Goal: Task Accomplishment & Management: Contribute content

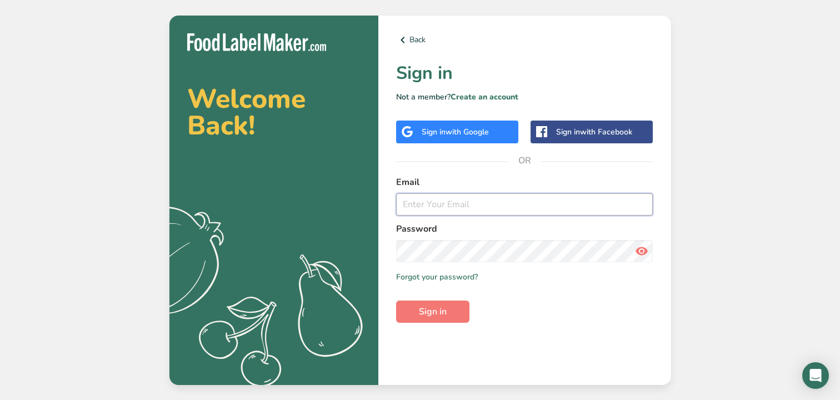
click at [440, 207] on input "email" at bounding box center [524, 204] width 257 height 22
type input "[PERSON_NAME][EMAIL_ADDRESS][DOMAIN_NAME]"
click at [437, 315] on span "Sign in" at bounding box center [433, 311] width 28 height 13
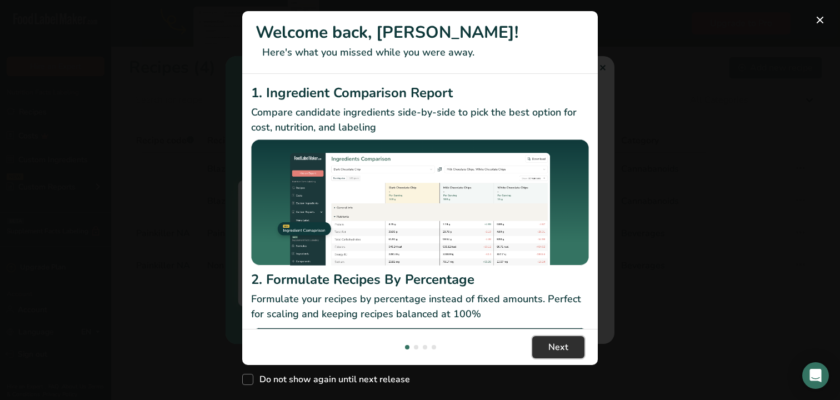
click at [555, 350] on span "Next" at bounding box center [559, 347] width 20 height 13
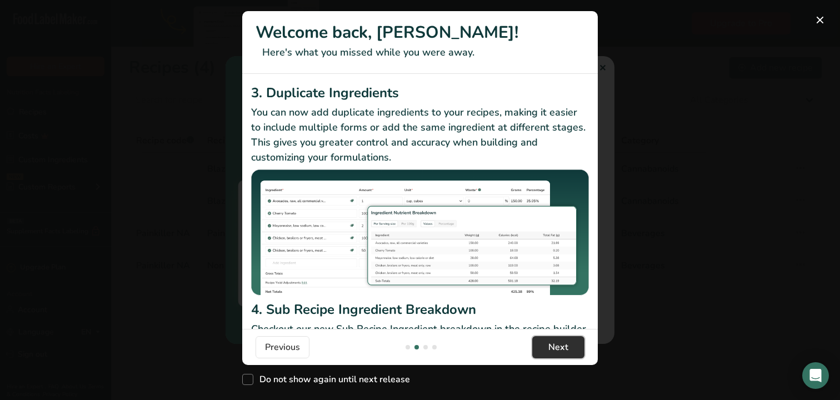
click at [555, 350] on span "Next" at bounding box center [559, 347] width 20 height 13
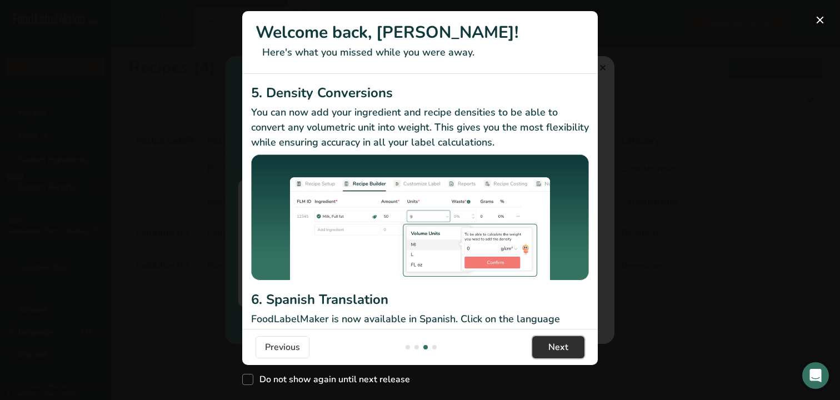
click at [555, 350] on span "Next" at bounding box center [559, 347] width 20 height 13
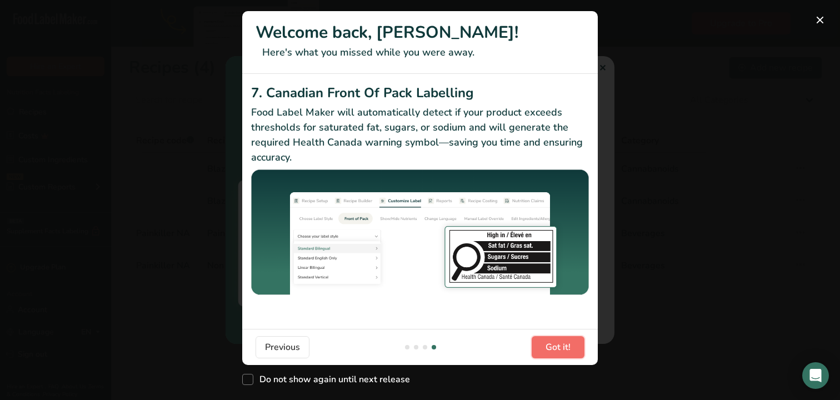
click at [555, 350] on span "Got it!" at bounding box center [558, 347] width 25 height 13
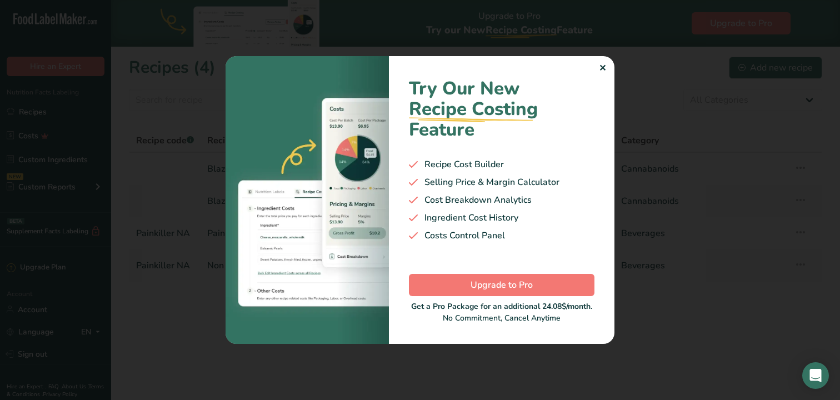
click at [603, 68] on div "✕" at bounding box center [602, 68] width 7 height 13
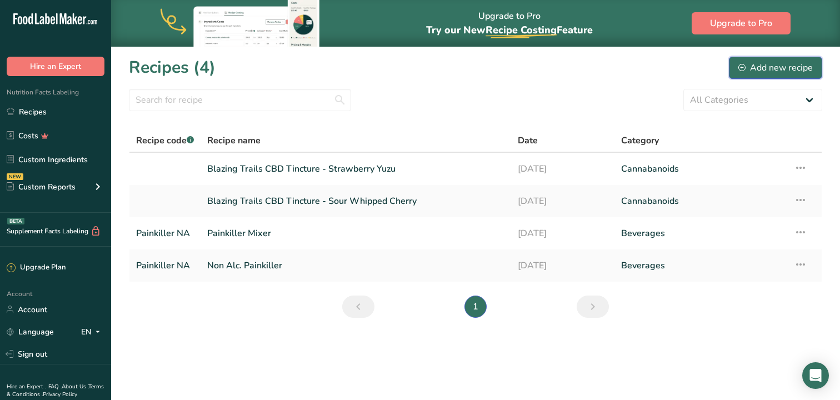
click at [758, 64] on div "Add new recipe" at bounding box center [776, 67] width 74 height 13
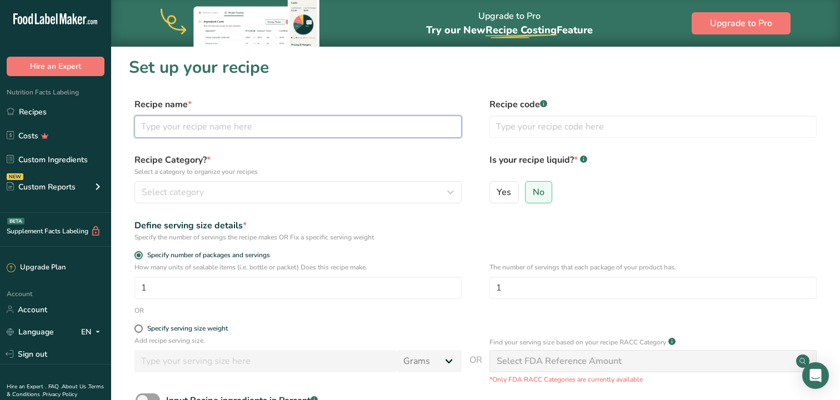
click at [295, 131] on input "text" at bounding box center [297, 127] width 327 height 22
type input "Saltry Air - Blueberry"
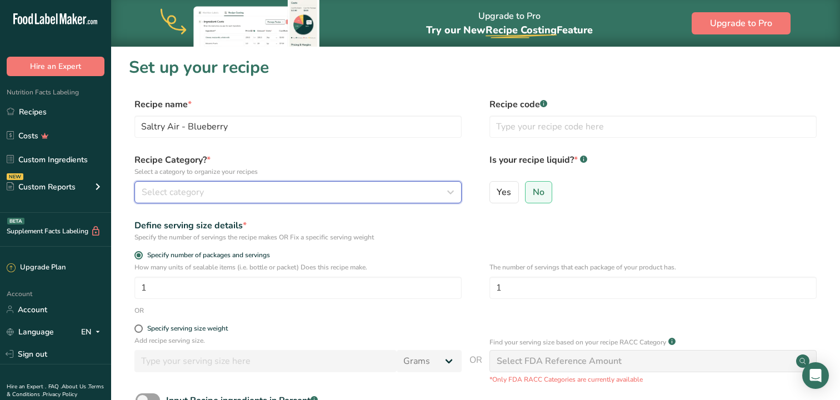
click at [256, 190] on div "Select category" at bounding box center [295, 192] width 306 height 13
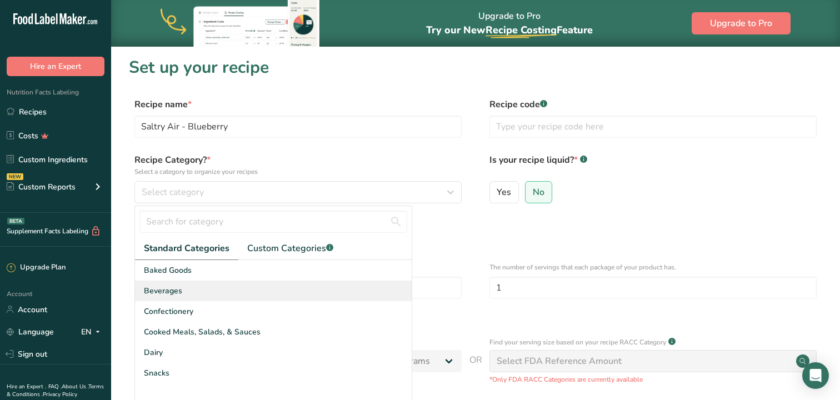
click at [214, 299] on div "Beverages" at bounding box center [273, 291] width 277 height 21
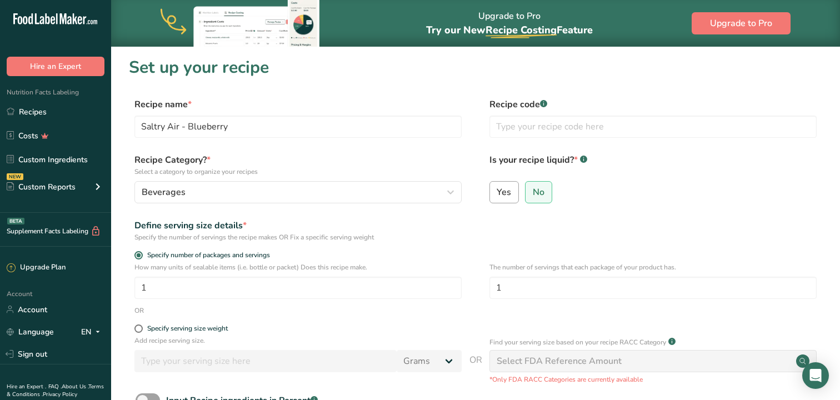
click at [516, 186] on label "Yes" at bounding box center [505, 192] width 30 height 22
click at [497, 188] on input "Yes" at bounding box center [493, 191] width 7 height 7
radio input "true"
radio input "false"
select select "22"
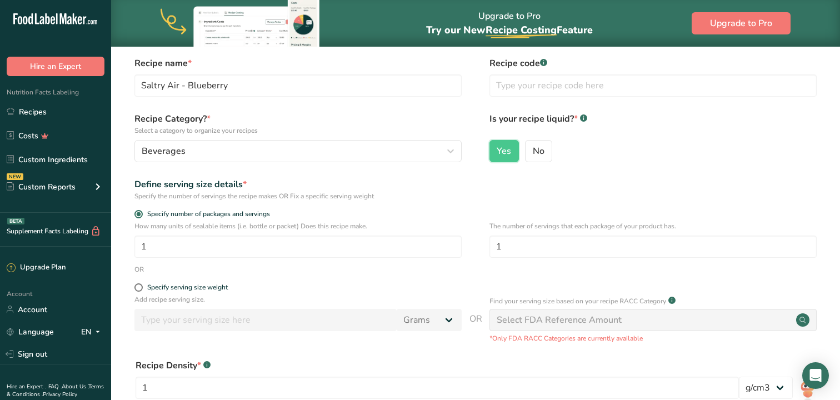
scroll to position [49, 0]
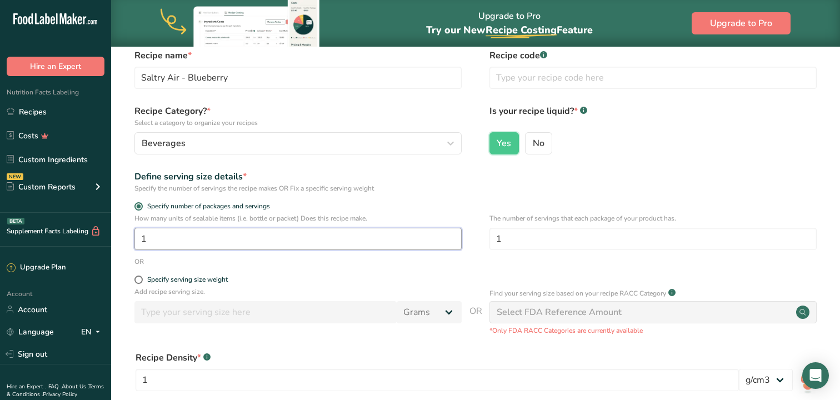
click at [406, 246] on input "1" at bounding box center [297, 239] width 327 height 22
type input "4"
click at [387, 266] on div "OR" at bounding box center [476, 262] width 694 height 10
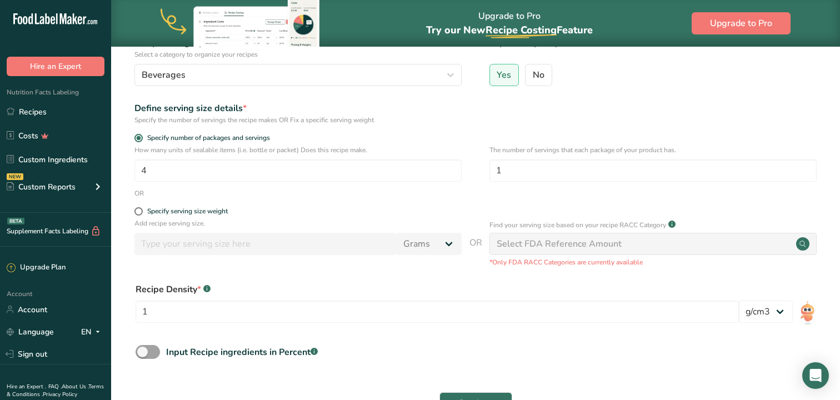
scroll to position [121, 0]
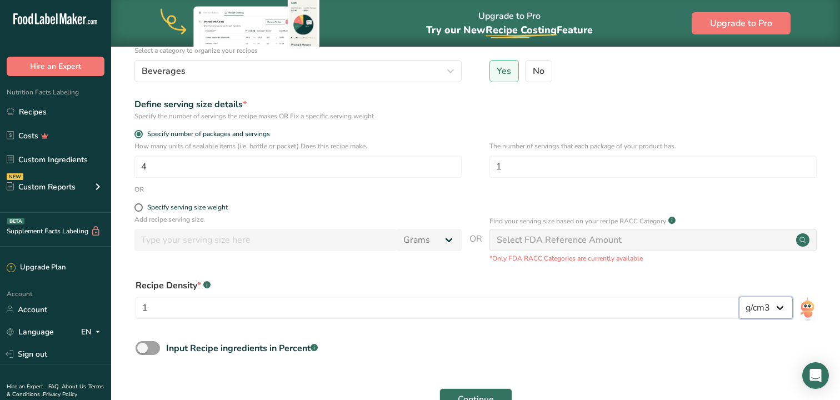
click at [784, 306] on select "lb/ft3 g/cm3" at bounding box center [766, 308] width 54 height 22
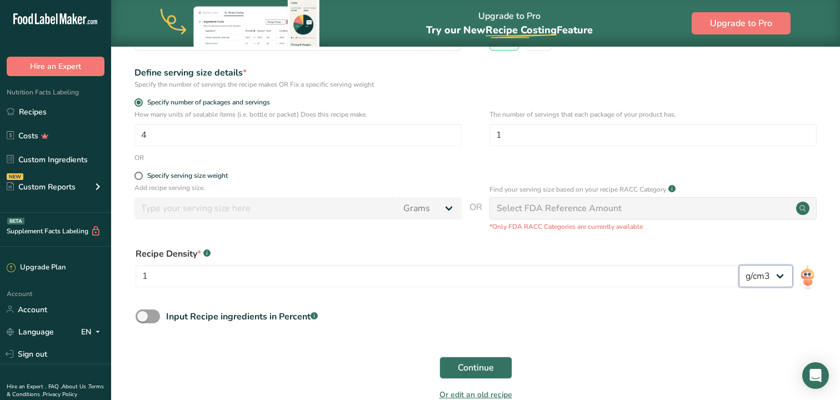
scroll to position [168, 0]
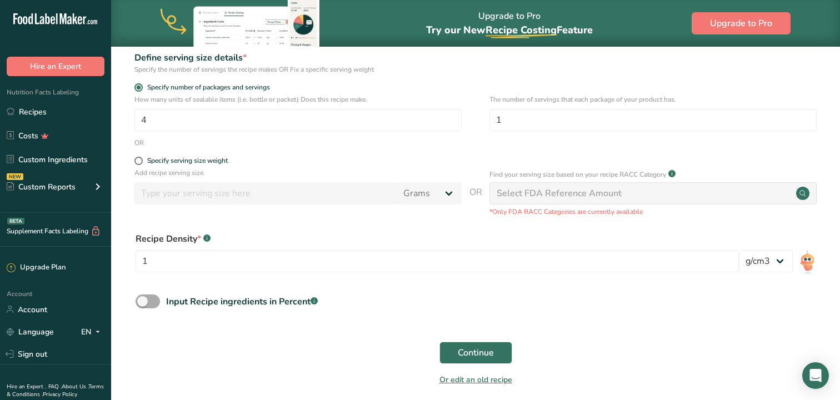
click at [150, 301] on span at bounding box center [148, 302] width 24 height 14
click at [143, 301] on input "Input Recipe ingredients in Percent .a-a{fill:#347362;}.b-a{fill:#fff;}" at bounding box center [139, 301] width 7 height 7
checkbox input "true"
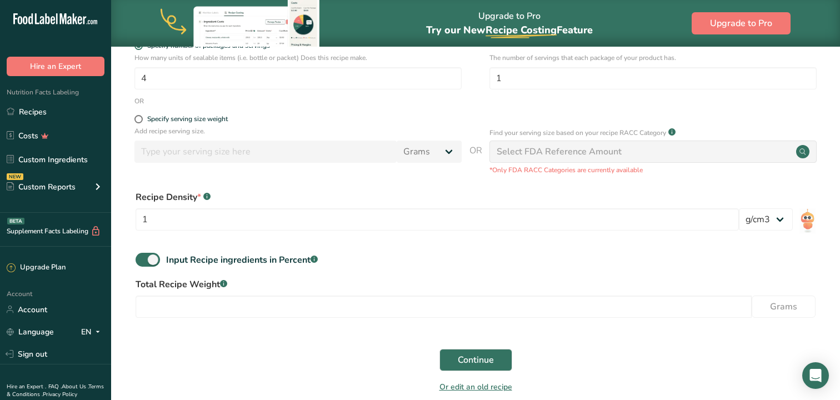
scroll to position [211, 0]
click at [486, 354] on span "Continue" at bounding box center [476, 358] width 36 height 13
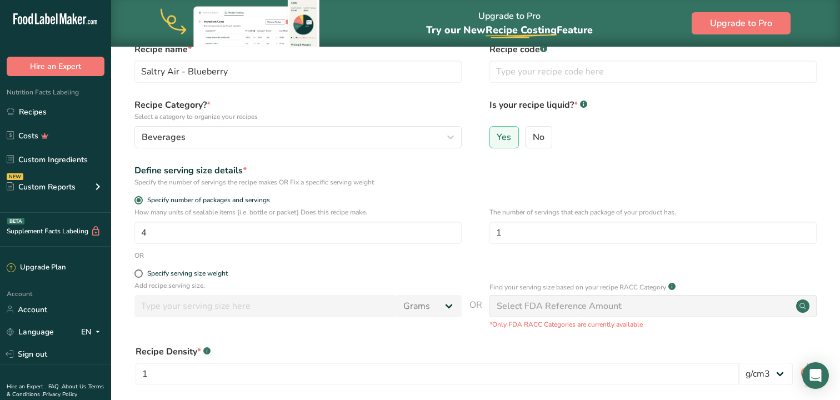
scroll to position [58, 0]
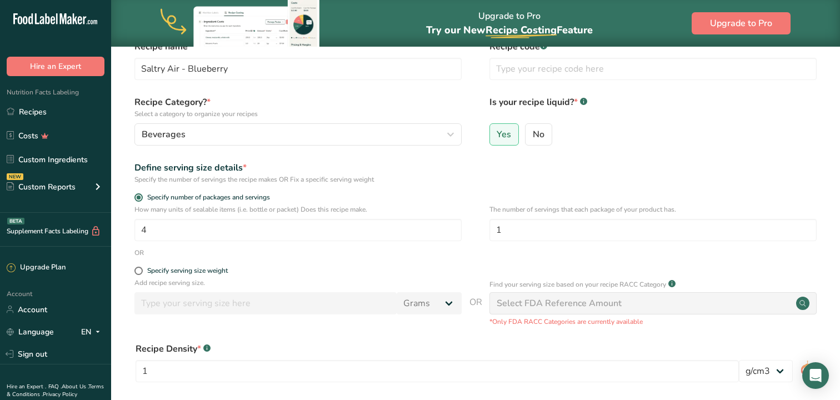
click at [657, 303] on div "Select FDA Reference Amount" at bounding box center [653, 303] width 327 height 22
click at [603, 304] on div "Select FDA Reference Amount" at bounding box center [559, 303] width 125 height 13
click at [449, 268] on label "Specify serving size weight" at bounding box center [297, 271] width 327 height 8
click at [142, 268] on input "Specify serving size weight" at bounding box center [137, 270] width 7 height 7
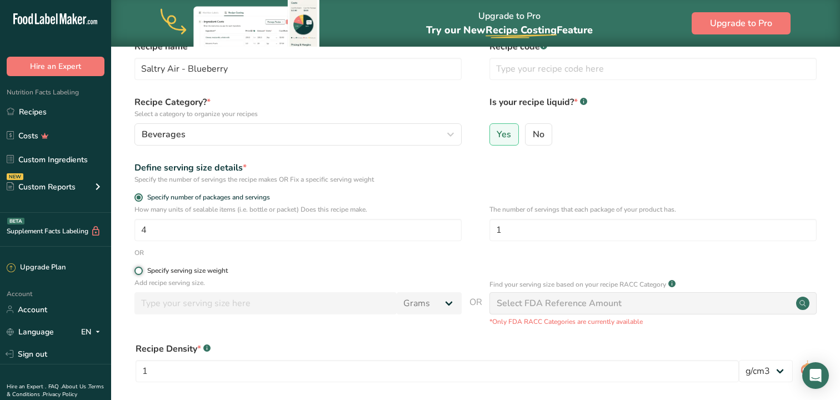
radio input "true"
radio input "false"
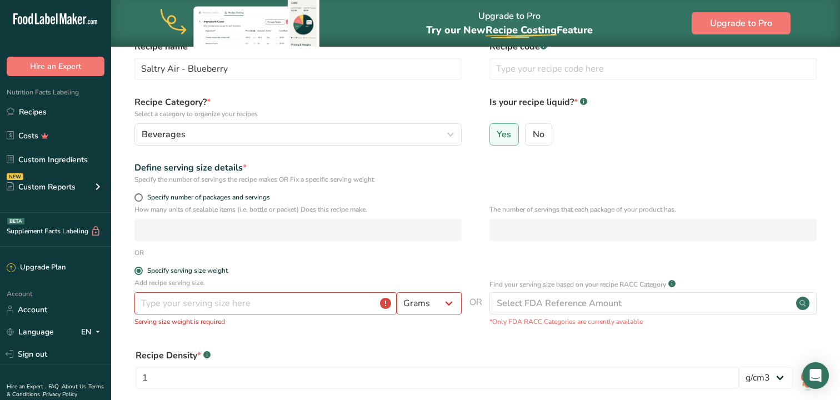
click at [423, 336] on form "Recipe name * Saltry Air - Blueberry Recipe code .a-a{fill:#347362;}.b-a{fill:#…" at bounding box center [476, 312] width 694 height 545
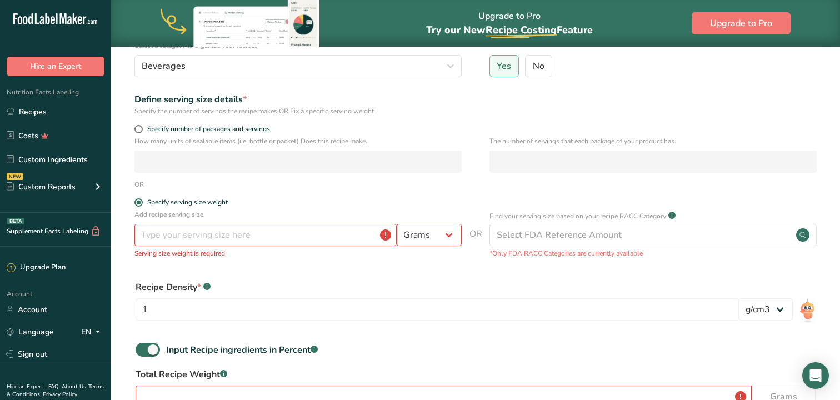
scroll to position [119, 0]
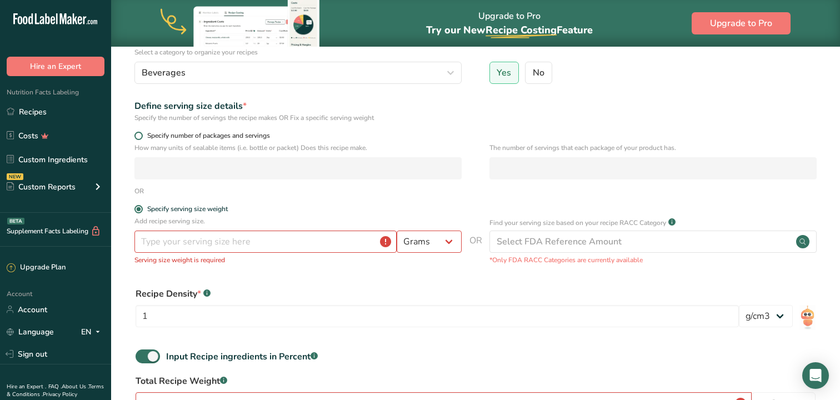
click at [139, 132] on span at bounding box center [138, 136] width 8 height 8
click at [139, 132] on input "Specify number of packages and servings" at bounding box center [137, 135] width 7 height 7
radio input "true"
radio input "false"
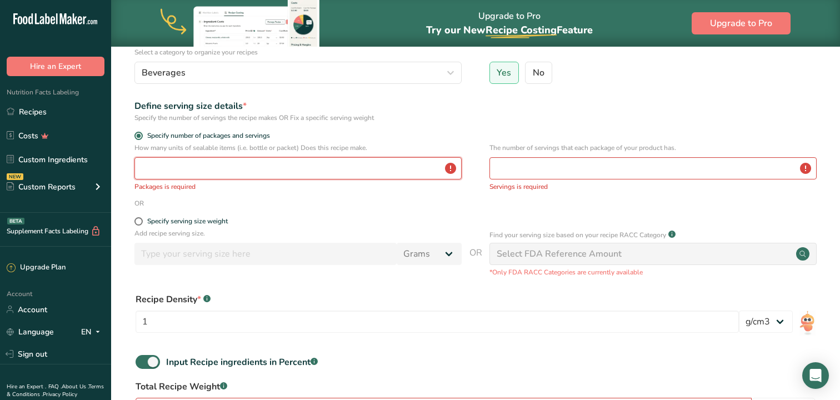
click at [271, 165] on input "number" at bounding box center [297, 168] width 327 height 22
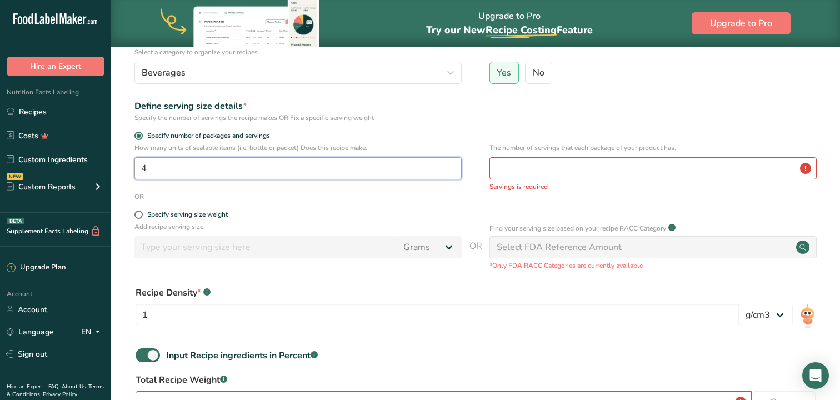
type input "4"
click at [505, 175] on input "number" at bounding box center [653, 168] width 327 height 22
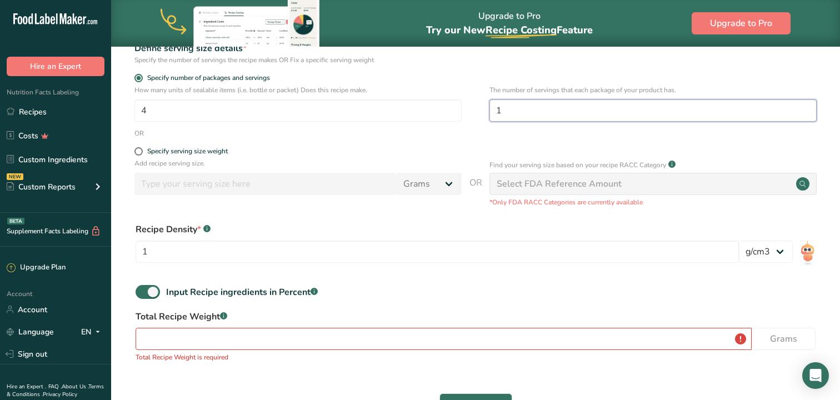
scroll to position [180, 0]
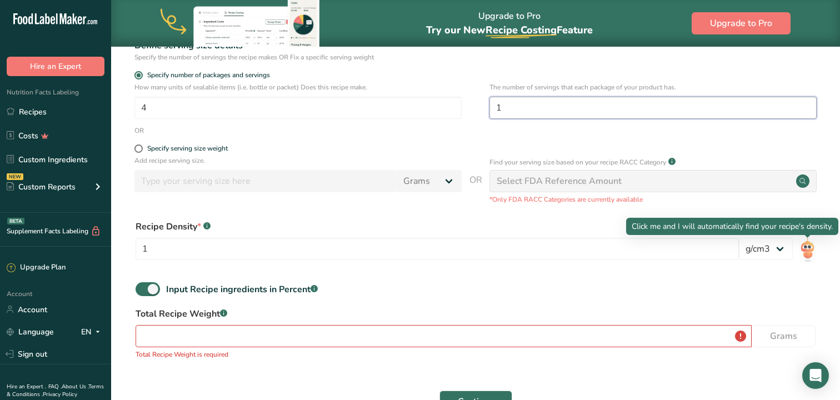
type input "1"
click at [809, 247] on img at bounding box center [808, 250] width 16 height 25
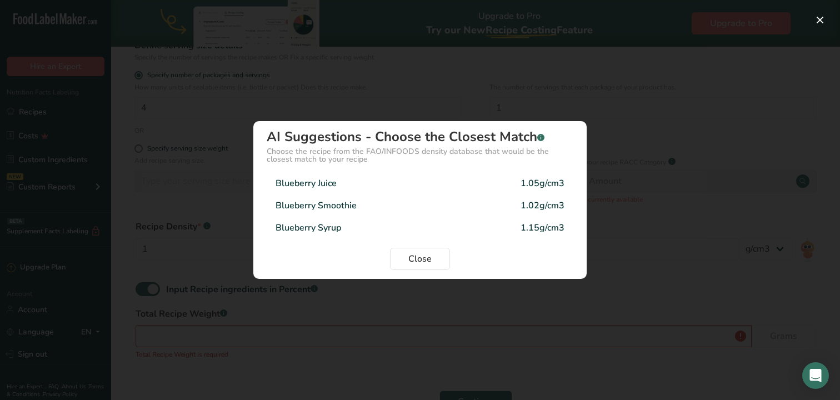
click at [485, 186] on div "Blueberry Juice 1.05g/cm3" at bounding box center [420, 183] width 307 height 22
type input "1.05"
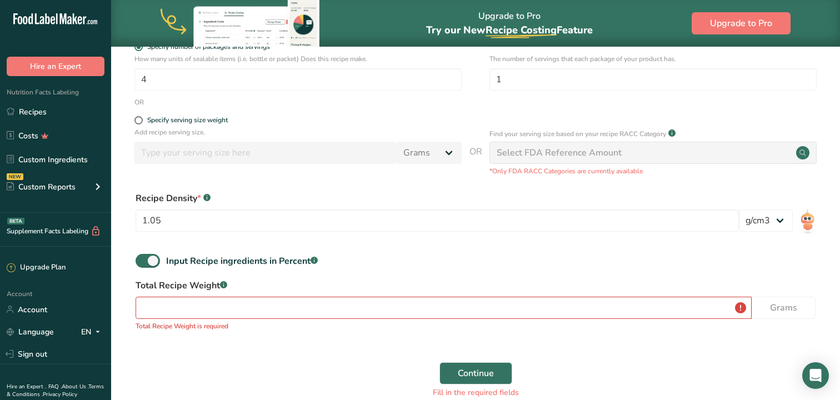
scroll to position [212, 0]
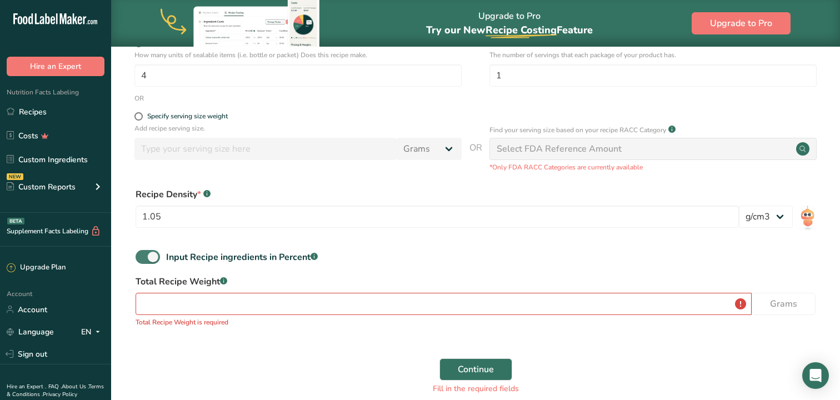
click at [144, 256] on span at bounding box center [148, 257] width 24 height 14
click at [143, 256] on input "Input Recipe ingredients in Percent .a-a{fill:#347362;}.b-a{fill:#fff;}" at bounding box center [139, 256] width 7 height 7
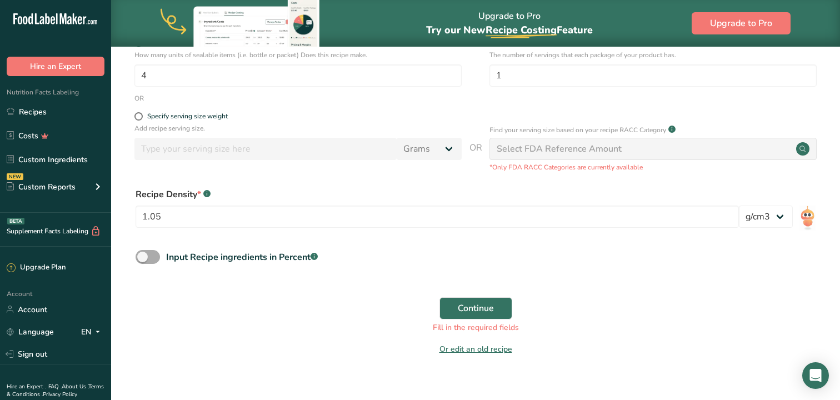
click at [153, 255] on span at bounding box center [148, 257] width 24 height 14
click at [143, 255] on input "Input Recipe ingredients in Percent .a-a{fill:#347362;}.b-a{fill:#fff;}" at bounding box center [139, 256] width 7 height 7
checkbox input "true"
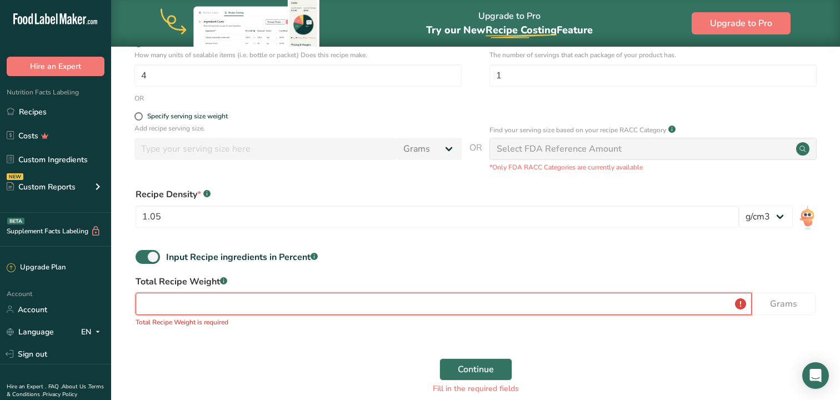
click at [238, 299] on input "number" at bounding box center [444, 304] width 616 height 22
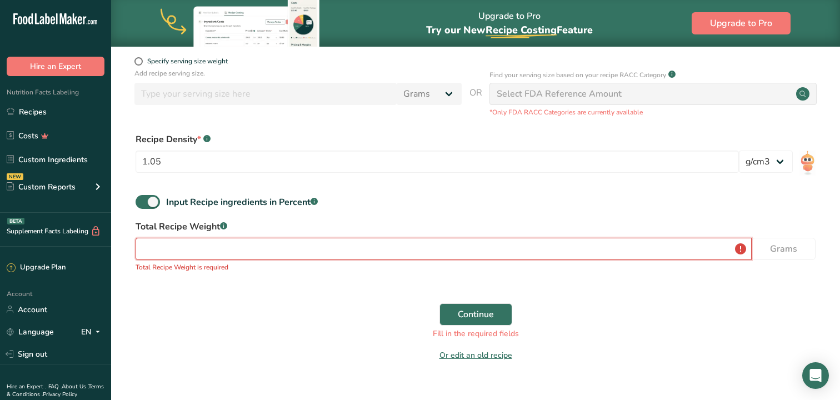
scroll to position [266, 0]
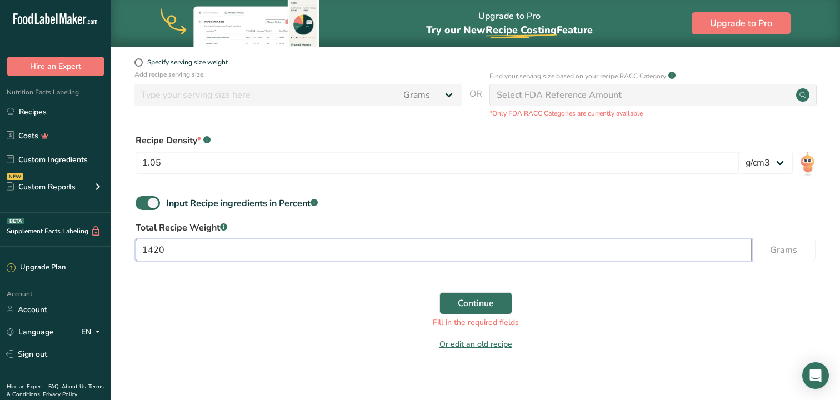
type input "1420"
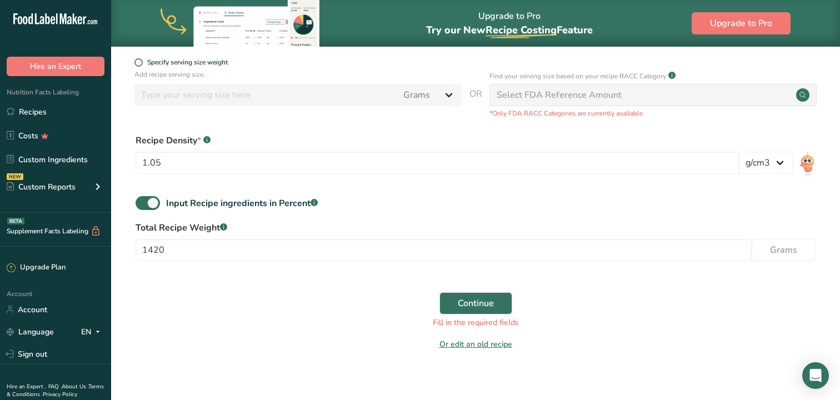
click at [704, 350] on div "Or edit an old recipe" at bounding box center [476, 346] width 694 height 22
click at [494, 302] on button "Continue" at bounding box center [476, 303] width 73 height 22
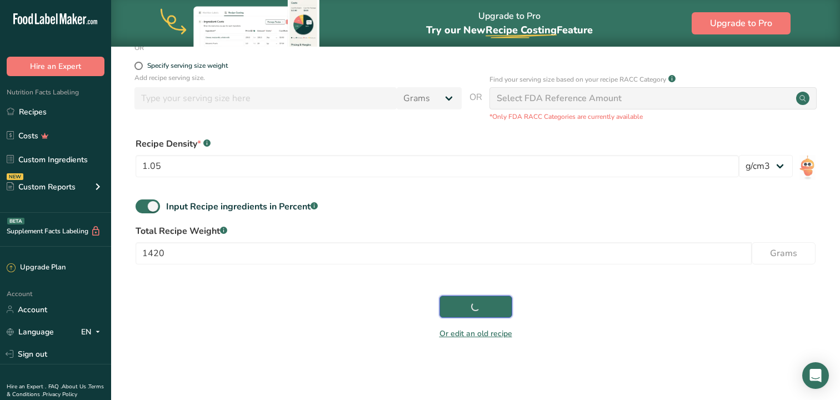
scroll to position [263, 0]
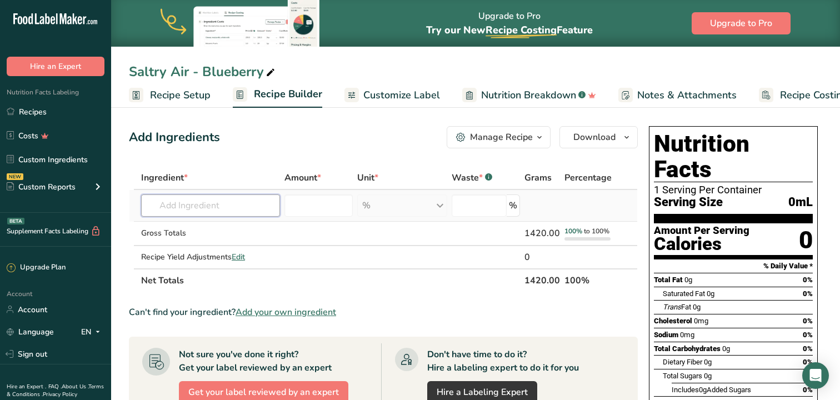
click at [268, 206] on input "text" at bounding box center [210, 206] width 139 height 22
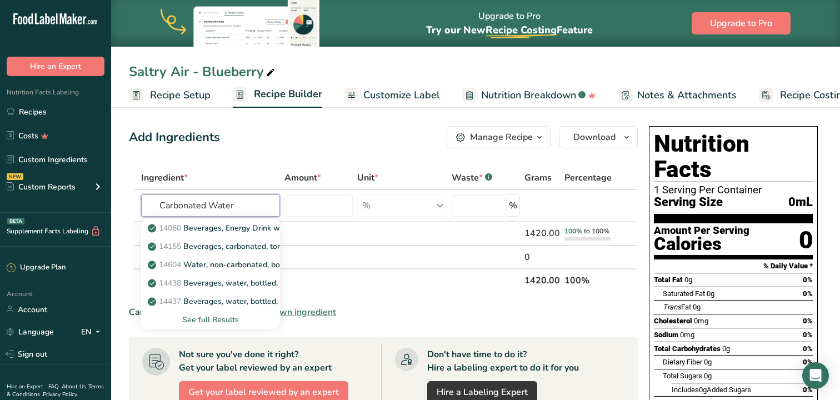
type input "Carbonated Water"
click at [276, 155] on div "Add Ingredients Manage Recipe Delete Recipe Duplicate Recipe Scale Recipe Save …" at bounding box center [387, 395] width 516 height 546
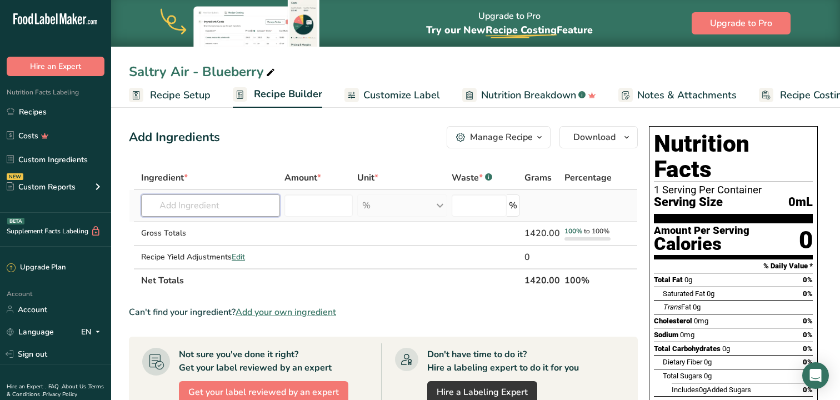
click at [235, 203] on input "text" at bounding box center [210, 206] width 139 height 22
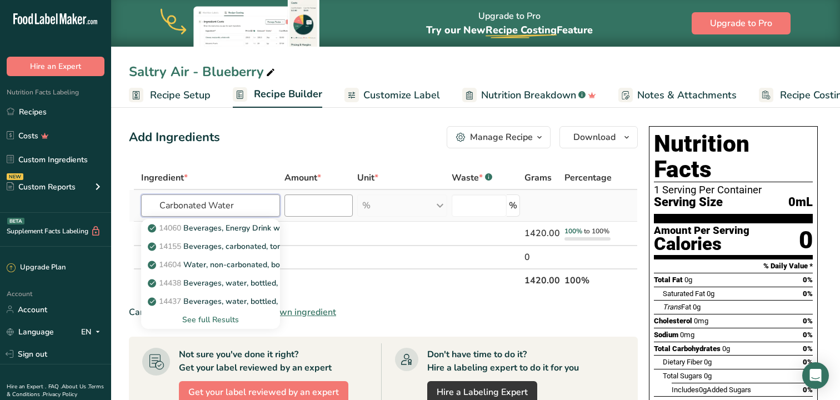
type input "Carbonated Water"
click at [322, 202] on input "number" at bounding box center [319, 206] width 68 height 22
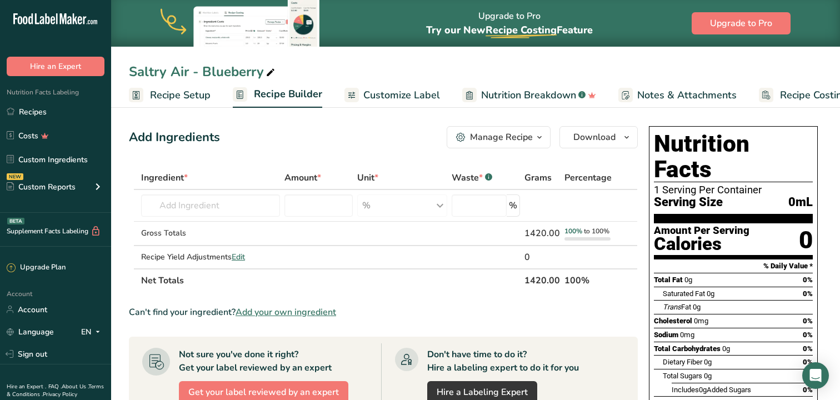
click at [273, 164] on div "Add Ingredients Manage Recipe Delete Recipe Duplicate Recipe Scale Recipe Save …" at bounding box center [387, 395] width 516 height 546
click at [206, 199] on input "text" at bounding box center [210, 206] width 139 height 22
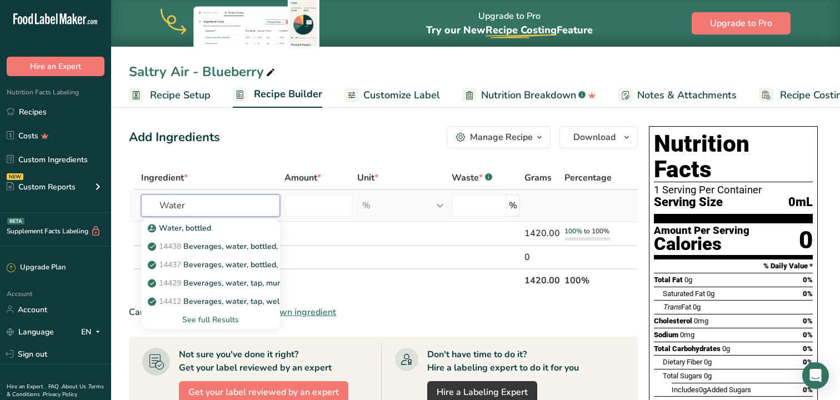
type input "Water"
click at [222, 320] on div "See full Results" at bounding box center [210, 320] width 121 height 12
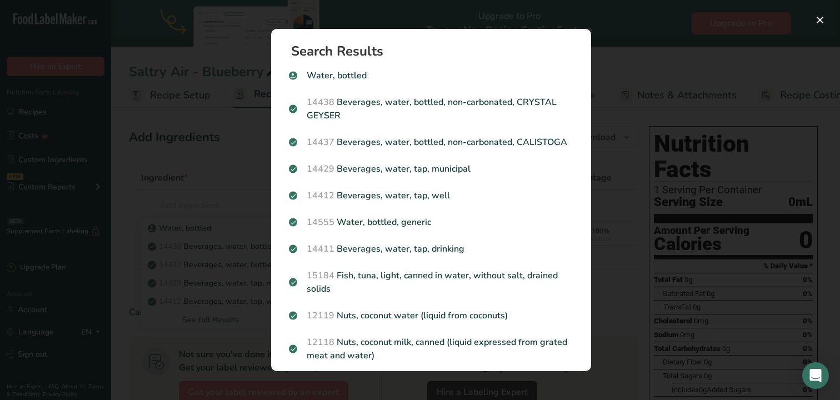
click at [442, 21] on div "Search Results Water, bottled 14438 Beverages, water, bottled, non-carbonated, …" at bounding box center [431, 200] width 356 height 378
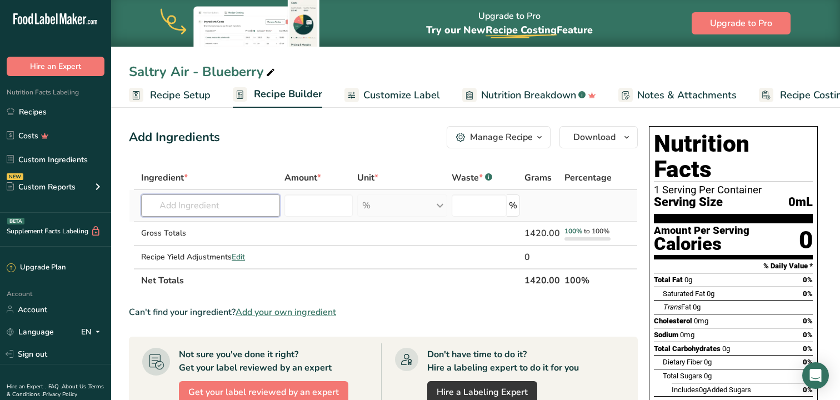
click at [240, 200] on input "text" at bounding box center [210, 206] width 139 height 22
type input "f"
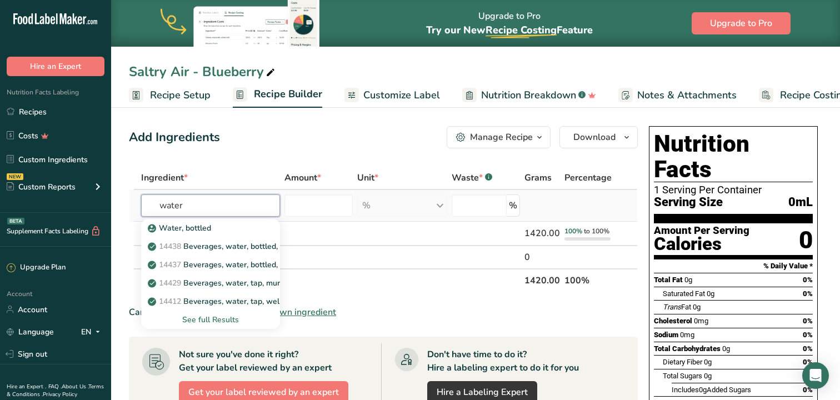
type input "water"
click at [218, 318] on div "See full Results" at bounding box center [210, 320] width 121 height 12
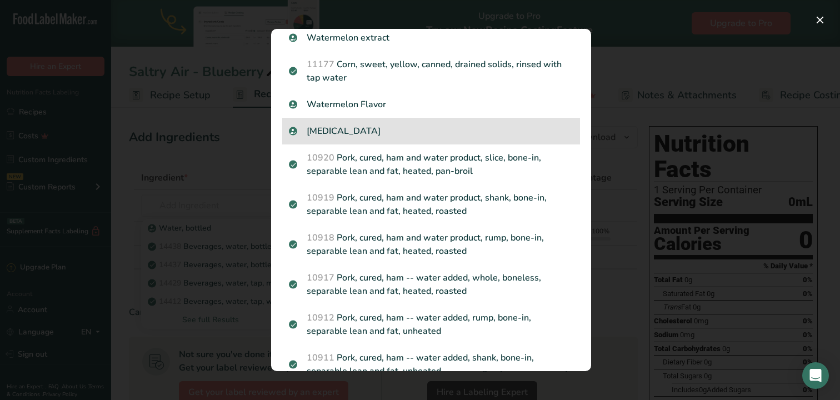
scroll to position [431, 0]
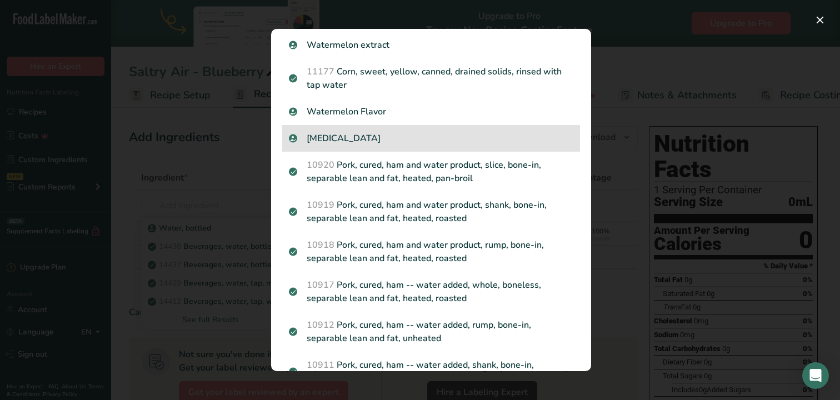
click at [352, 137] on p "[MEDICAL_DATA]" at bounding box center [431, 138] width 285 height 13
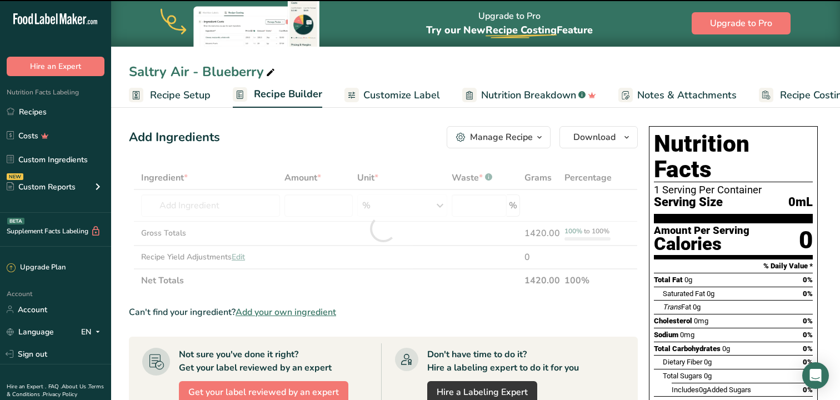
type input "0"
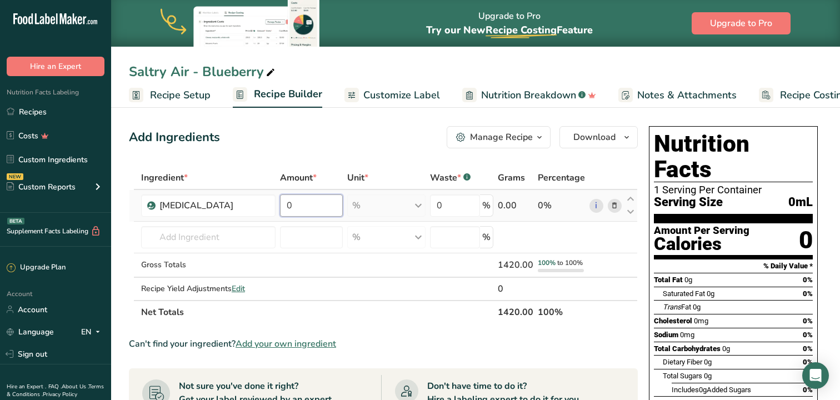
click at [301, 207] on input "0" at bounding box center [311, 206] width 62 height 22
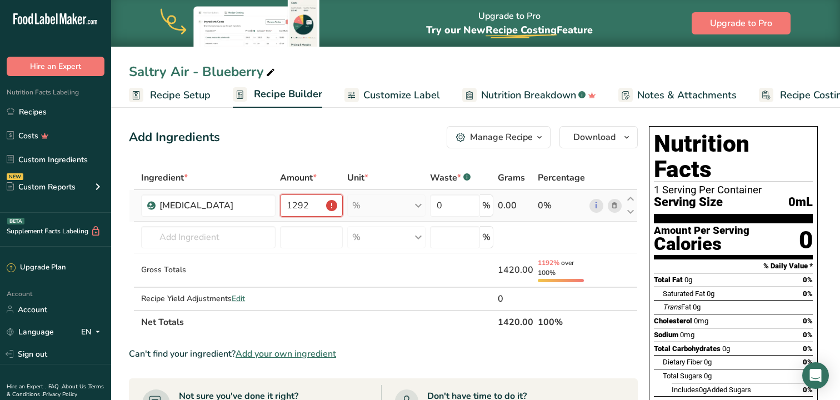
type input "1292"
click at [422, 202] on div "% Weight Units g kg mg See more Volume Units l Volume units require a density c…" at bounding box center [386, 206] width 78 height 22
click at [418, 213] on div "% Weight Units g kg mg See more Volume Units l Volume units require a density c…" at bounding box center [386, 206] width 78 height 22
click at [372, 127] on div "Add Ingredients Manage Recipe Delete Recipe Duplicate Recipe Scale Recipe Save …" at bounding box center [383, 137] width 509 height 22
click at [422, 203] on div "% Weight Units g kg mg See more Volume Units l Volume units require a density c…" at bounding box center [386, 206] width 78 height 22
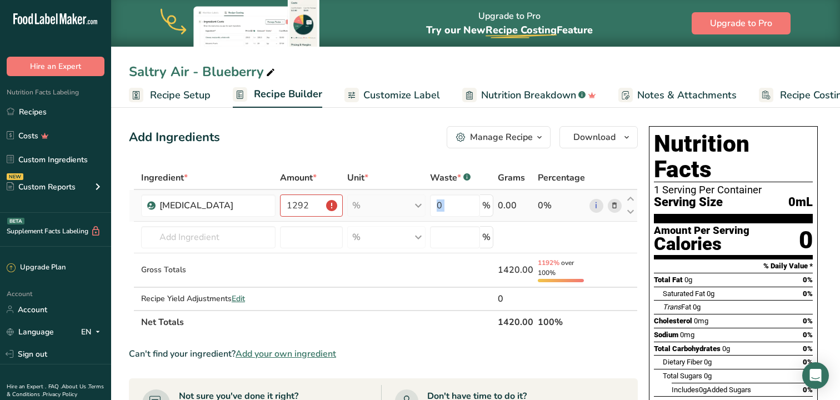
click at [422, 203] on div "% Weight Units g kg mg See more Volume Units l Volume units require a density c…" at bounding box center [386, 206] width 78 height 22
click at [391, 101] on span "Customize Label" at bounding box center [401, 95] width 77 height 15
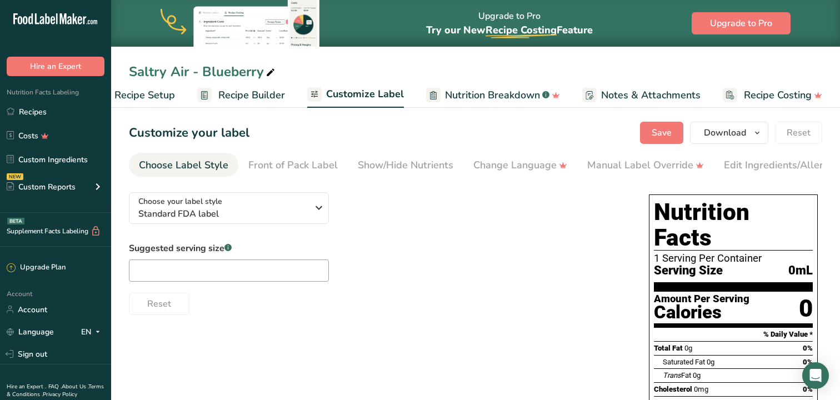
click at [267, 93] on span "Recipe Builder" at bounding box center [251, 95] width 67 height 15
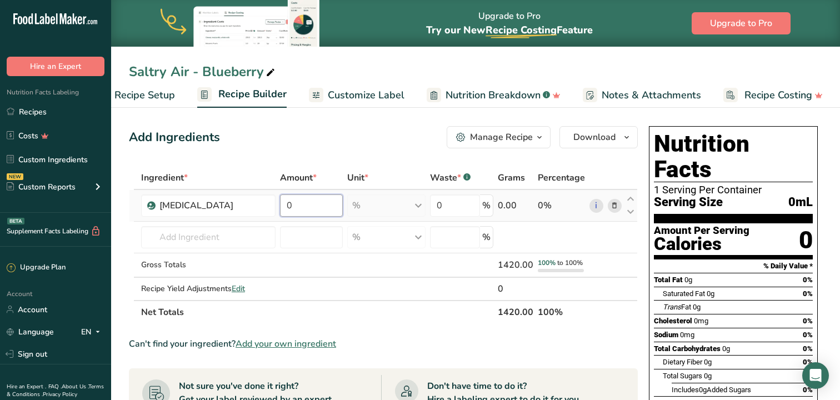
click at [311, 205] on input "0" at bounding box center [311, 206] width 62 height 22
click at [419, 202] on div "Ingredient * Amount * Unit * Waste * .a-a{fill:#347362;}.b-a{fill:#fff;} Grams …" at bounding box center [383, 245] width 509 height 158
click at [290, 208] on input "0" at bounding box center [311, 206] width 62 height 22
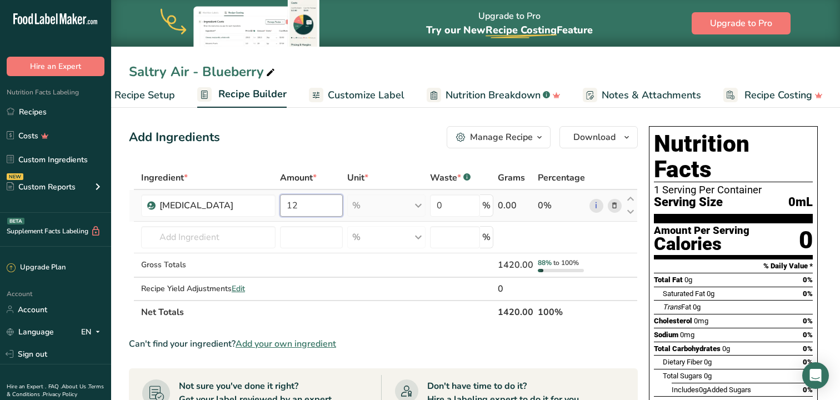
type input "1"
type input "0"
type input "90.92"
click at [420, 207] on div "Ingredient * Amount * Unit * Waste * .a-a{fill:#347362;}.b-a{fill:#fff;} Grams …" at bounding box center [383, 245] width 509 height 158
click at [213, 238] on input "text" at bounding box center [208, 237] width 135 height 22
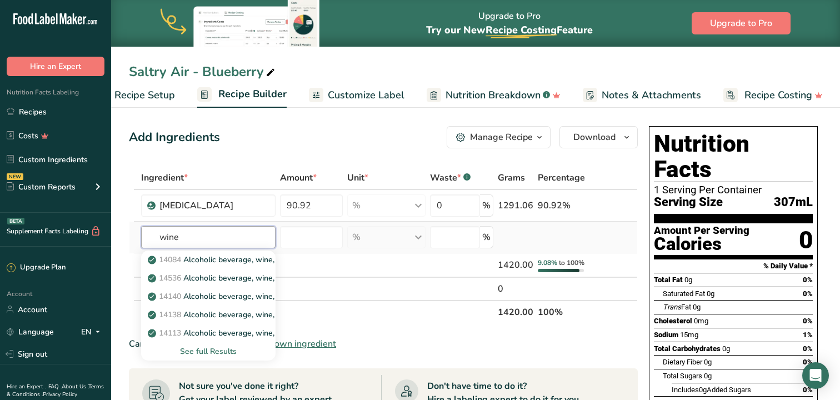
type input "wine"
click at [212, 347] on div "See full Results" at bounding box center [208, 352] width 117 height 12
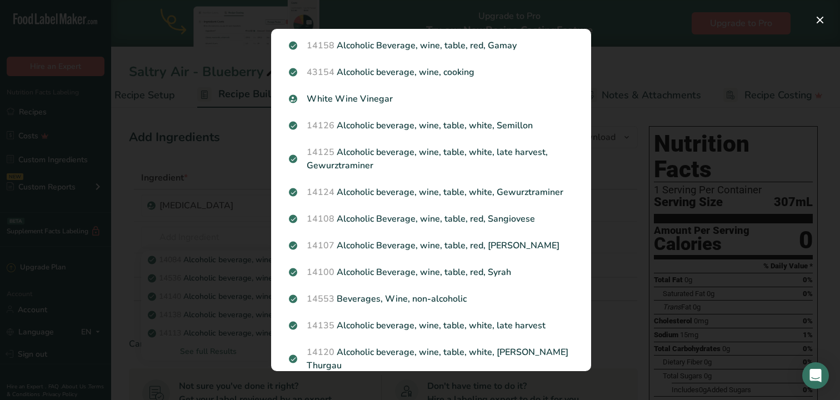
scroll to position [0, 0]
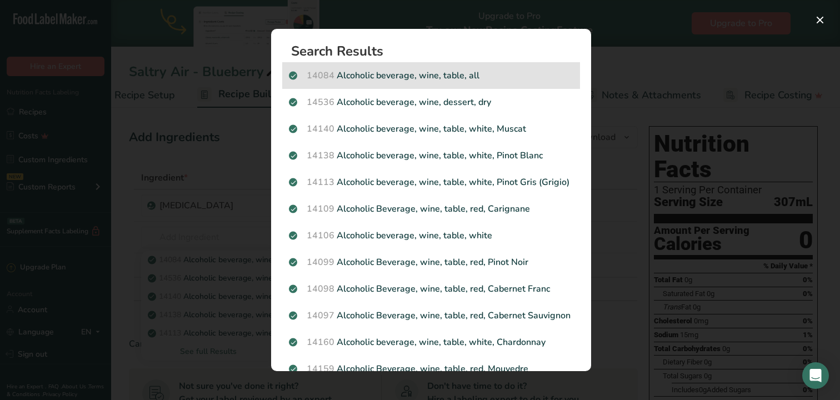
click at [440, 73] on p "14084 Alcoholic beverage, wine, table, all" at bounding box center [431, 75] width 285 height 13
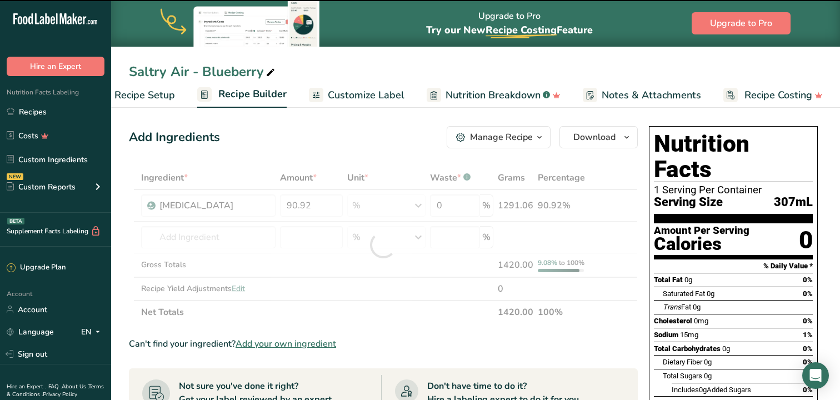
type input "0"
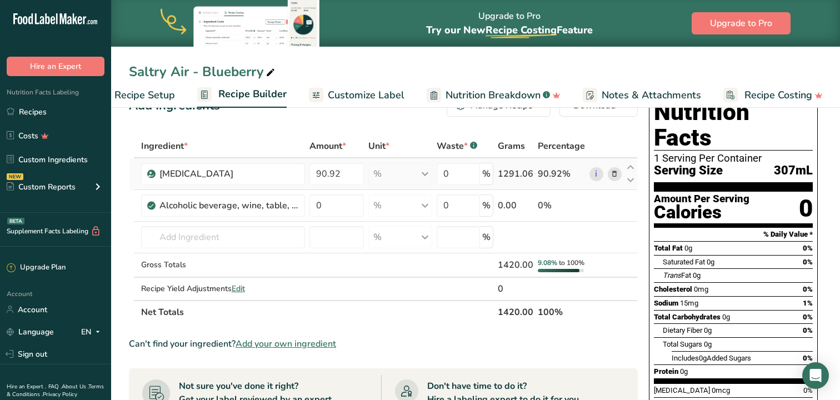
scroll to position [31, 0]
click at [335, 202] on input "0" at bounding box center [337, 206] width 55 height 22
type input "1.7"
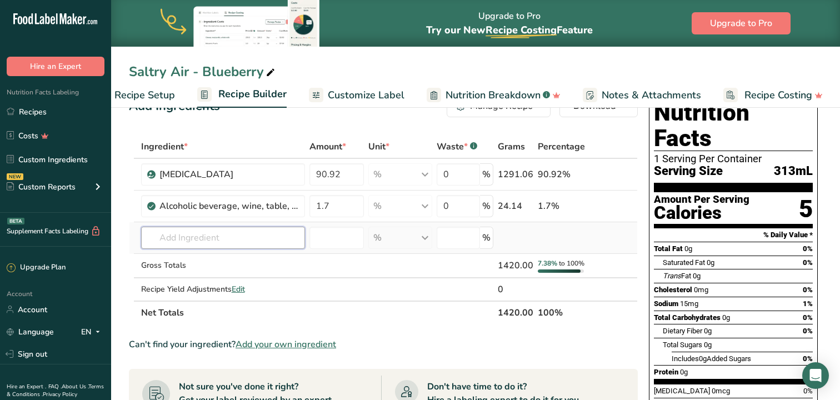
click at [182, 243] on div "Ingredient * Amount * Unit * Waste * .a-a{fill:#347362;}.b-a{fill:#fff;} Grams …" at bounding box center [383, 230] width 509 height 190
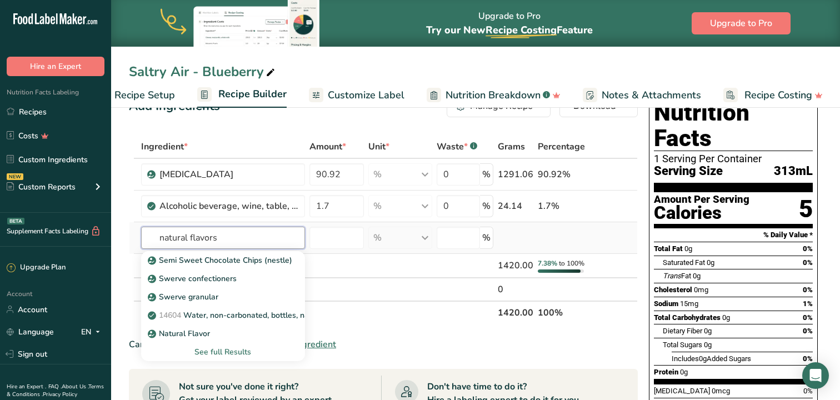
type input "natural flavors"
click at [226, 353] on div "See full Results" at bounding box center [223, 352] width 146 height 12
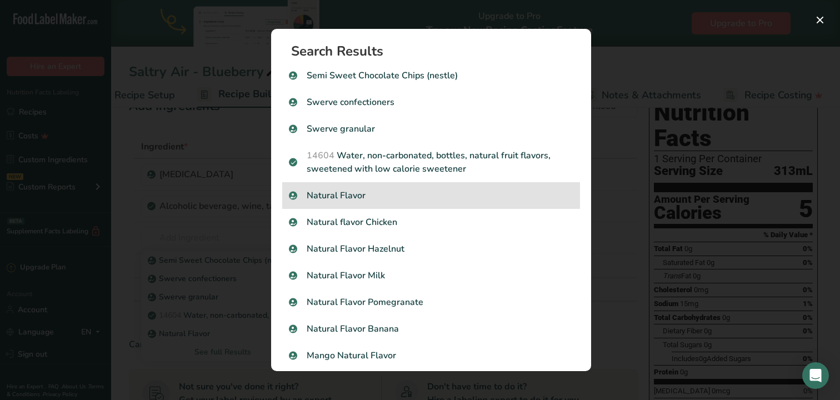
click at [349, 192] on p "Natural Flavor" at bounding box center [431, 195] width 285 height 13
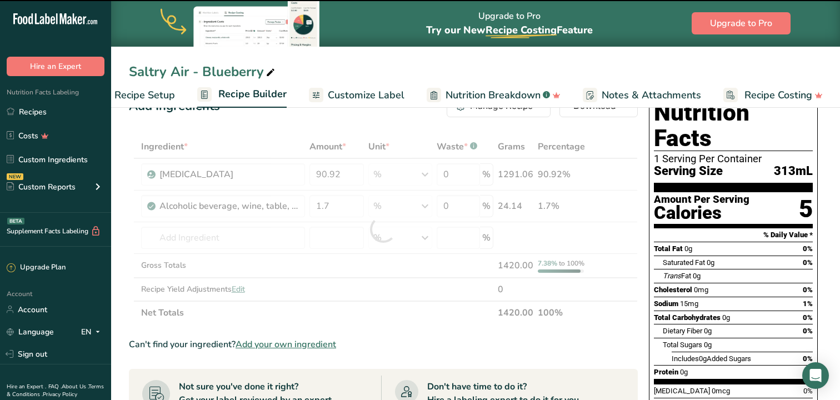
type input "0"
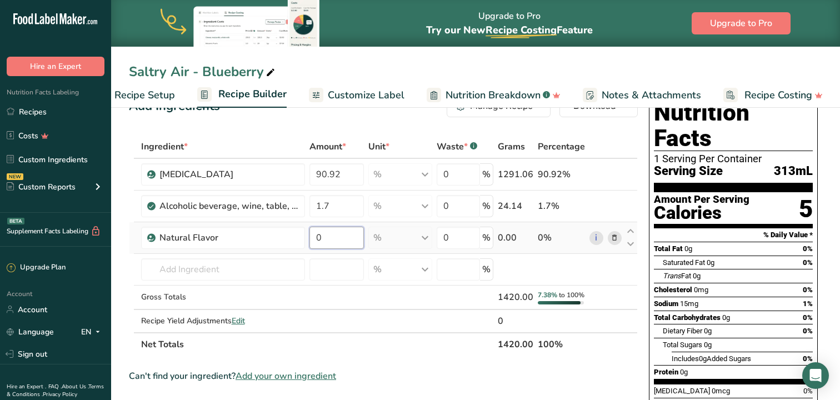
click at [328, 232] on input "0" at bounding box center [337, 238] width 55 height 22
type input "4"
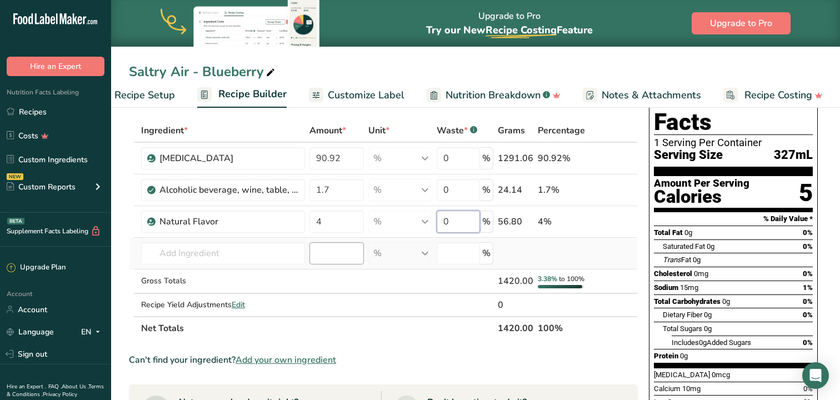
scroll to position [48, 0]
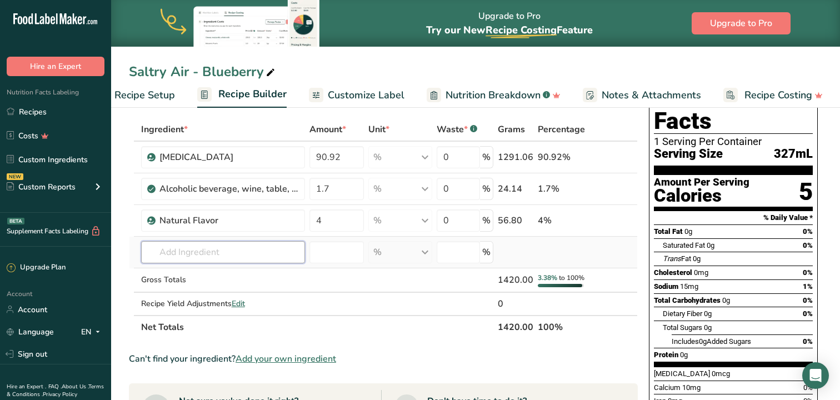
click at [223, 251] on div "Ingredient * Amount * Unit * Waste * .a-a{fill:#347362;}.b-a{fill:#fff;} Grams …" at bounding box center [383, 228] width 509 height 221
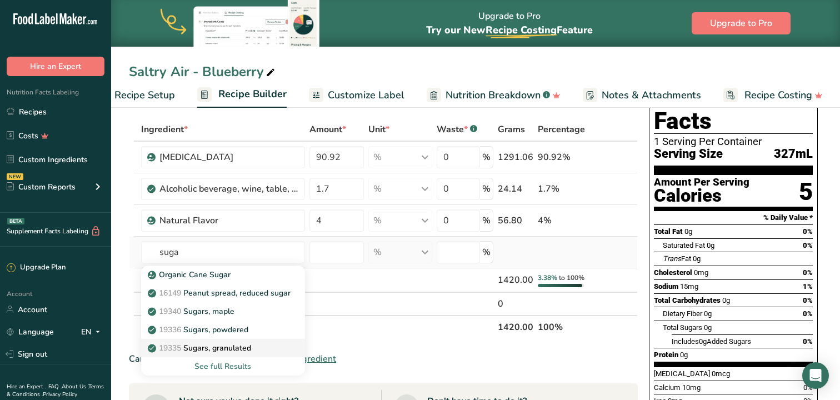
click at [225, 350] on p "19335 [GEOGRAPHIC_DATA], granulated" at bounding box center [200, 348] width 101 height 12
type input "Sugars, granulated"
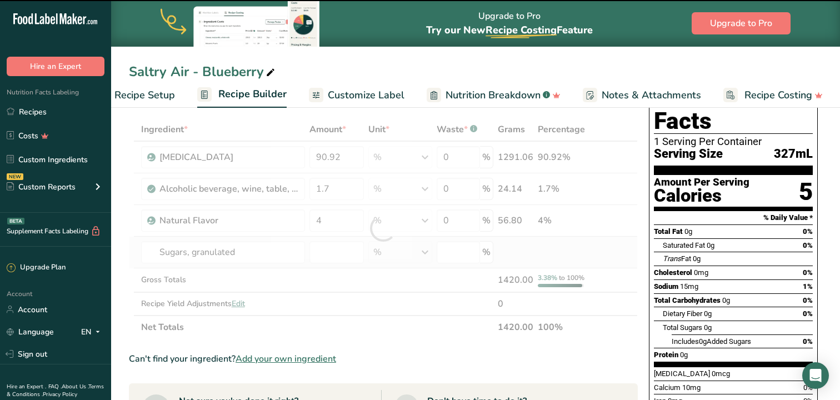
type input "0"
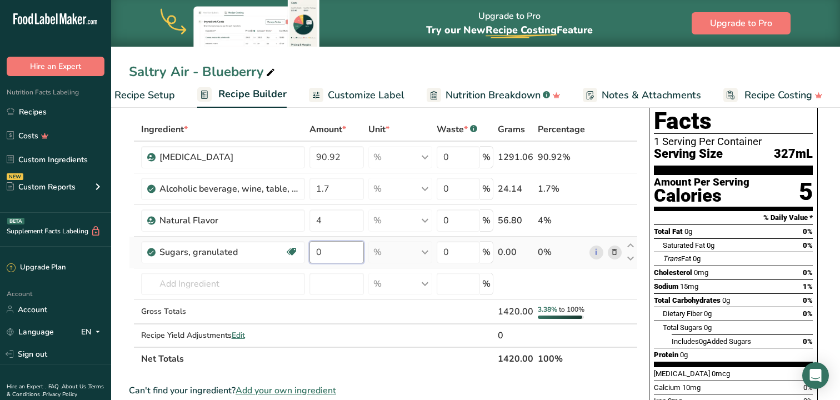
click at [319, 254] on input "0" at bounding box center [337, 252] width 55 height 22
type input "1.7"
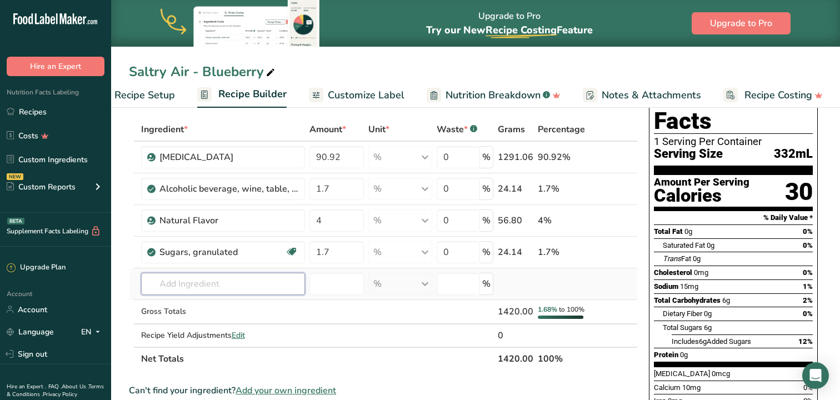
click at [240, 282] on div "Ingredient * Amount * Unit * Waste * .a-a{fill:#347362;}.b-a{fill:#fff;} Grams …" at bounding box center [383, 244] width 509 height 253
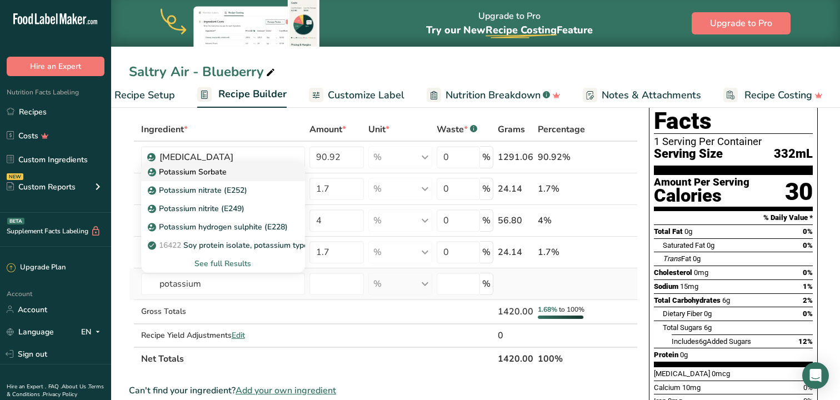
click at [213, 170] on p "Potassium Sorbate" at bounding box center [188, 172] width 77 height 12
type input "Potassium Sorbate"
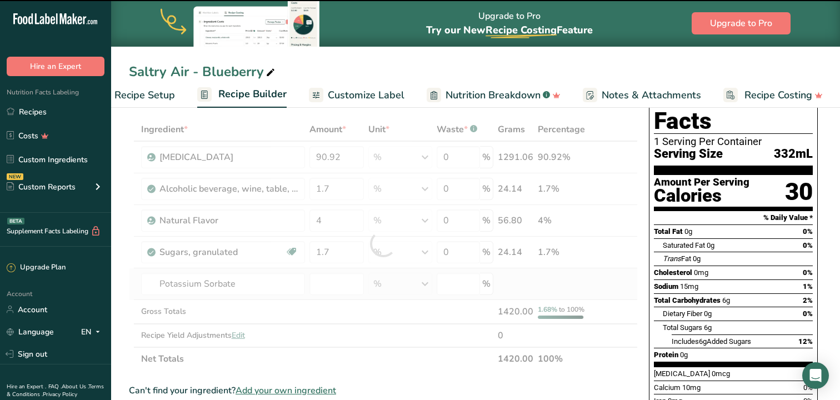
type input "0"
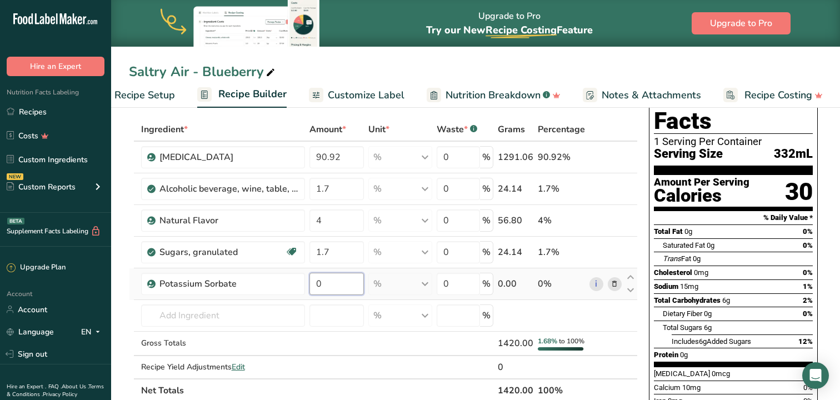
click at [326, 285] on input "0" at bounding box center [337, 284] width 55 height 22
type input "0.32"
click at [467, 282] on div "Ingredient * Amount * Unit * Waste * .a-a{fill:#347362;}.b-a{fill:#fff;} Grams …" at bounding box center [383, 260] width 509 height 285
click at [225, 313] on div "Ingredient * Amount * Unit * Waste * .a-a{fill:#347362;}.b-a{fill:#fff;} Grams …" at bounding box center [383, 260] width 509 height 285
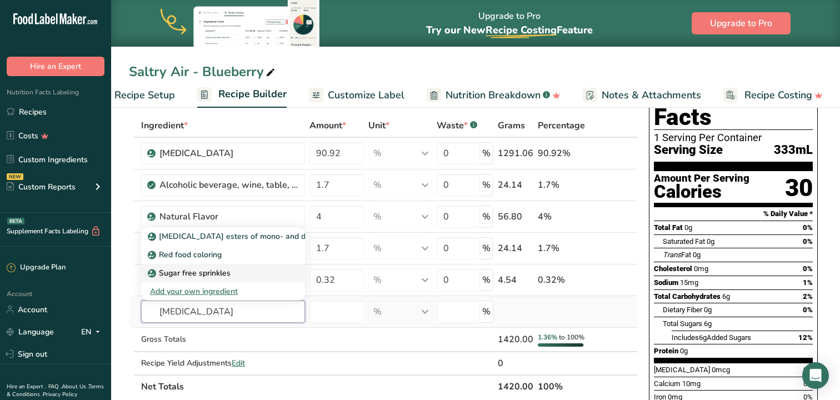
scroll to position [58, 0]
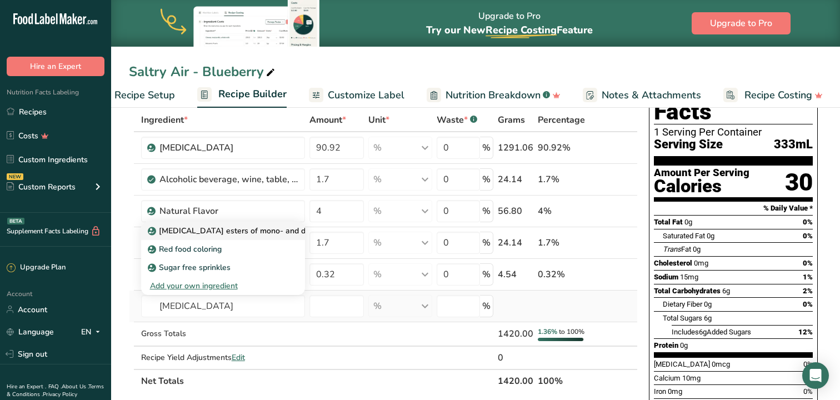
click at [223, 228] on p "[MEDICAL_DATA] esters of mono- and diglycerides of fatty acids (E472c)" at bounding box center [286, 231] width 272 height 12
type input "[MEDICAL_DATA] esters of mono- and diglycerides of fatty acids (E472c)"
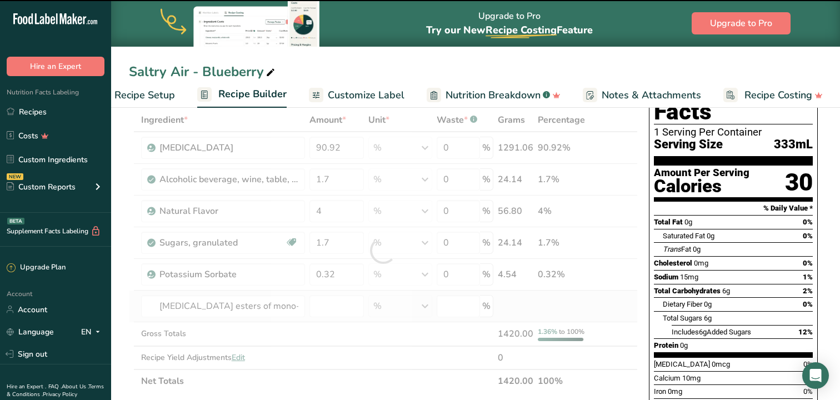
type input "0"
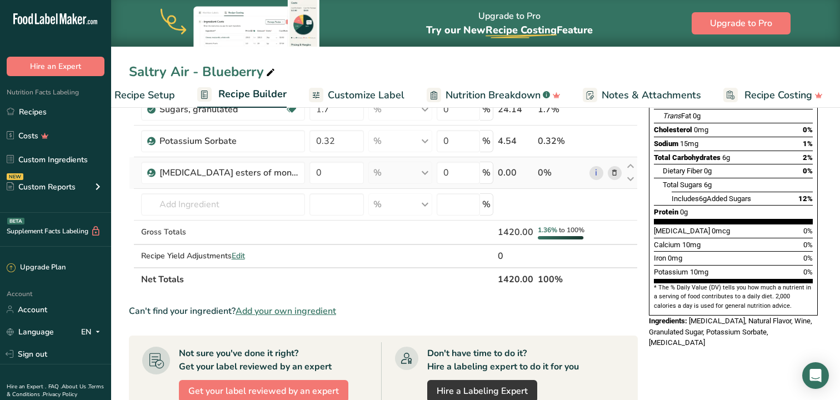
scroll to position [183, 0]
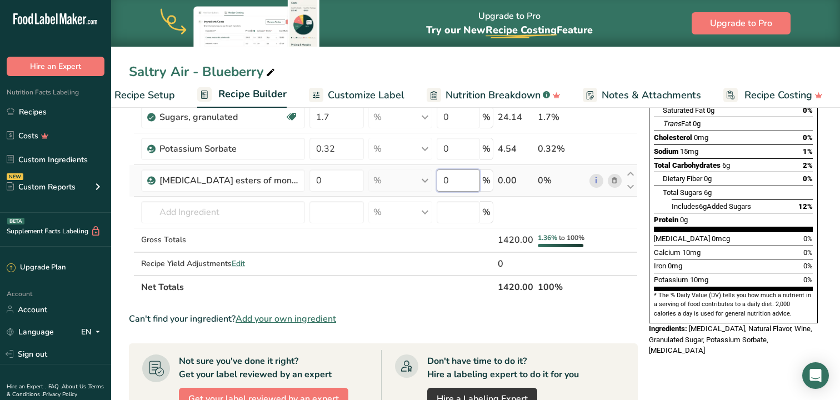
click at [454, 183] on input "0" at bounding box center [458, 180] width 43 height 22
click at [325, 174] on div "Ingredient * Amount * Unit * Waste * .a-a{fill:#347362;}.b-a{fill:#fff;} Grams …" at bounding box center [383, 141] width 509 height 316
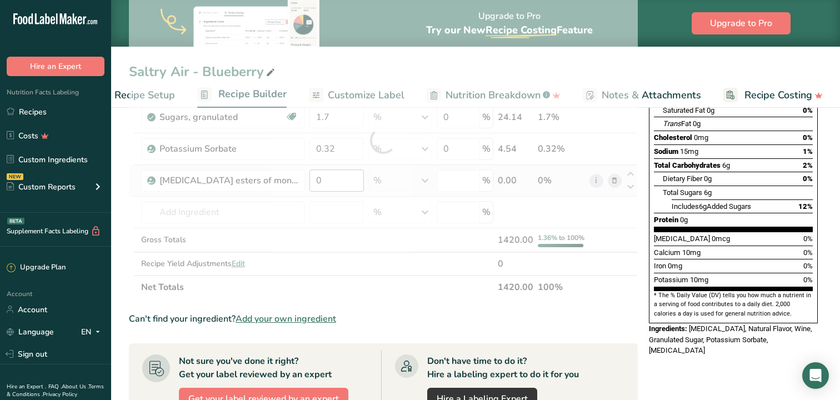
click at [325, 174] on div at bounding box center [383, 141] width 509 height 316
type input "0"
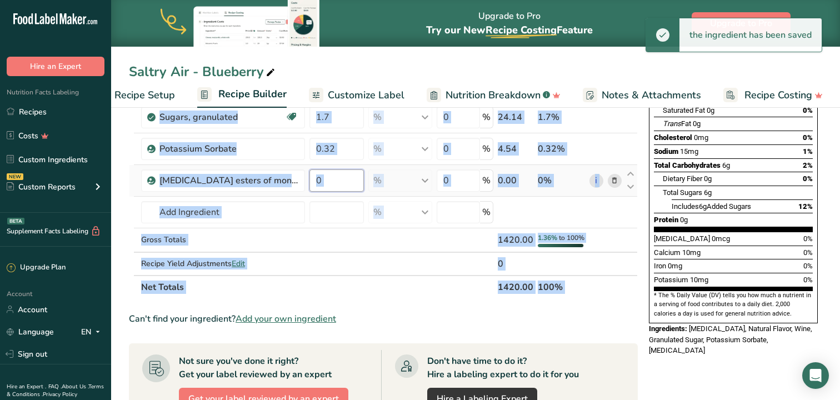
click at [326, 183] on input "0" at bounding box center [337, 180] width 55 height 22
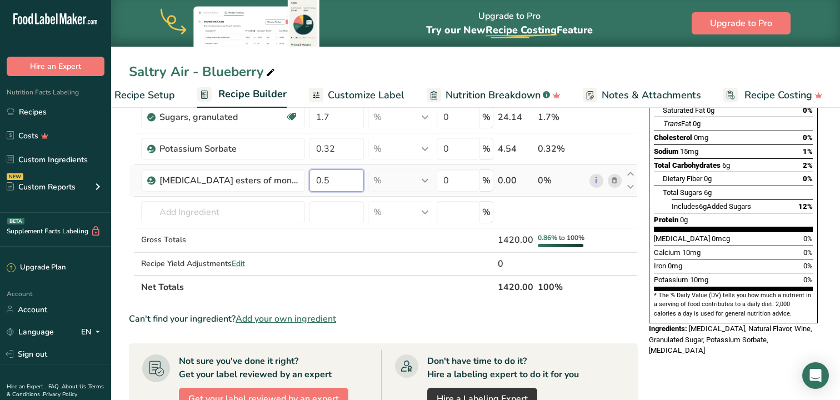
type input "0.5"
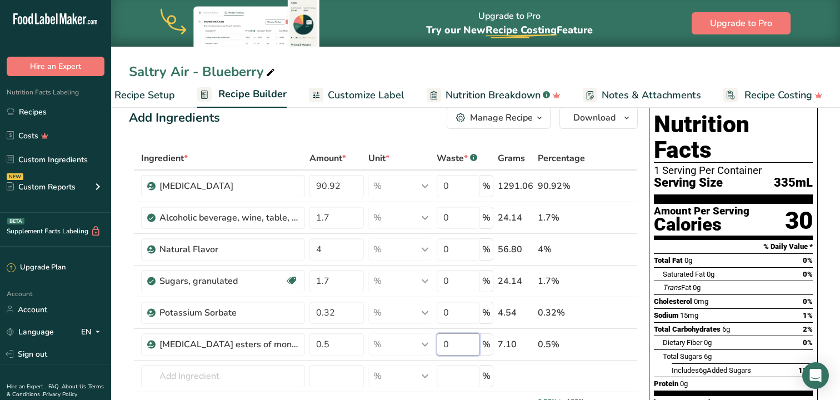
scroll to position [17, 0]
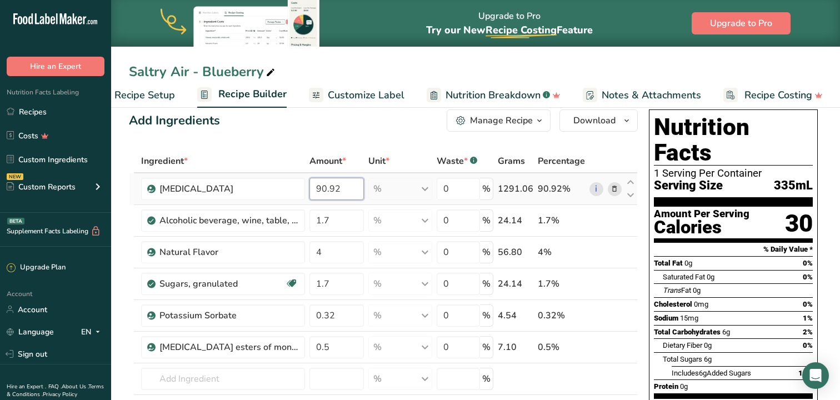
click at [345, 186] on div "Ingredient * Amount * Unit * Waste * .a-a{fill:#347362;}.b-a{fill:#fff;} Grams …" at bounding box center [383, 307] width 509 height 316
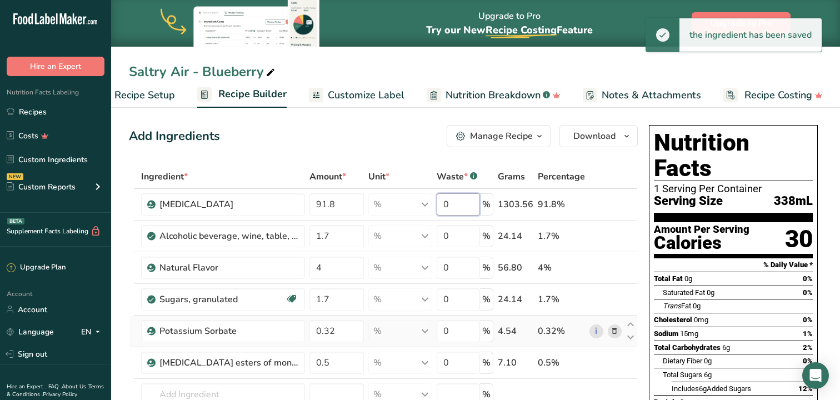
scroll to position [0, 0]
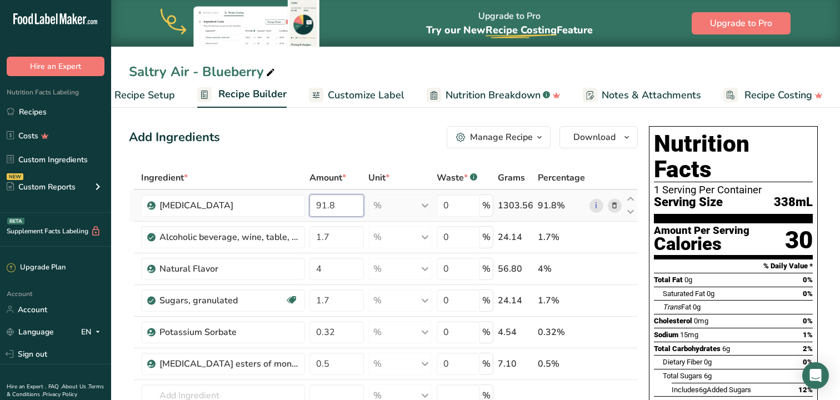
click at [336, 205] on div "Ingredient * Amount * Unit * Waste * .a-a{fill:#347362;}.b-a{fill:#fff;} Grams …" at bounding box center [383, 329] width 509 height 326
type input "91.78"
click at [358, 136] on div "Add Ingredients Manage Recipe Delete Recipe Duplicate Recipe Scale Recipe Save …" at bounding box center [383, 137] width 509 height 22
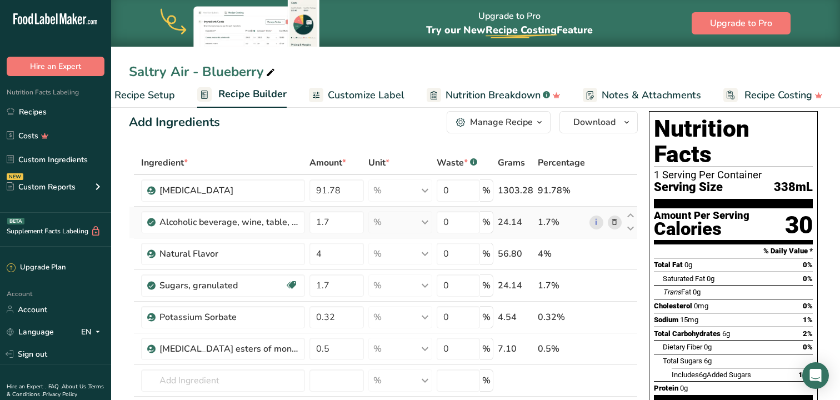
scroll to position [12, 0]
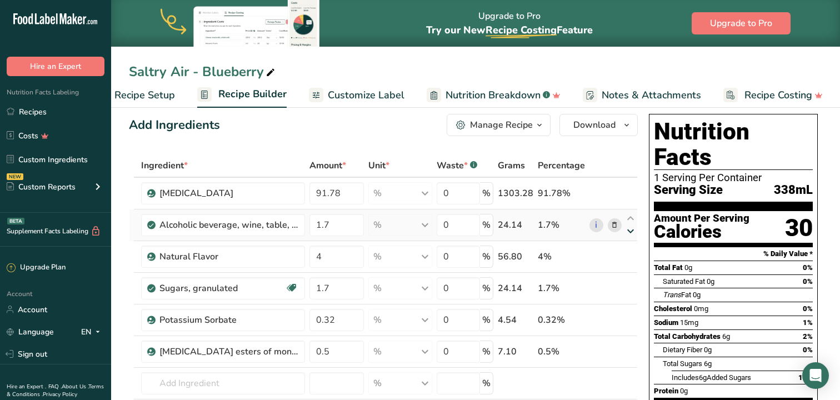
click at [631, 236] on icon at bounding box center [630, 231] width 13 height 8
type input "4"
type input "1.7"
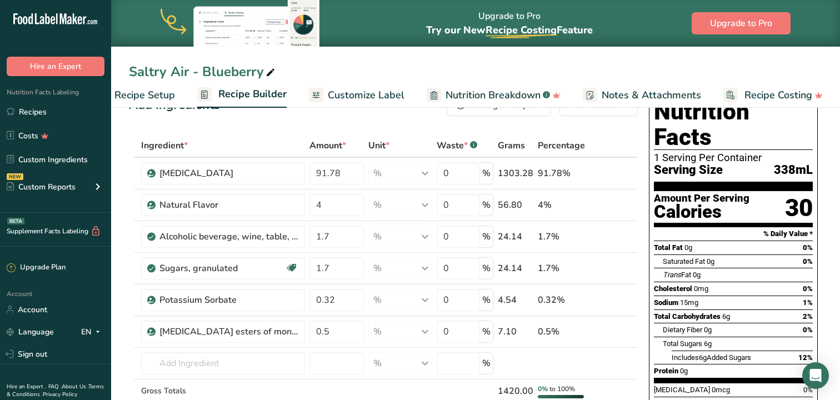
scroll to position [26, 0]
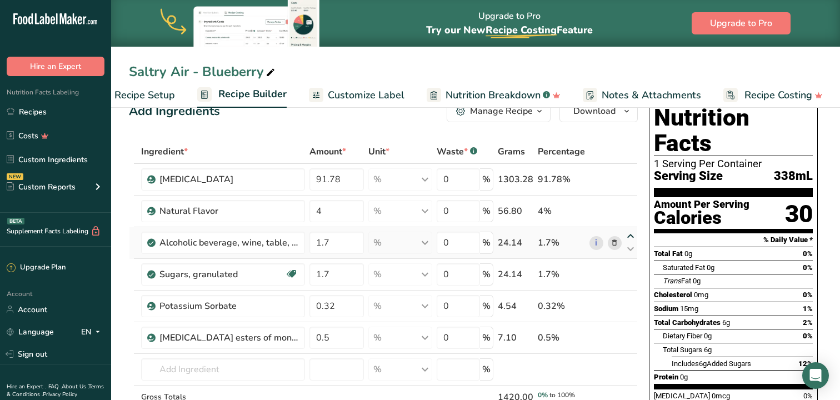
click at [634, 236] on icon at bounding box center [630, 236] width 13 height 8
type input "1.7"
type input "4"
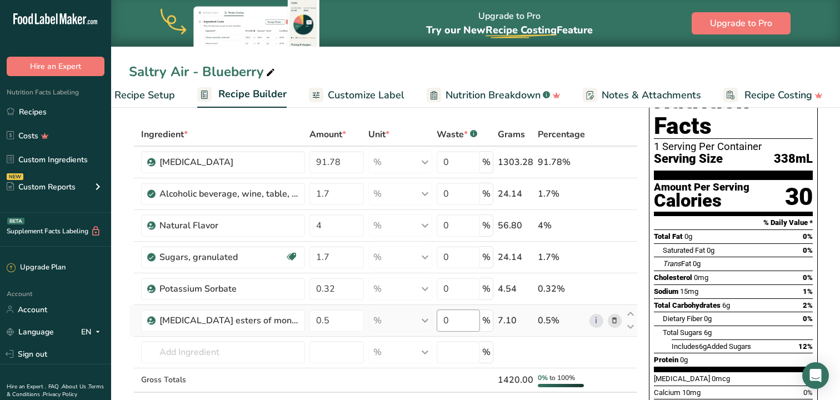
scroll to position [0, 0]
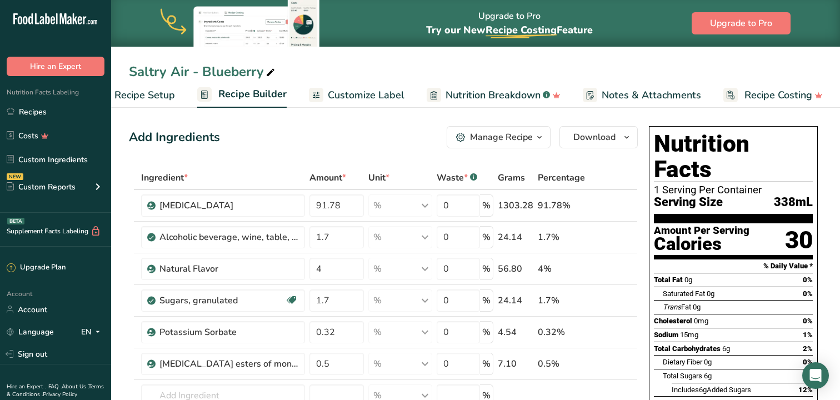
click at [538, 135] on icon "button" at bounding box center [539, 138] width 9 height 14
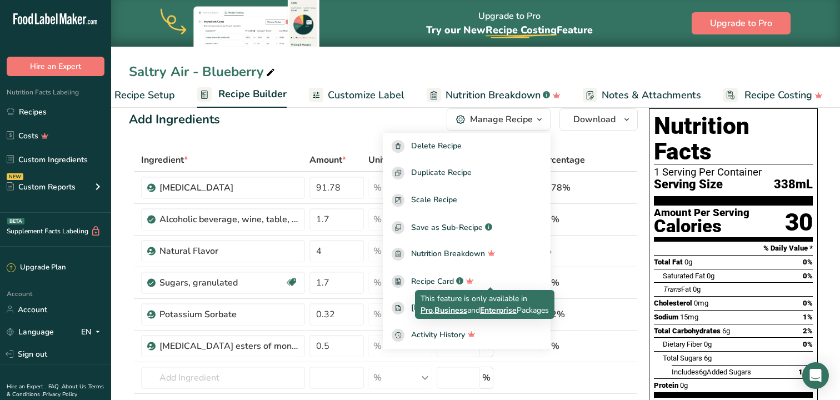
scroll to position [9, 0]
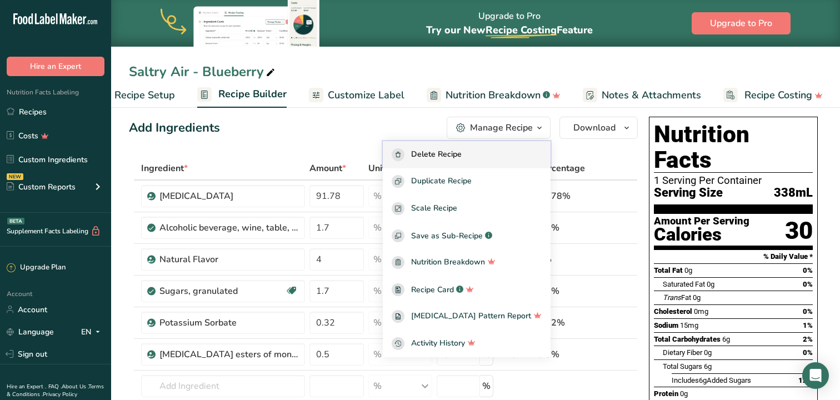
click at [462, 151] on span "Delete Recipe" at bounding box center [436, 154] width 51 height 13
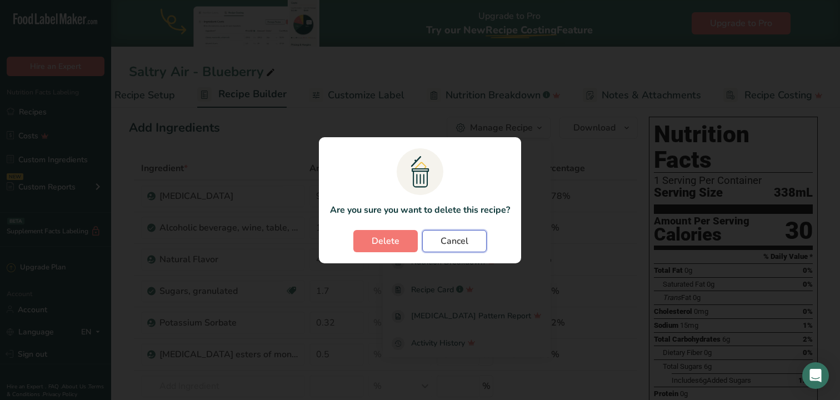
click at [442, 237] on span "Cancel" at bounding box center [455, 241] width 28 height 13
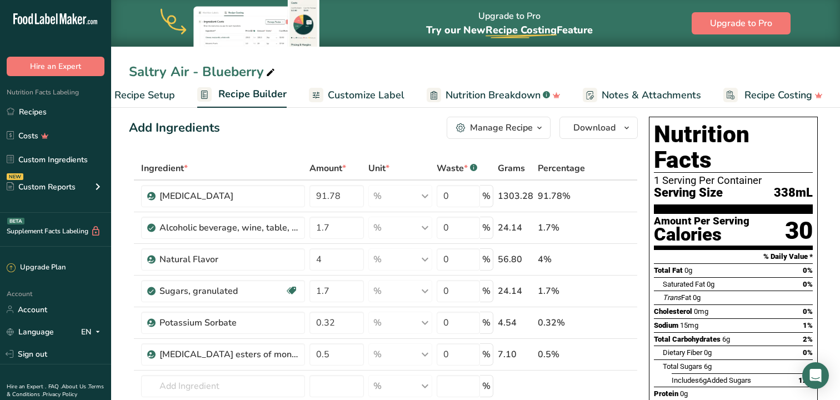
click at [170, 92] on span "Recipe Setup" at bounding box center [144, 95] width 61 height 15
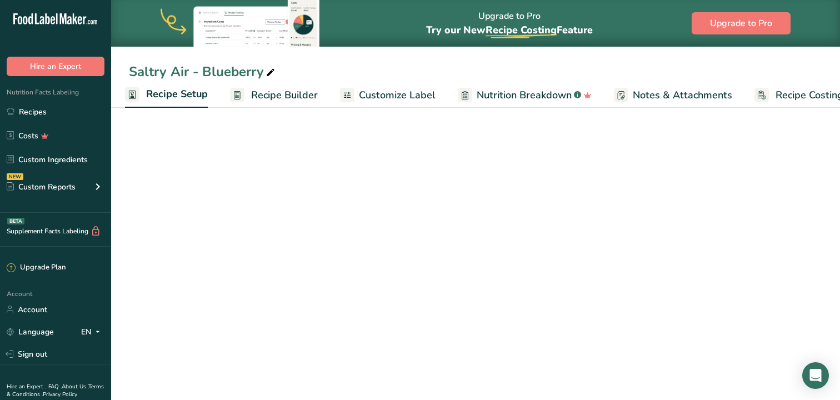
scroll to position [0, 4]
select select "22"
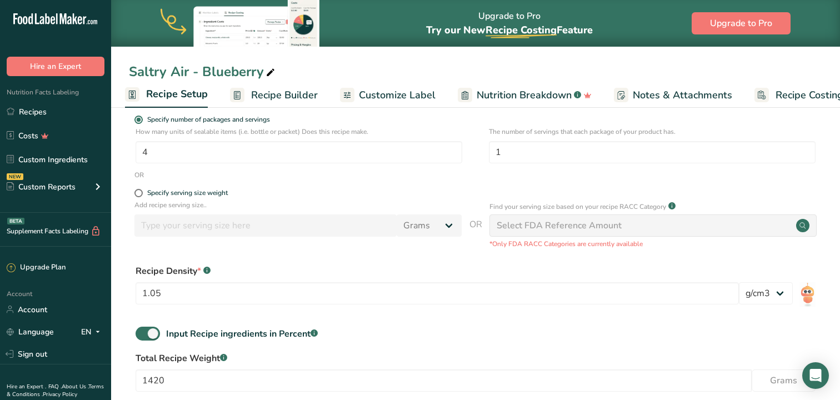
scroll to position [225, 0]
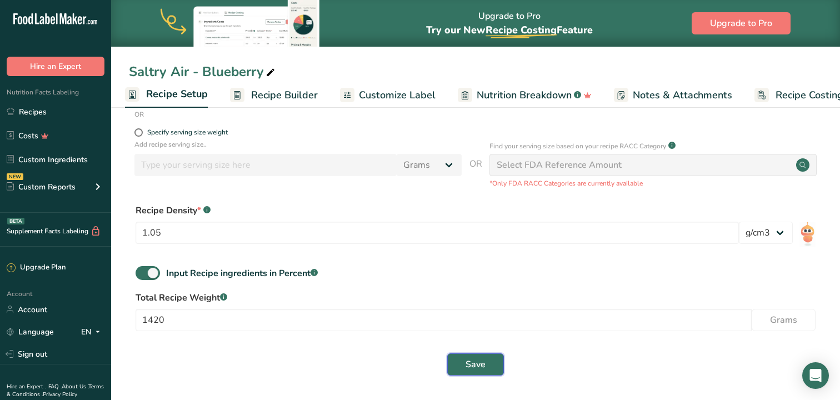
click at [482, 365] on span "Save" at bounding box center [476, 364] width 20 height 13
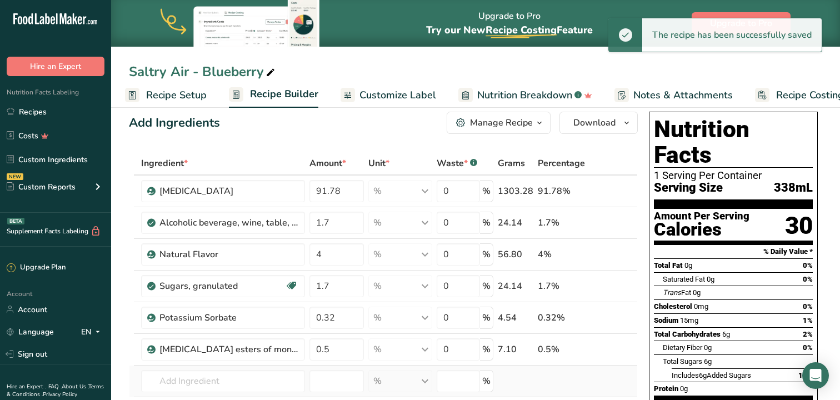
scroll to position [4, 0]
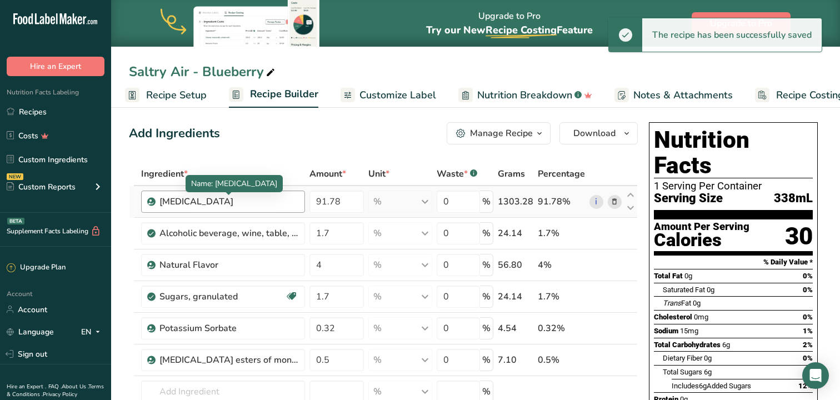
click at [228, 201] on div "[MEDICAL_DATA]" at bounding box center [228, 201] width 139 height 13
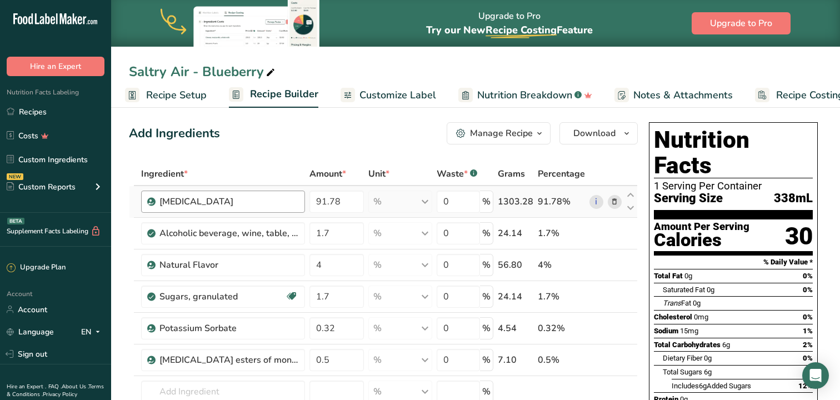
click at [228, 201] on div "[MEDICAL_DATA]" at bounding box center [228, 201] width 139 height 13
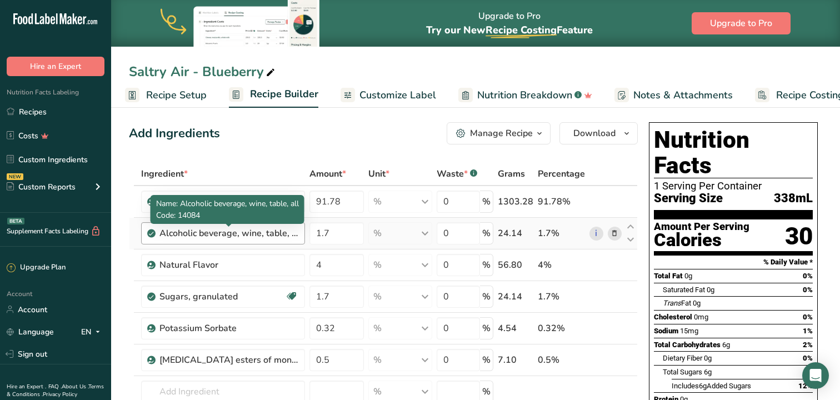
click at [249, 236] on div "Alcoholic beverage, wine, table, all" at bounding box center [228, 233] width 139 height 13
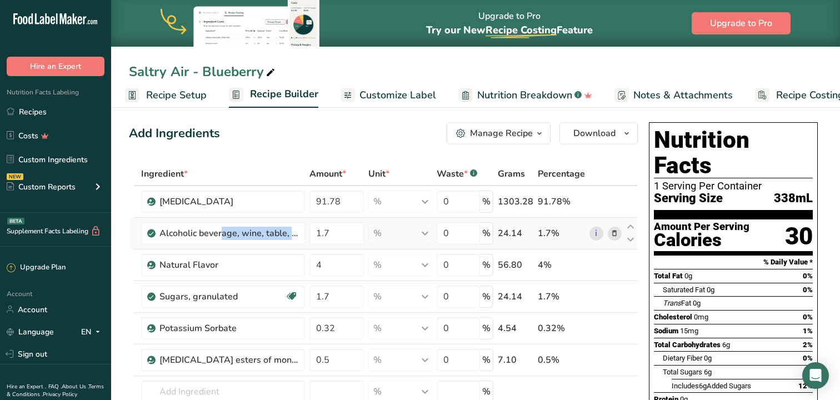
click at [616, 231] on icon at bounding box center [615, 234] width 8 height 12
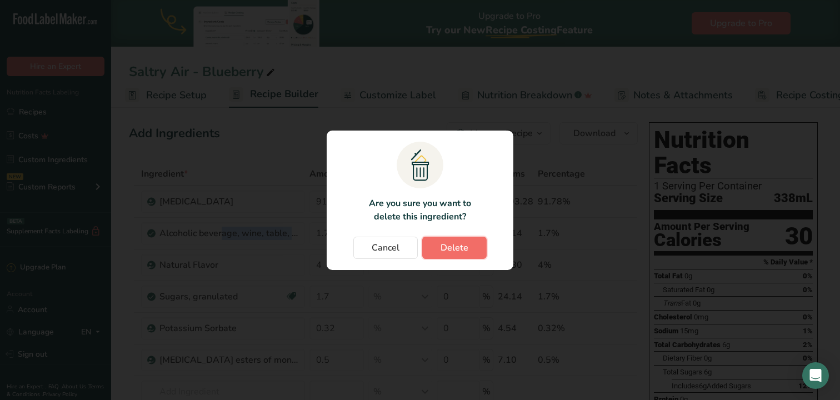
click at [449, 245] on span "Delete" at bounding box center [455, 247] width 28 height 13
type input "4"
type input "1.7"
type input "0.32"
type input "0.5"
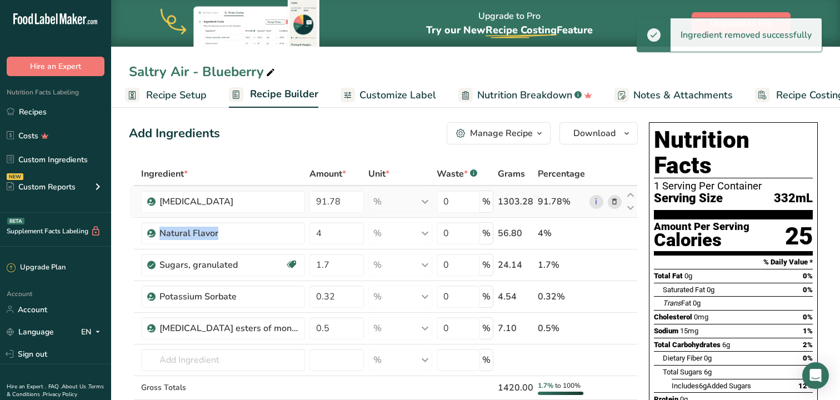
click at [616, 203] on icon at bounding box center [615, 202] width 8 height 12
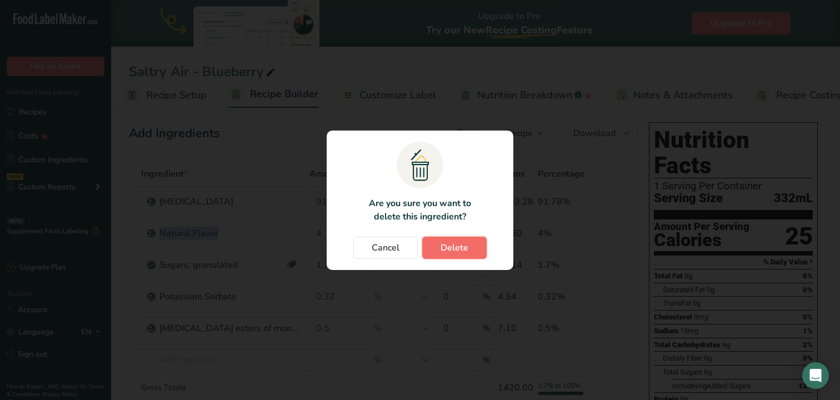
click at [461, 248] on span "Delete" at bounding box center [455, 247] width 28 height 13
type input "4"
type input "1.7"
type input "0.32"
type input "0.5"
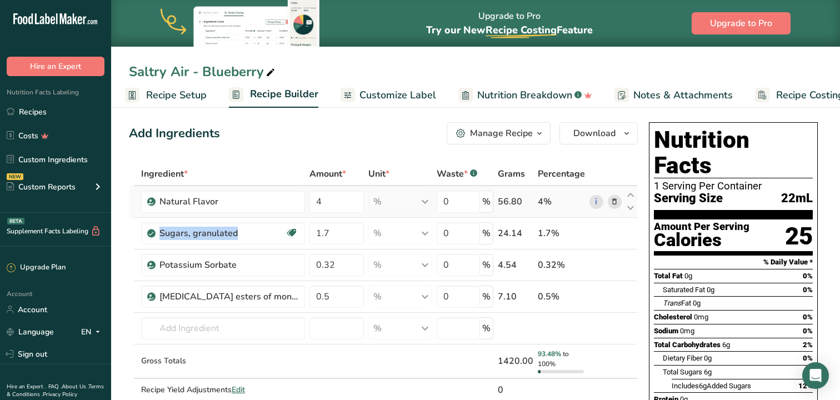
click at [614, 201] on icon at bounding box center [615, 202] width 8 height 12
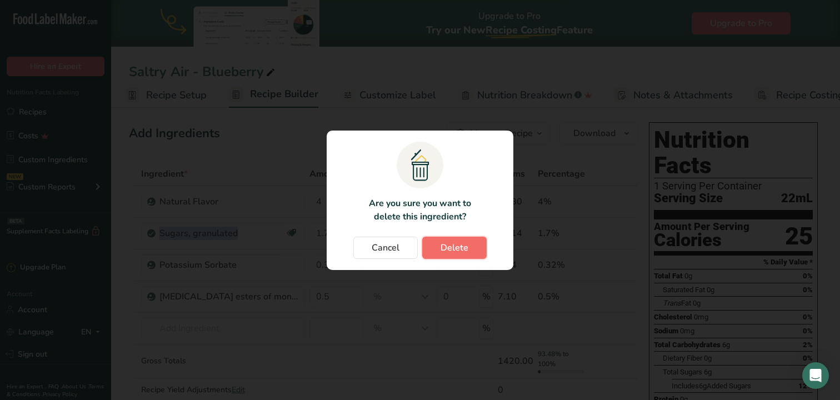
click at [468, 247] on button "Delete" at bounding box center [454, 248] width 64 height 22
type input "1.7"
type input "0.32"
type input "0.5"
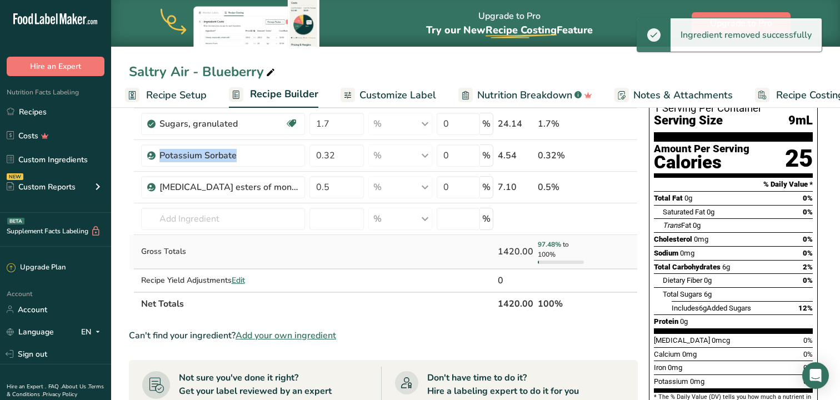
scroll to position [87, 0]
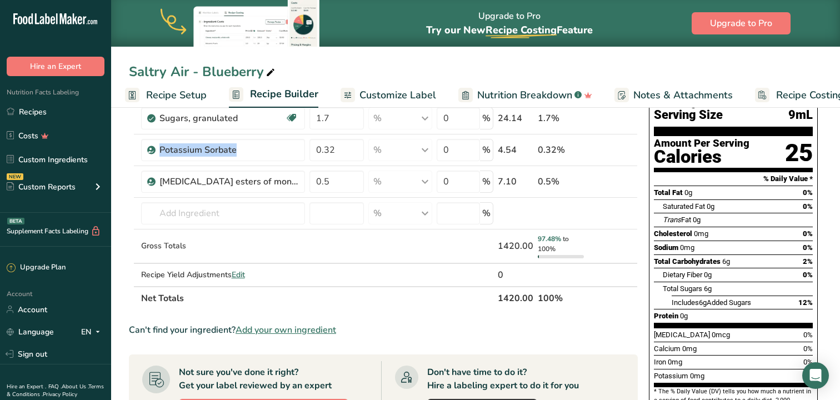
click at [265, 330] on span "Add your own ingredient" at bounding box center [286, 329] width 101 height 13
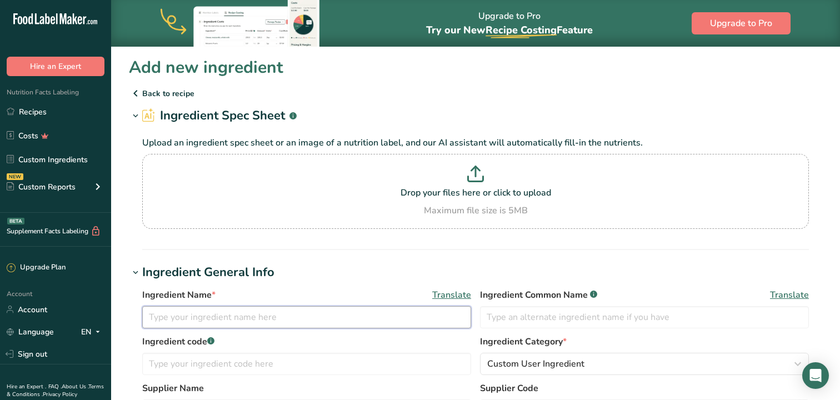
click at [376, 312] on input "text" at bounding box center [306, 317] width 329 height 22
type input "Natural Flavor"
click at [548, 271] on h1 "Ingredient General Info" at bounding box center [476, 272] width 694 height 18
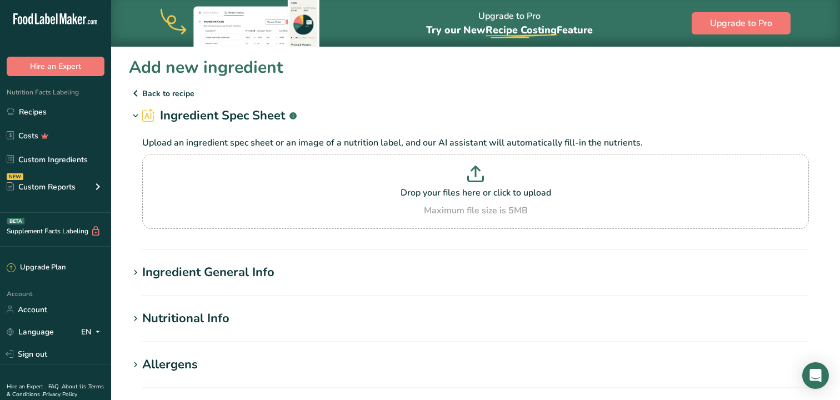
click at [152, 275] on div "Ingredient General Info" at bounding box center [208, 272] width 132 height 18
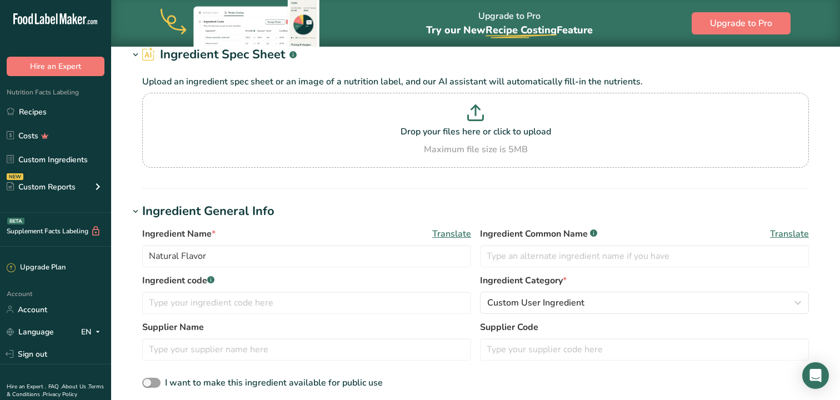
scroll to position [78, 0]
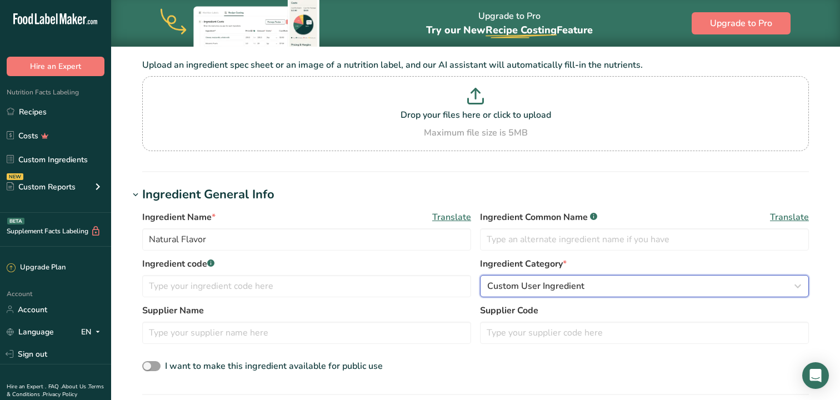
click at [601, 284] on div "Custom User Ingredient" at bounding box center [641, 286] width 308 height 13
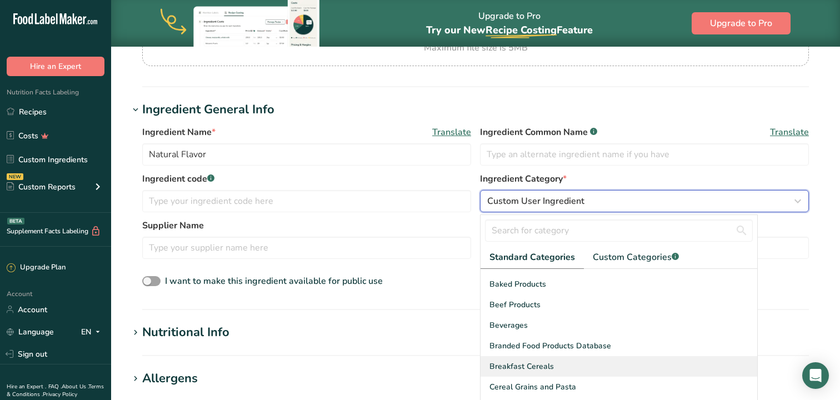
scroll to position [34, 0]
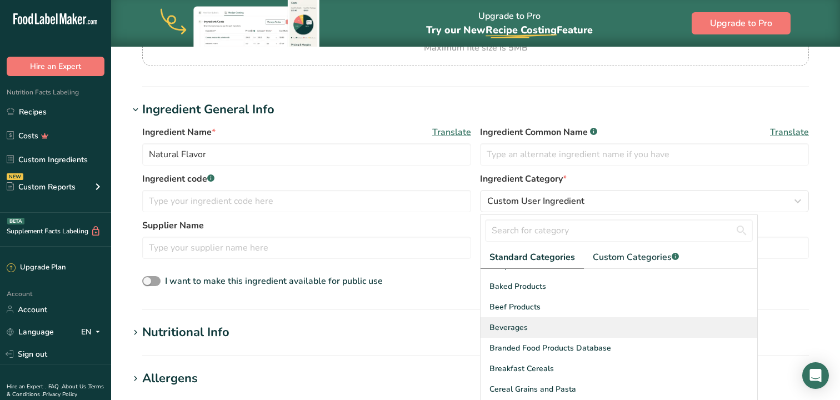
click at [520, 335] on div "Beverages" at bounding box center [619, 327] width 277 height 21
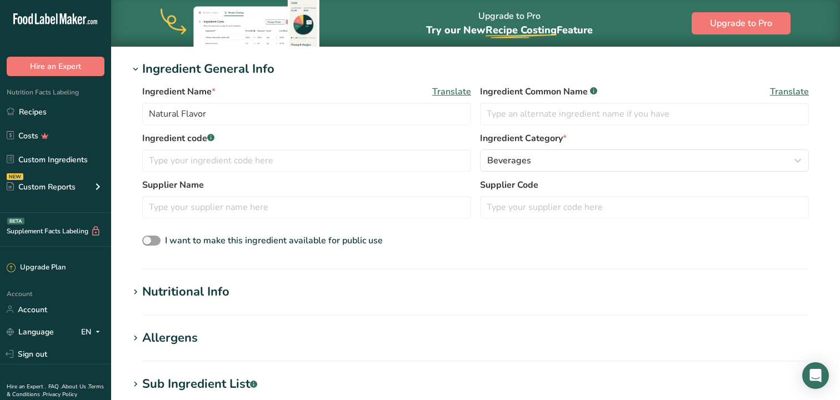
scroll to position [206, 0]
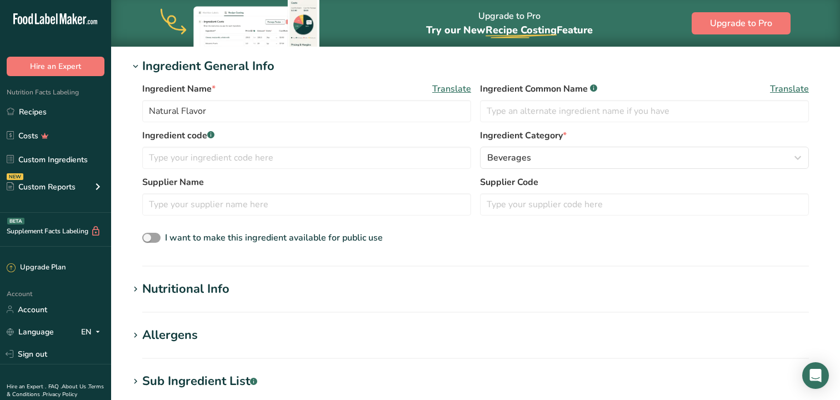
click at [138, 290] on icon at bounding box center [136, 290] width 10 height 16
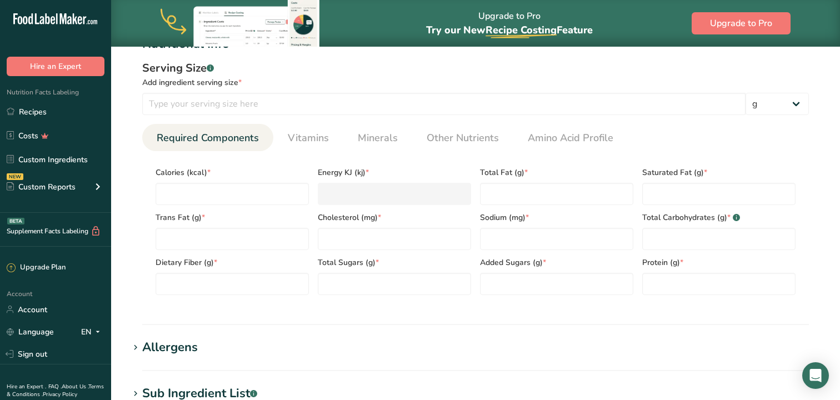
scroll to position [456, 0]
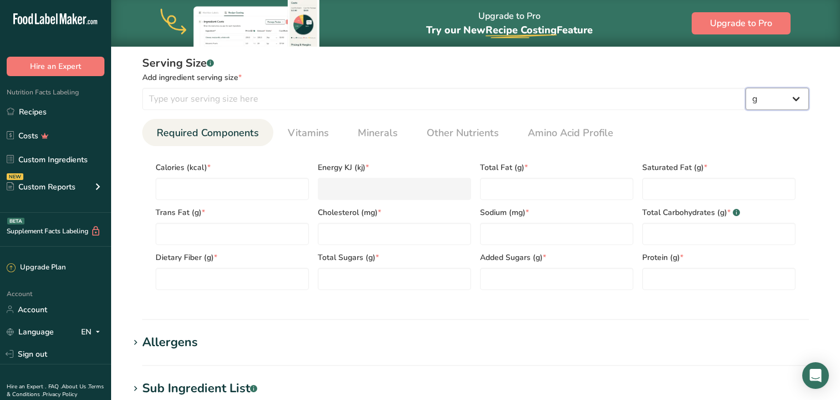
click at [802, 103] on select "g kg mg mcg lb oz l mL fl oz tbsp tsp cup qt gallon" at bounding box center [777, 99] width 63 height 22
select select "17"
click at [746, 88] on select "g kg mg mcg lb oz l mL fl oz tbsp tsp cup qt gallon" at bounding box center [777, 99] width 63 height 22
select select "22"
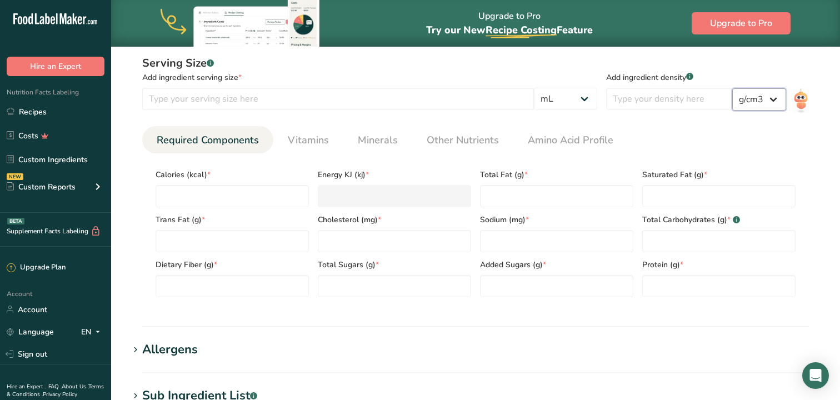
click at [780, 96] on select "lb/ft3 g/cm3" at bounding box center [759, 99] width 54 height 22
click at [684, 97] on input "number" at bounding box center [669, 99] width 126 height 22
type input "180656"
click at [769, 141] on ul "Required Components Vitamins Minerals Other Nutrients Amino Acid Profile" at bounding box center [475, 139] width 667 height 27
click at [276, 97] on input "number" at bounding box center [338, 99] width 392 height 22
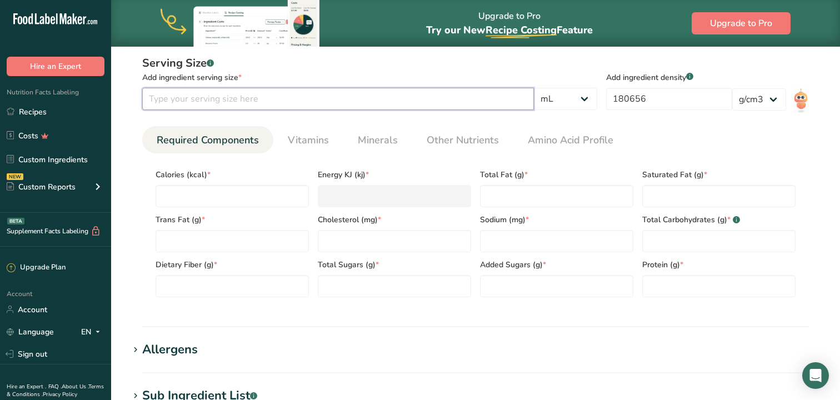
click at [312, 98] on input "number" at bounding box center [338, 99] width 392 height 22
type input "1"
click at [597, 97] on select "g kg mg mcg lb oz l mL fl oz tbsp tsp cup qt gallon" at bounding box center [565, 99] width 63 height 22
select select "5"
click at [597, 88] on select "g kg mg mcg lb oz l mL fl oz tbsp tsp cup qt gallon" at bounding box center [565, 99] width 63 height 22
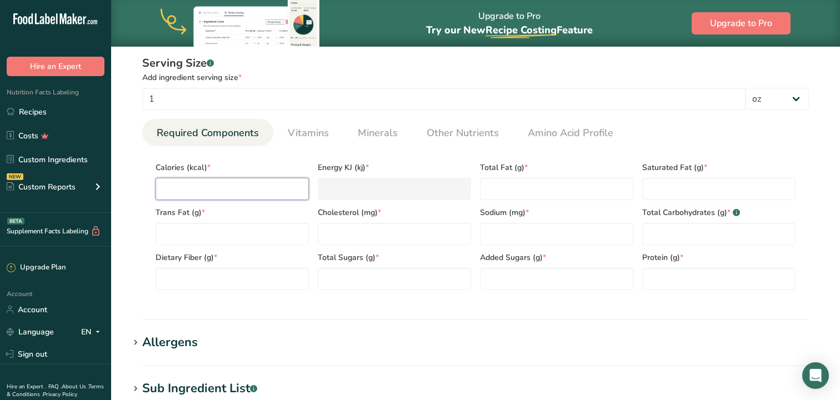
click at [255, 192] on input "number" at bounding box center [232, 189] width 153 height 22
type input "1"
type KJ "4.2"
type input "11"
type KJ "46"
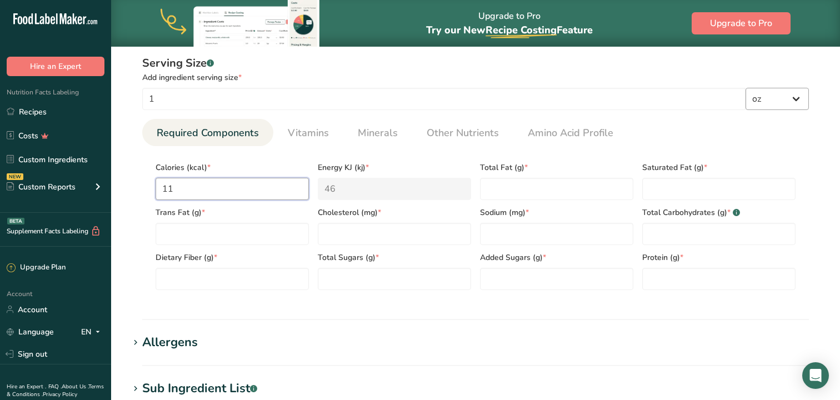
type input "11"
click at [796, 100] on select "g kg mg mcg lb oz l mL fl oz tbsp tsp cup qt gallon" at bounding box center [777, 99] width 63 height 22
select select "18"
click at [746, 88] on select "g kg mg mcg lb oz l mL fl oz tbsp tsp cup qt gallon" at bounding box center [777, 99] width 63 height 22
select select "22"
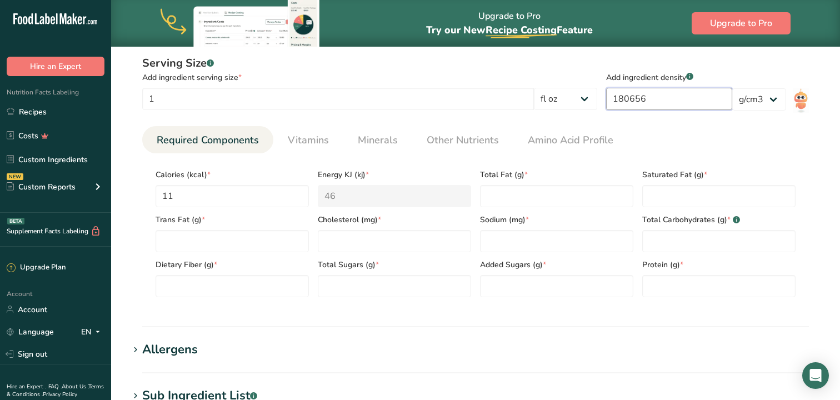
click at [633, 99] on input "180656" at bounding box center [669, 99] width 126 height 22
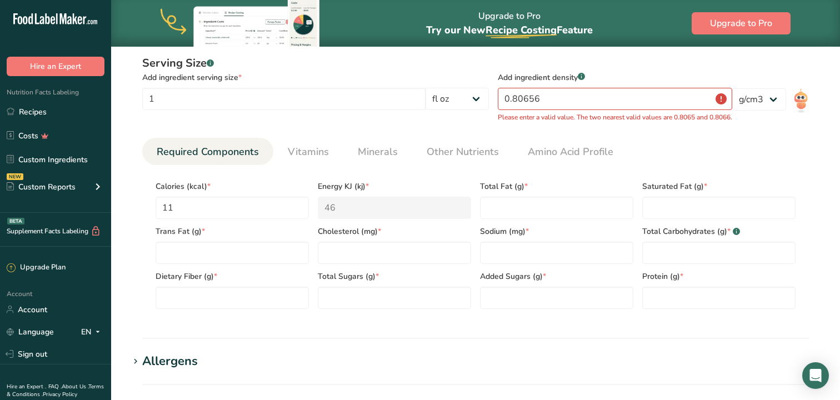
click at [706, 149] on ul "Required Components Vitamins Minerals Other Nutrients Amino Acid Profile" at bounding box center [475, 151] width 667 height 27
click at [537, 95] on input "0.80656" at bounding box center [615, 99] width 235 height 22
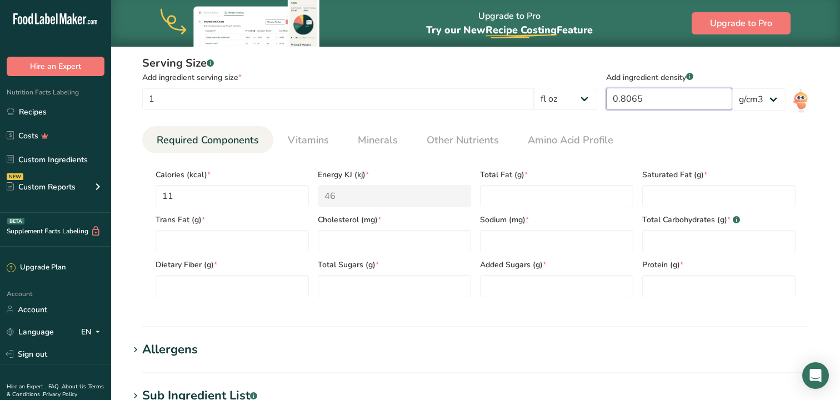
type input "0.8065"
click at [668, 141] on ul "Required Components Vitamins Minerals Other Nutrients Amino Acid Profile" at bounding box center [475, 139] width 667 height 27
click at [192, 191] on input "11" at bounding box center [232, 196] width 153 height 22
type input "115"
type KJ "481.2"
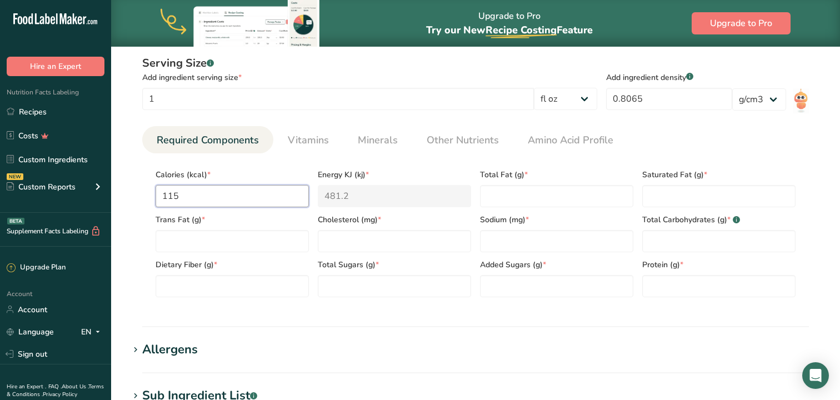
type input "115"
click at [502, 162] on div "Total Fat (g) *" at bounding box center [557, 184] width 162 height 45
click at [539, 190] on Fat "number" at bounding box center [556, 196] width 153 height 22
type Fat "0"
click at [662, 132] on ul "Required Components Vitamins Minerals Other Nutrients Amino Acid Profile" at bounding box center [475, 139] width 667 height 27
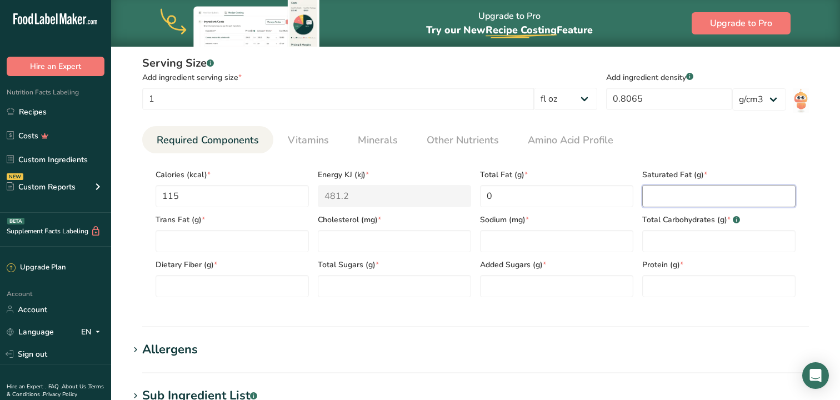
click at [665, 193] on Fat "number" at bounding box center [718, 196] width 153 height 22
type Fat "0"
click at [611, 311] on div "Serving Size .a-a{fill:#347362;}.b-a{fill:#fff;} Add ingredient serving size * …" at bounding box center [476, 180] width 694 height 265
click at [529, 287] on Sugars "number" at bounding box center [556, 286] width 153 height 22
type Sugars "0"
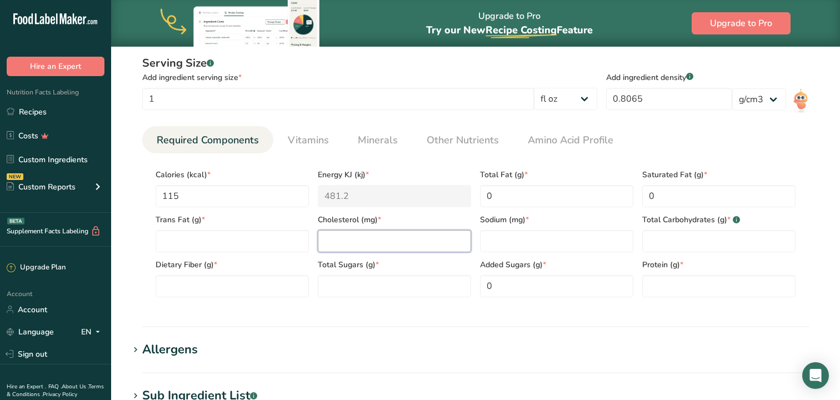
click at [372, 244] on input "number" at bounding box center [394, 241] width 153 height 22
type input "0"
click at [418, 103] on input "1" at bounding box center [338, 99] width 392 height 22
click at [186, 240] on Fat "number" at bounding box center [232, 241] width 153 height 22
type Fat "0"
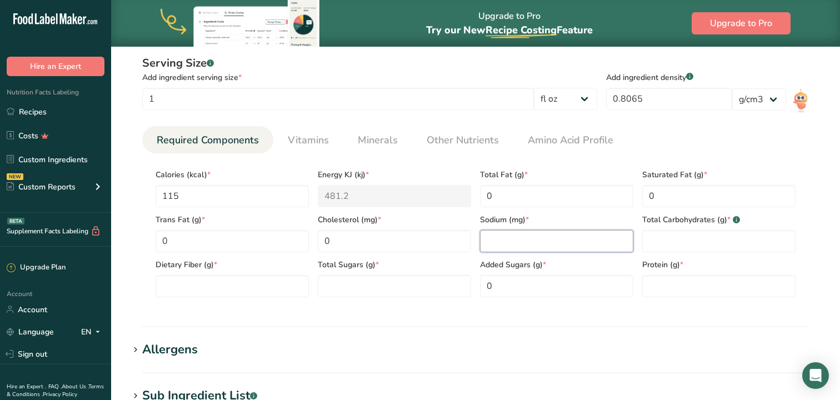
click at [532, 235] on input "number" at bounding box center [556, 241] width 153 height 22
type input "0"
click at [702, 293] on input "number" at bounding box center [718, 286] width 153 height 22
type input "0"
click at [345, 283] on Sugars "number" at bounding box center [394, 286] width 153 height 22
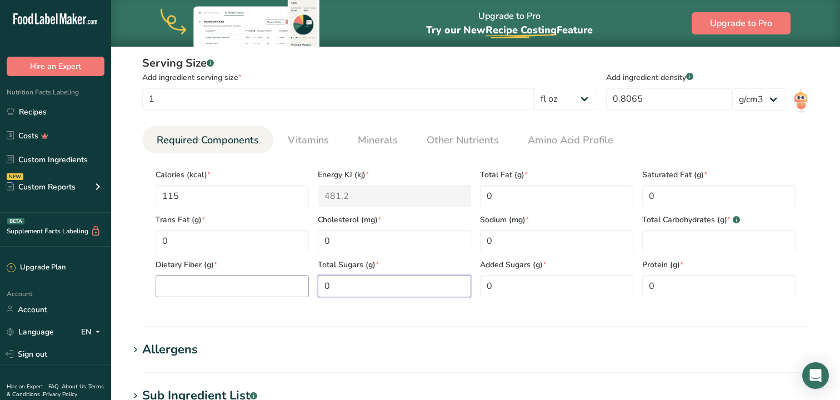
type Sugars "0"
click at [227, 286] on Fiber "number" at bounding box center [232, 286] width 153 height 22
type Fiber "0"
click at [286, 321] on section "Nutritional Info Serving Size .a-a{fill:#347362;}.b-a{fill:#fff;} Add ingredien…" at bounding box center [476, 178] width 694 height 297
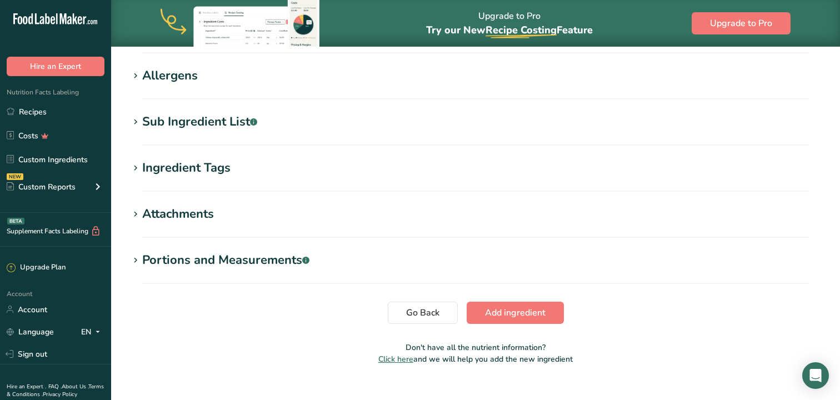
scroll to position [749, 0]
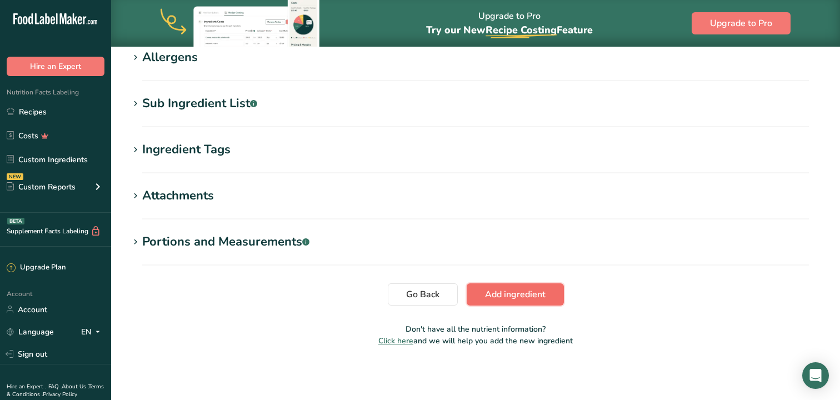
click at [526, 303] on button "Add ingredient" at bounding box center [515, 294] width 97 height 22
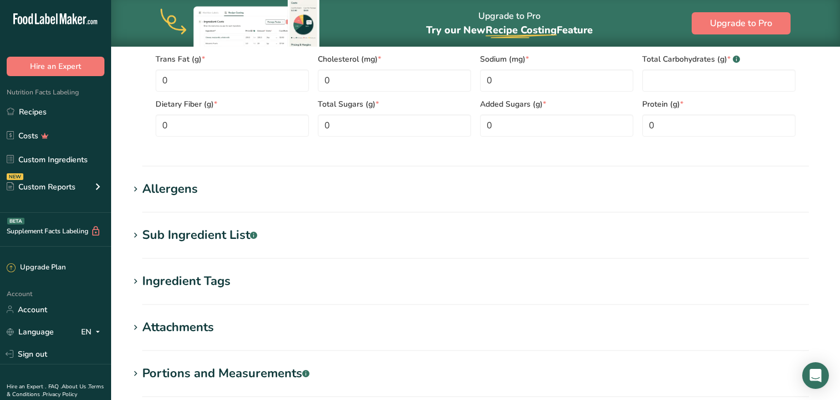
scroll to position [461, 0]
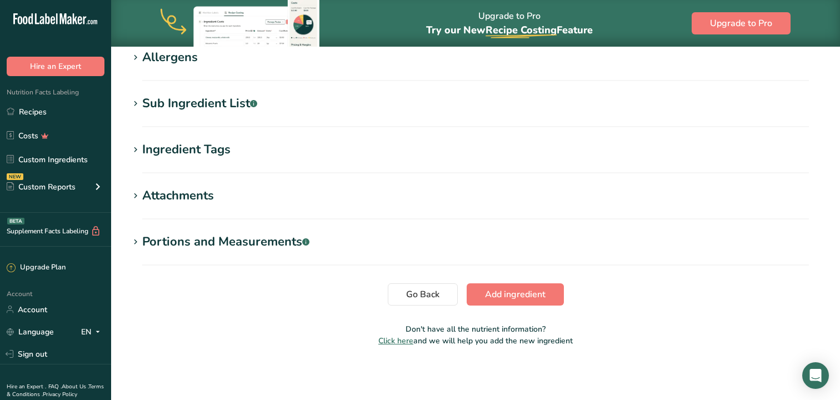
click at [530, 288] on span "Add ingredient" at bounding box center [515, 294] width 61 height 13
click at [534, 286] on button "Add ingredient" at bounding box center [515, 294] width 97 height 22
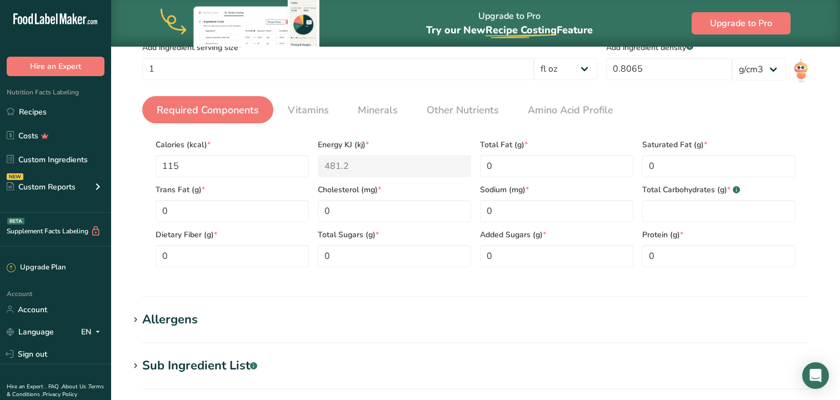
scroll to position [199, 0]
click at [677, 207] on Carbohydrates "number" at bounding box center [718, 211] width 153 height 22
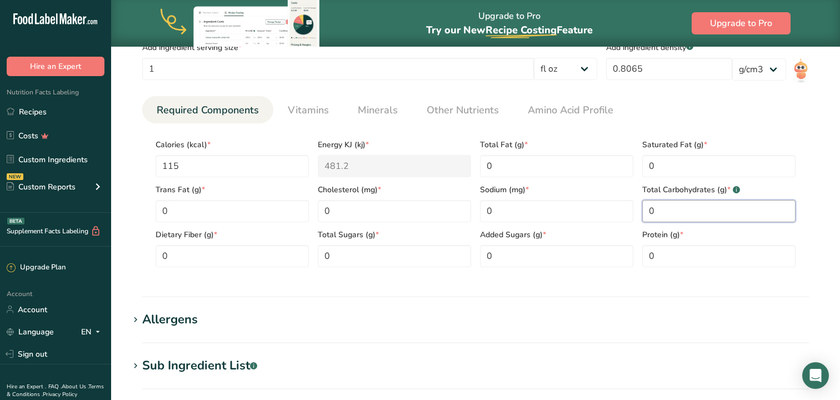
type Carbohydrates "0"
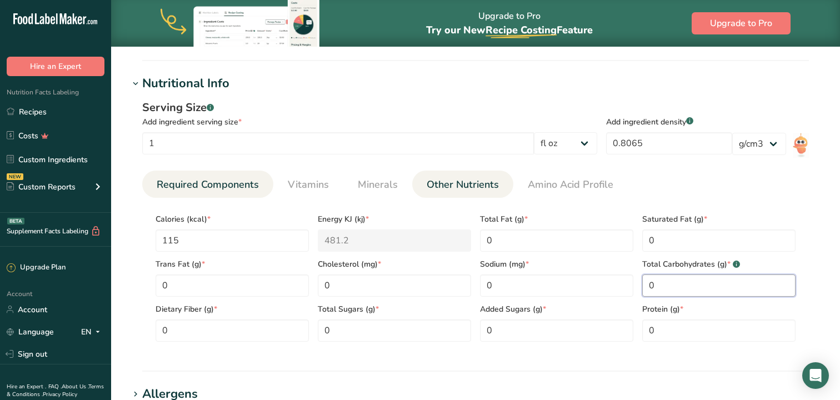
scroll to position [0, 0]
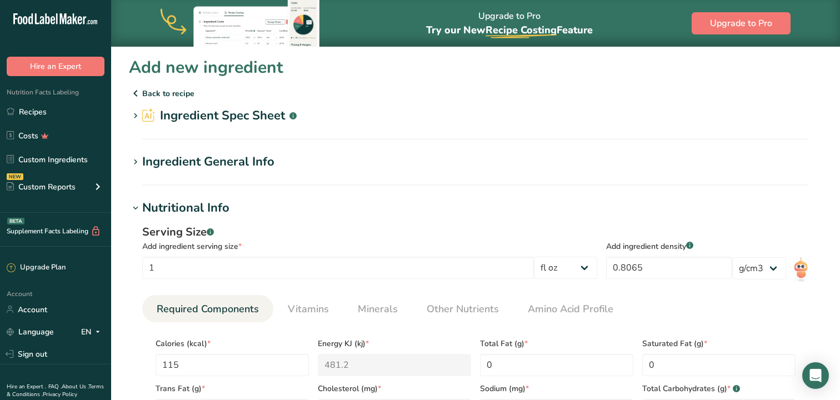
click at [132, 159] on icon at bounding box center [136, 162] width 10 height 16
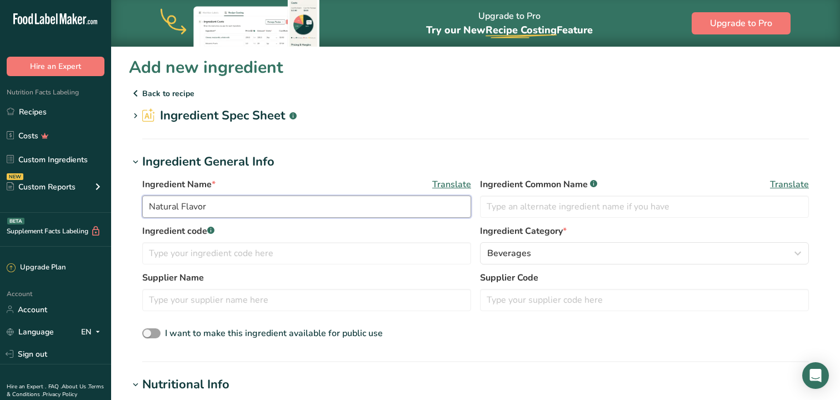
click at [230, 205] on input "Natural Flavor" at bounding box center [306, 207] width 329 height 22
type input "Natural Flavors"
click at [395, 173] on div "Ingredient Name * Translate Natural Flavors Ingredient Common Name .a-a{fill:#3…" at bounding box center [476, 259] width 694 height 177
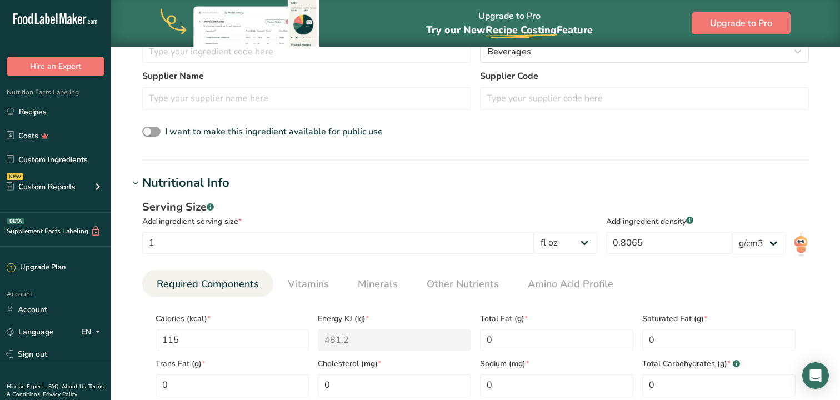
scroll to position [638, 0]
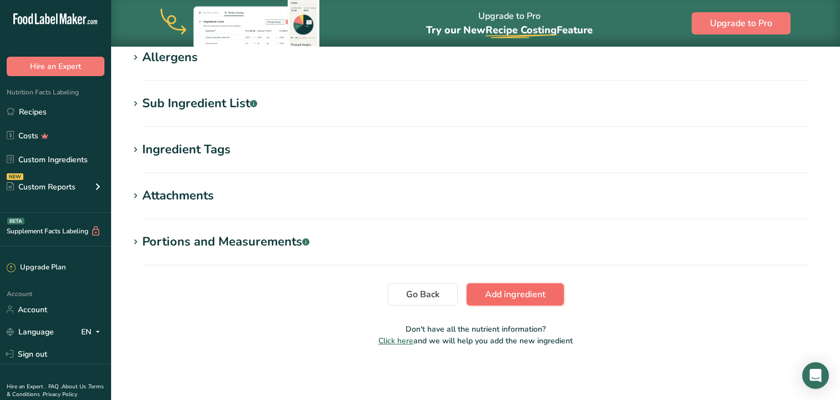
click at [502, 300] on span "Add ingredient" at bounding box center [515, 294] width 61 height 13
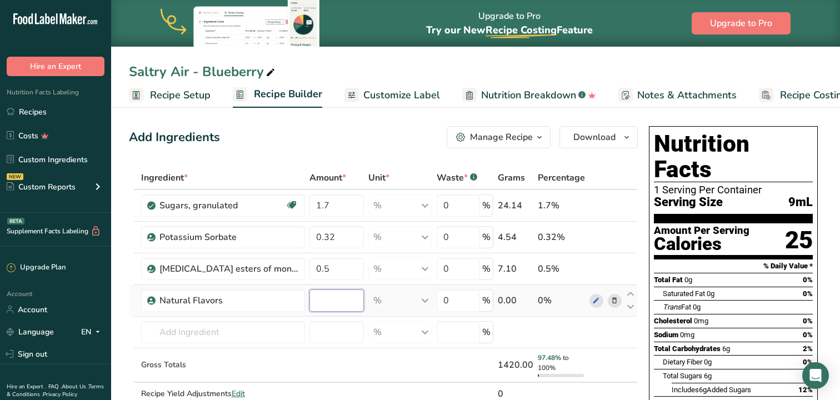
click at [336, 301] on input "number" at bounding box center [337, 301] width 55 height 22
type input "4.5"
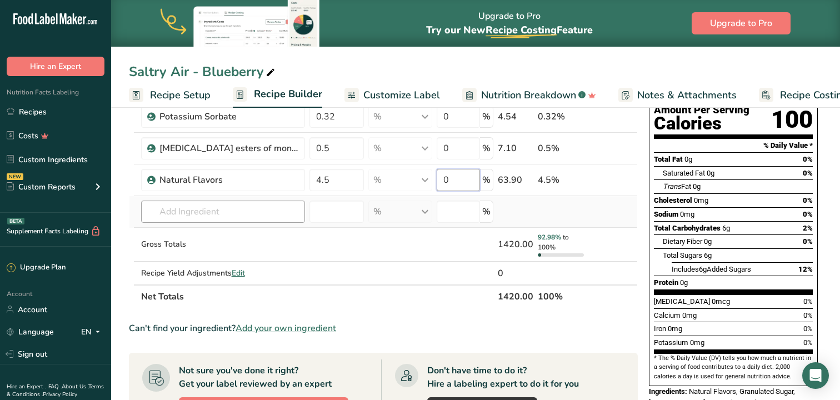
scroll to position [161, 0]
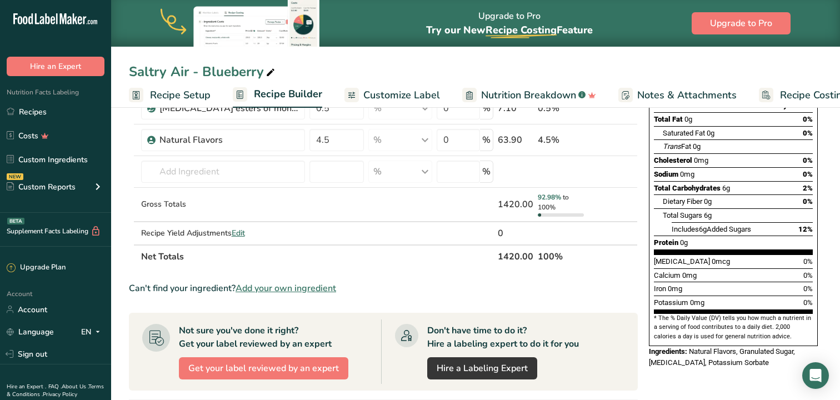
click at [302, 288] on span "Add your own ingredient" at bounding box center [286, 288] width 101 height 13
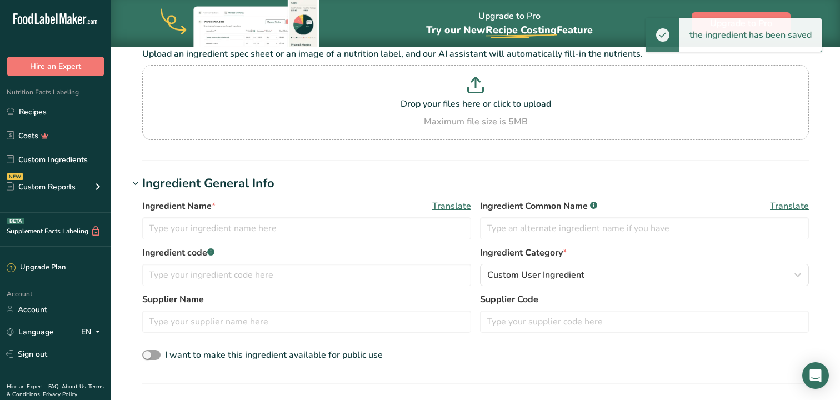
scroll to position [89, 0]
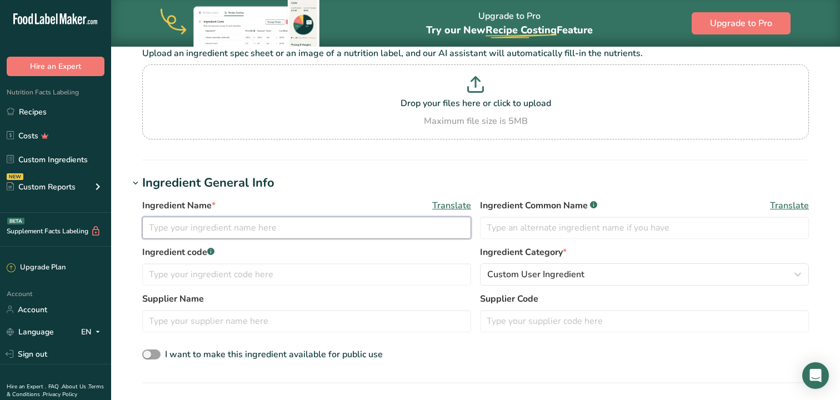
click at [330, 221] on input "text" at bounding box center [306, 228] width 329 height 22
type input "Grape Wine"
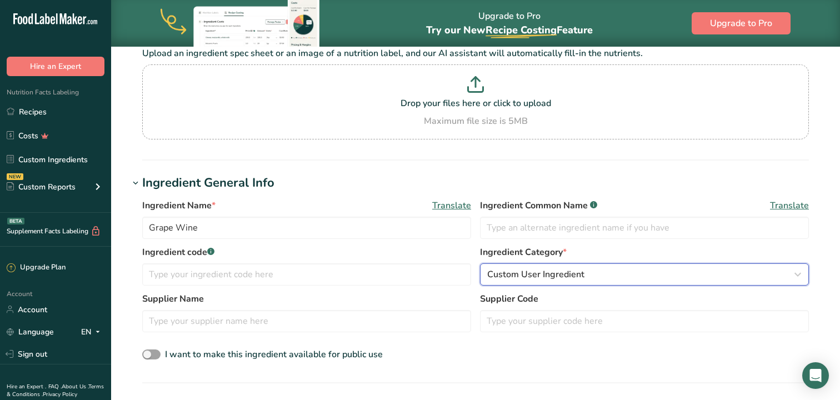
click at [512, 268] on span "Custom User Ingredient" at bounding box center [535, 274] width 97 height 13
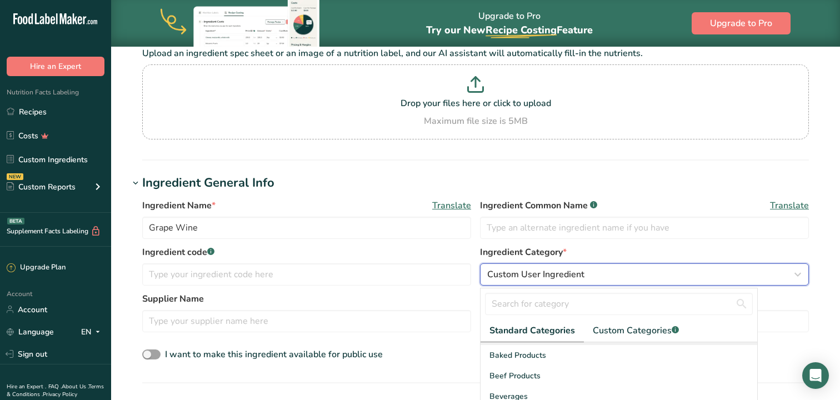
scroll to position [52, 0]
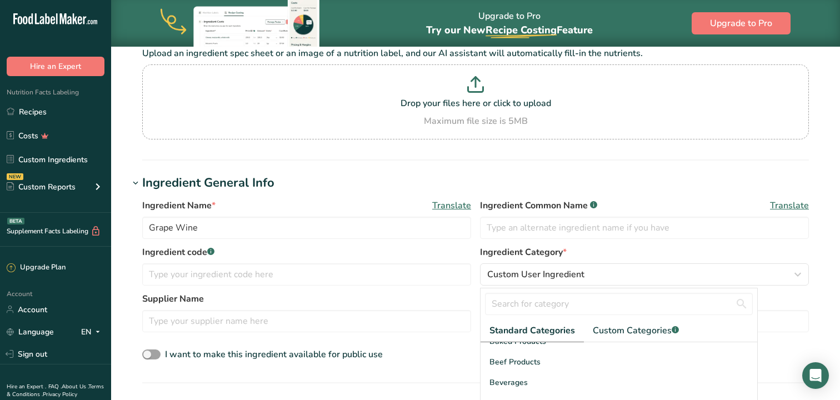
click at [524, 380] on span "Beverages" at bounding box center [509, 383] width 38 height 12
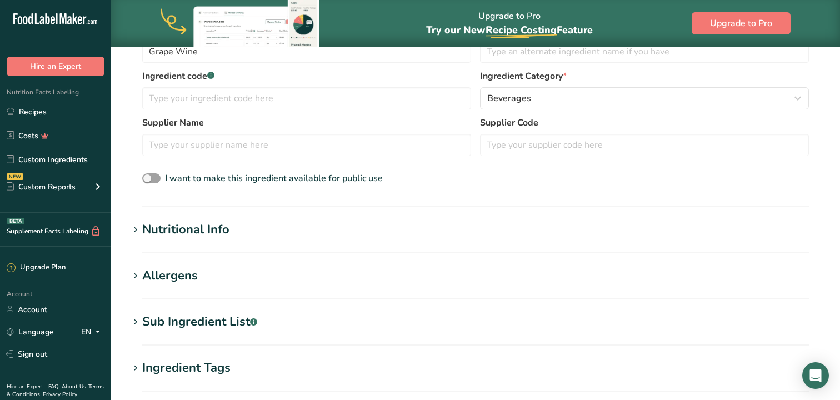
scroll to position [281, 0]
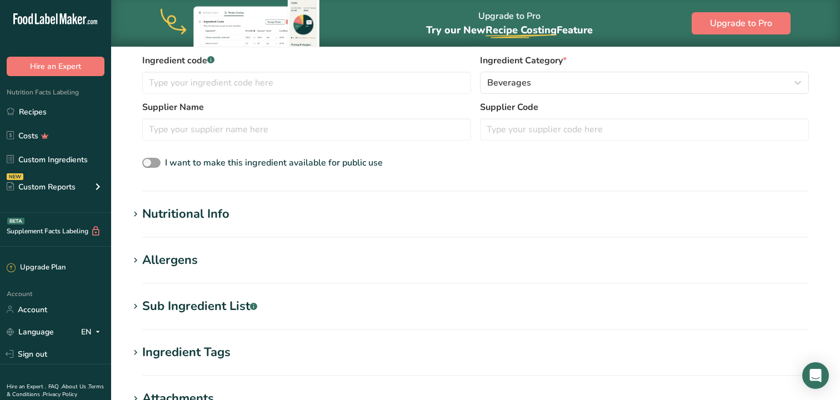
click at [233, 217] on h1 "Nutritional Info" at bounding box center [476, 214] width 694 height 18
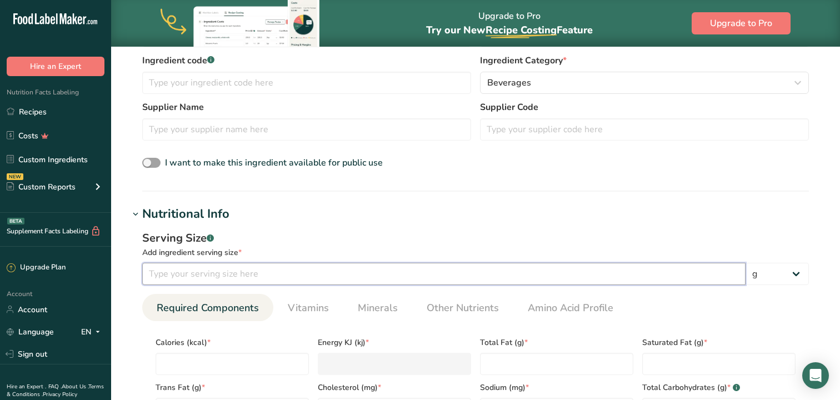
click at [256, 276] on input "number" at bounding box center [444, 274] width 604 height 22
type input "1"
click at [794, 274] on select "g kg mg mcg lb oz l mL fl oz tbsp tsp cup qt gallon" at bounding box center [777, 274] width 63 height 22
click at [746, 263] on select "g kg mg mcg lb oz l mL fl oz tbsp tsp cup qt gallon" at bounding box center [777, 274] width 63 height 22
click at [701, 226] on div "Serving Size .a-a{fill:#347362;}.b-a{fill:#fff;} Add ingredient serving size * …" at bounding box center [476, 351] width 694 height 257
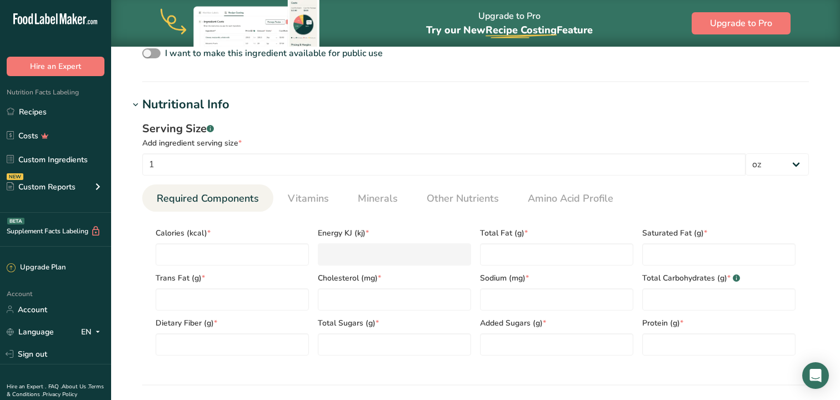
scroll to position [396, 0]
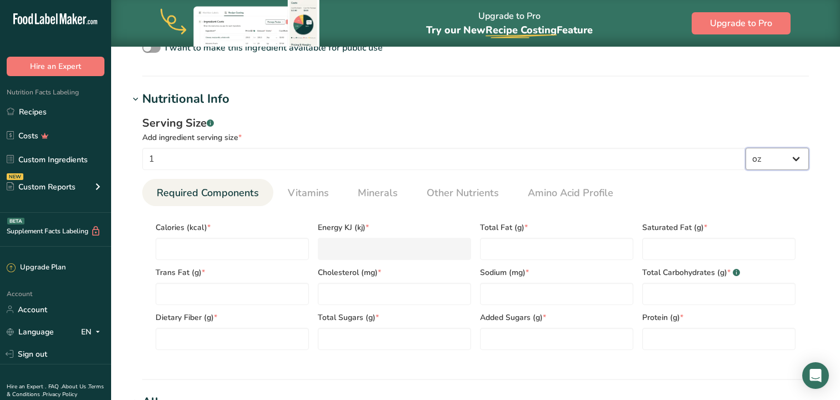
click at [802, 161] on select "g kg mg mcg lb oz l mL fl oz tbsp tsp cup qt gallon" at bounding box center [777, 159] width 63 height 22
select select "18"
click at [746, 148] on select "g kg mg mcg lb oz l mL fl oz tbsp tsp cup qt gallon" at bounding box center [777, 159] width 63 height 22
select select "22"
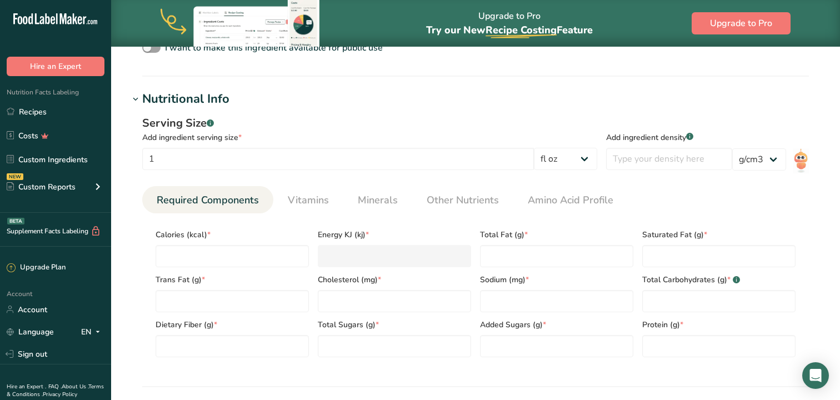
click at [573, 109] on div "Serving Size .a-a{fill:#347362;}.b-a{fill:#fff;} Add ingredient serving size * …" at bounding box center [476, 240] width 694 height 265
click at [255, 258] on input "number" at bounding box center [232, 256] width 153 height 22
type input "2"
type KJ "8.4"
type input "24"
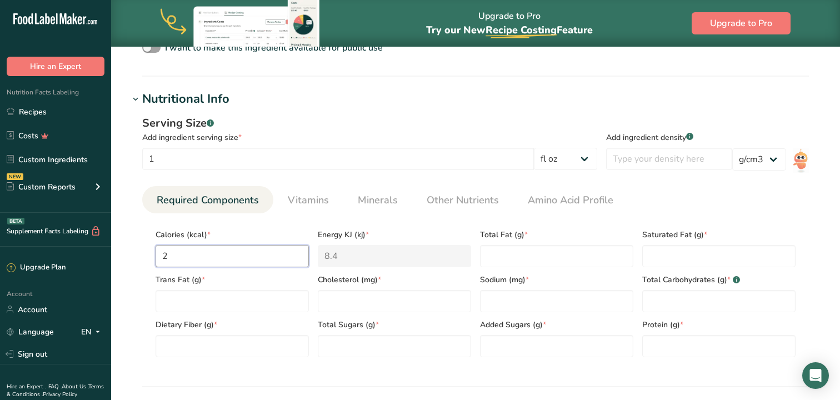
type KJ "100.4"
type input "24"
click at [382, 105] on h1 "Nutritional Info" at bounding box center [476, 99] width 694 height 18
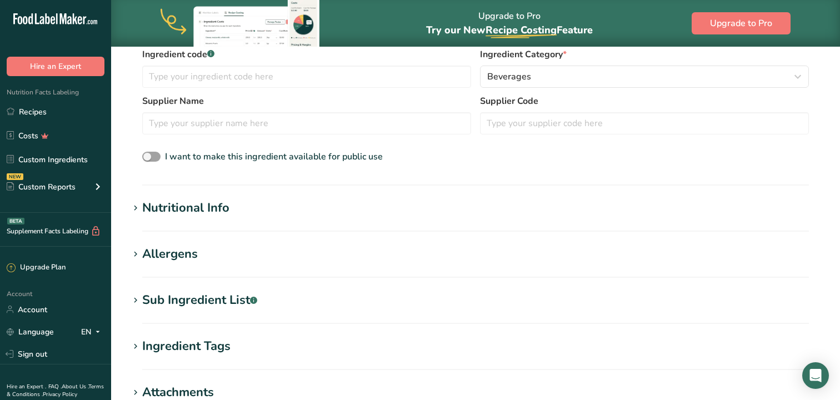
scroll to position [260, 0]
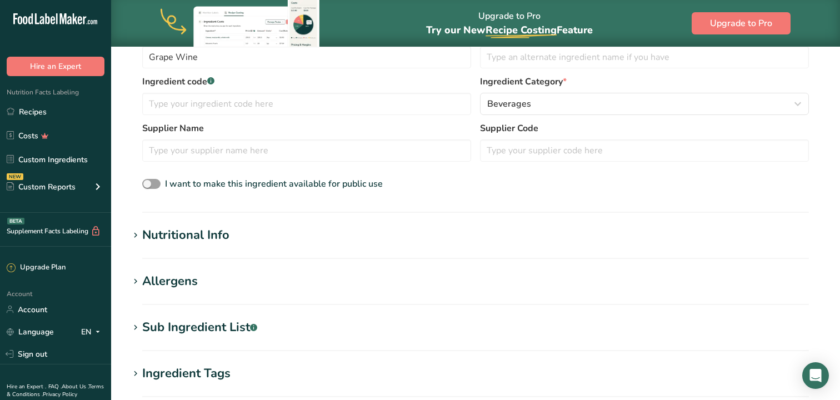
click at [223, 238] on div "Nutritional Info" at bounding box center [185, 235] width 87 height 18
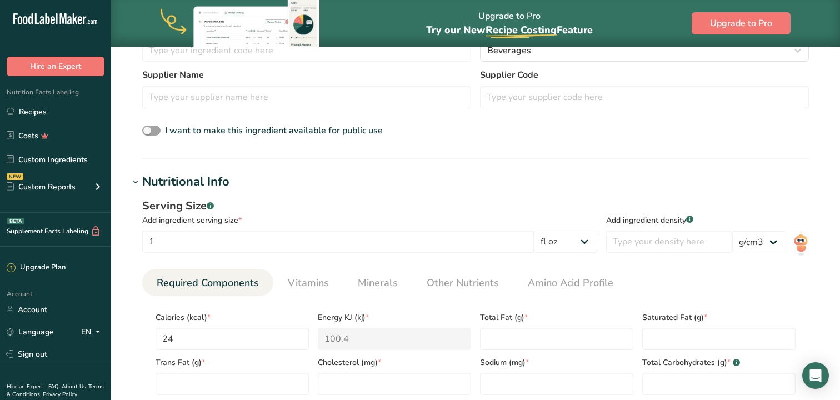
scroll to position [317, 0]
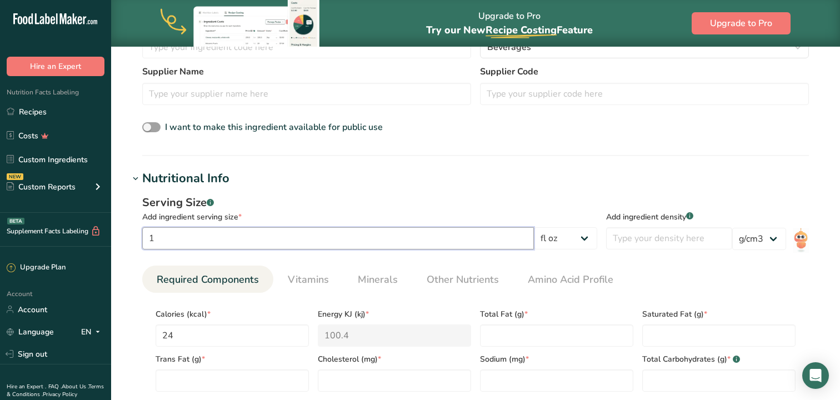
click at [302, 238] on input "1" at bounding box center [338, 238] width 392 height 22
type input "5"
click at [656, 245] on input "number" at bounding box center [669, 238] width 126 height 22
type input "1"
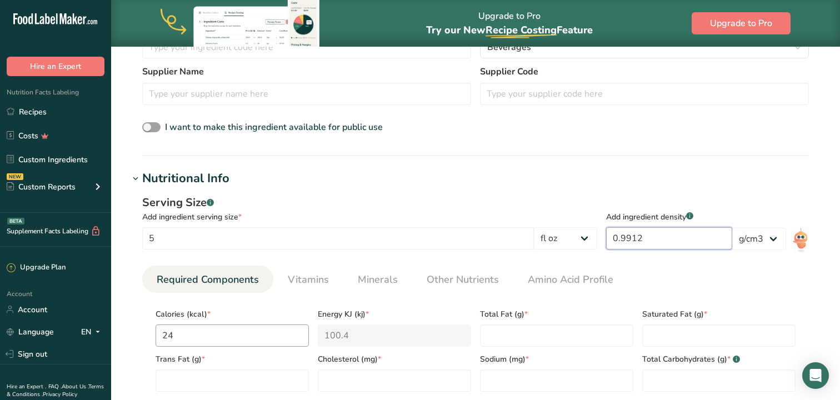
type input "0.9912"
click at [225, 338] on input "24" at bounding box center [232, 336] width 153 height 22
type input "1"
type KJ "4.2"
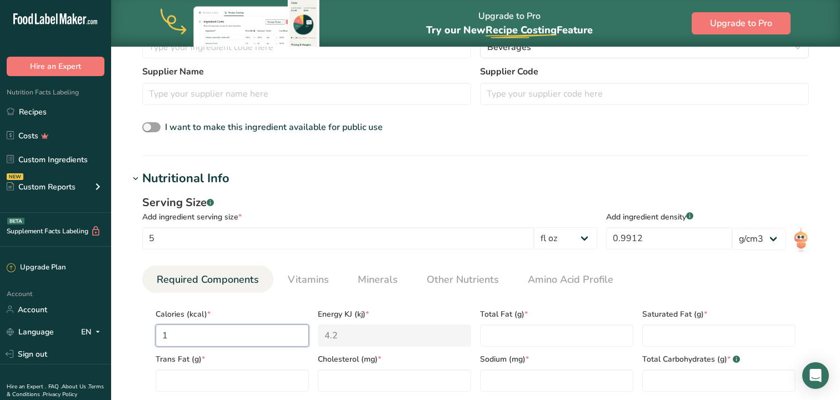
type input "12"
type KJ "50.2"
type input "120"
type KJ "502.1"
type input "120"
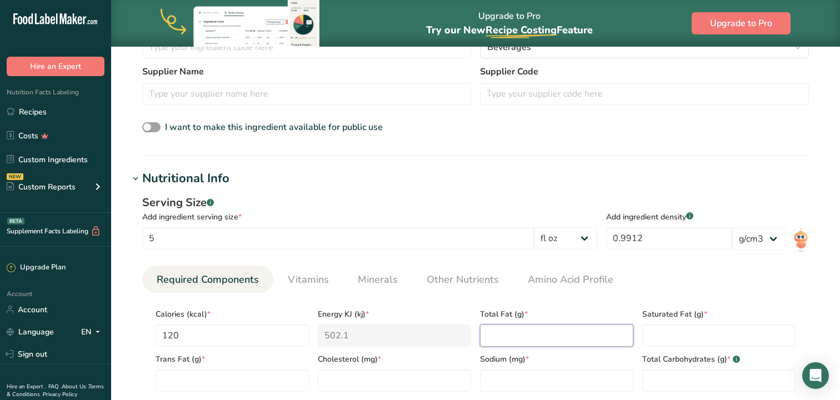
click at [527, 331] on Fat "number" at bounding box center [556, 336] width 153 height 22
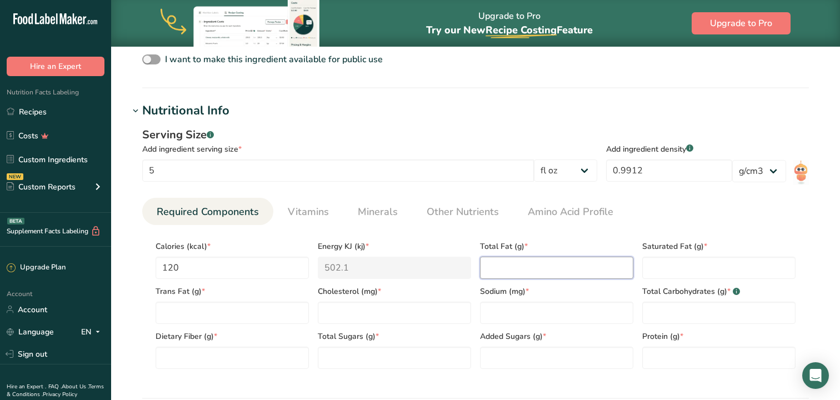
scroll to position [386, 0]
click at [502, 308] on input "number" at bounding box center [556, 312] width 153 height 22
type input "7"
click at [664, 317] on Carbohydrates "number" at bounding box center [718, 312] width 153 height 22
type Carbohydrates "3.8"
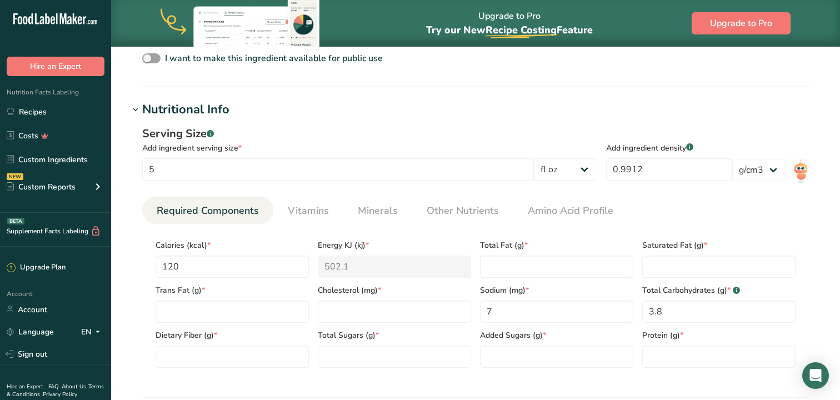
click at [581, 102] on h1 "Nutritional Info" at bounding box center [476, 110] width 694 height 18
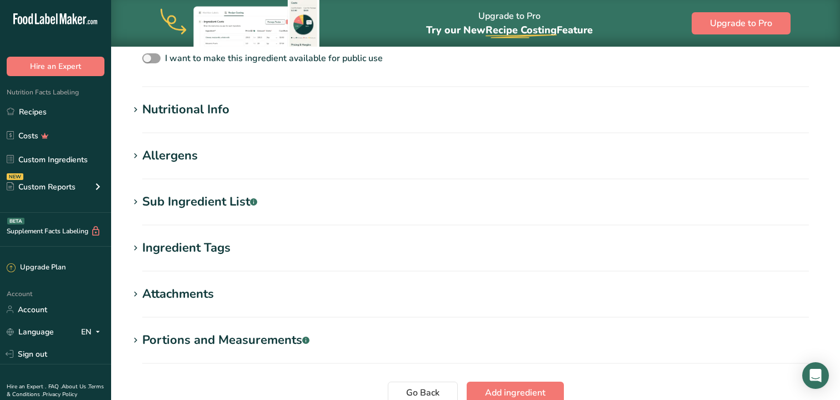
click at [263, 101] on h1 "Nutritional Info" at bounding box center [476, 110] width 694 height 18
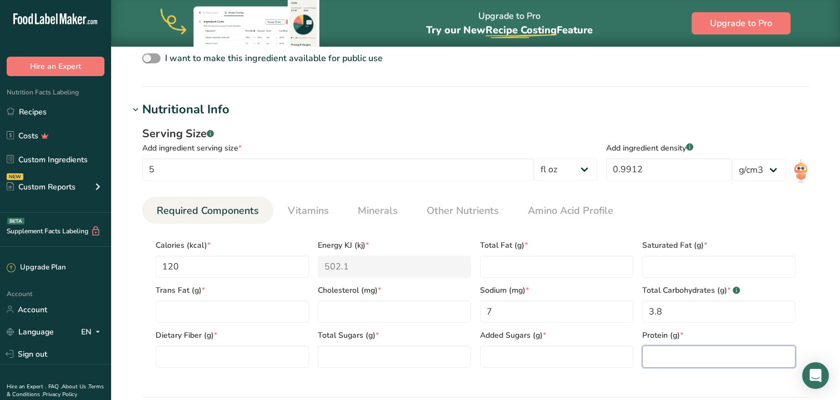
click at [664, 358] on input "number" at bounding box center [718, 357] width 153 height 22
type input "0.8"
click at [288, 351] on Fiber "number" at bounding box center [232, 357] width 153 height 22
type Fiber "0"
click at [266, 307] on Fat "number" at bounding box center [232, 312] width 153 height 22
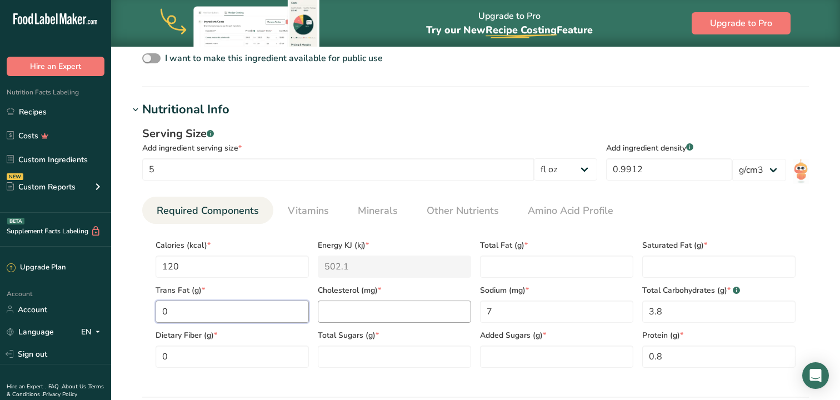
type Fat "0"
click at [371, 313] on input "number" at bounding box center [394, 312] width 153 height 22
type input "0"
click at [546, 257] on Fat "number" at bounding box center [556, 267] width 153 height 22
type Fat "0"
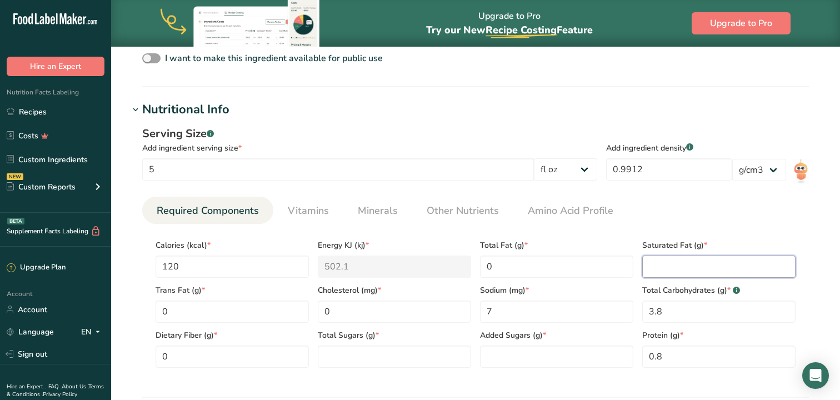
click at [676, 261] on Fat "number" at bounding box center [718, 267] width 153 height 22
type Fat "0"
click at [305, 207] on span "Vitamins" at bounding box center [308, 210] width 41 height 15
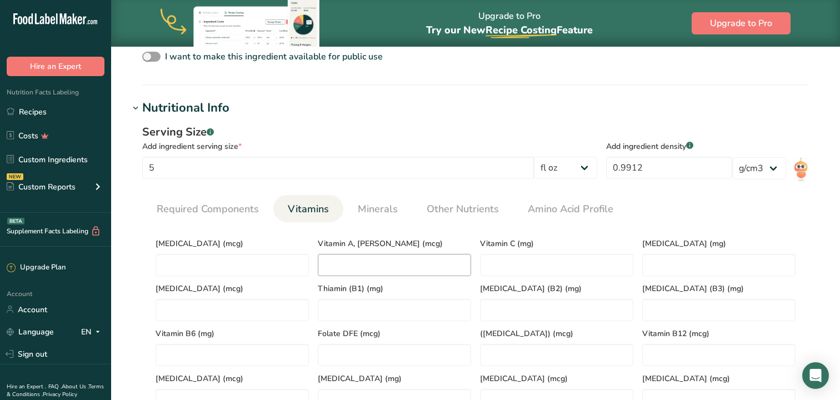
scroll to position [441, 0]
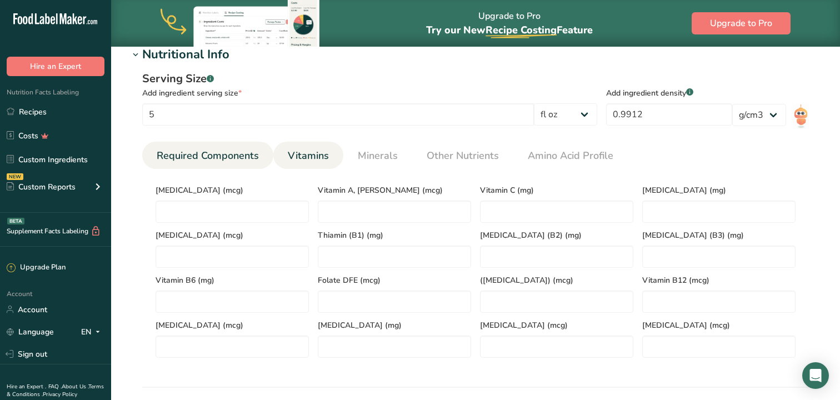
click at [243, 152] on span "Required Components" at bounding box center [208, 155] width 102 height 15
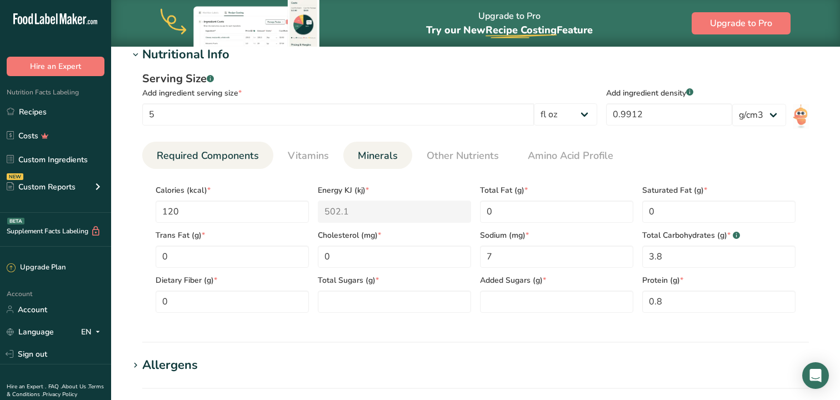
click at [389, 154] on span "Minerals" at bounding box center [378, 155] width 40 height 15
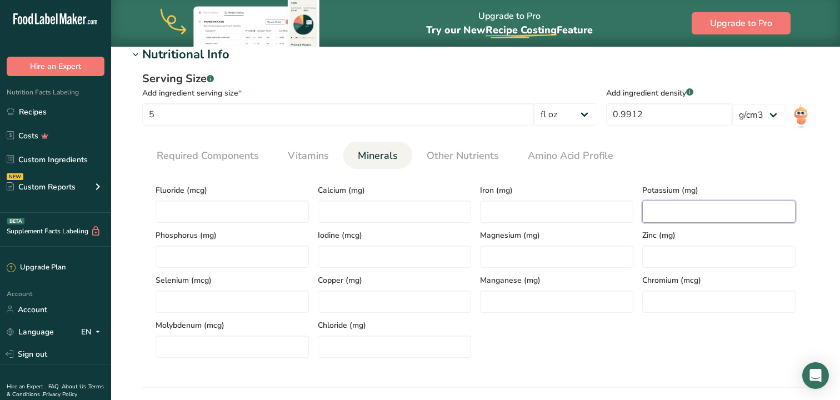
click at [656, 221] on input "number" at bounding box center [718, 212] width 153 height 22
type input "108"
click at [615, 78] on section "Serving Size .a-a{fill:#347362;}.b-a{fill:#fff;} Add ingredient serving size * …" at bounding box center [475, 102] width 667 height 62
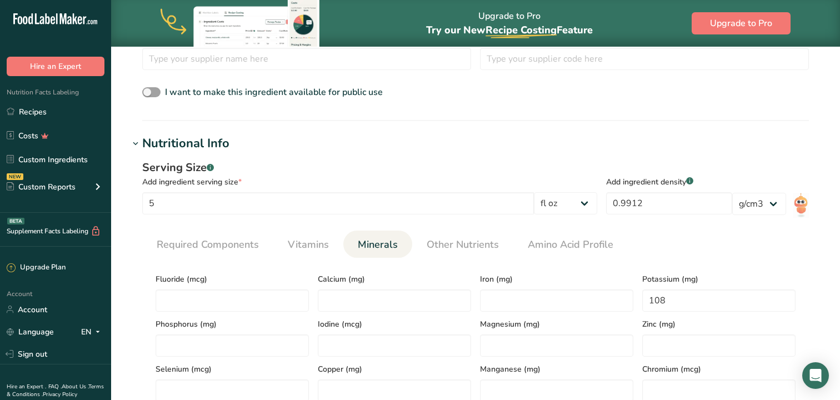
scroll to position [794, 0]
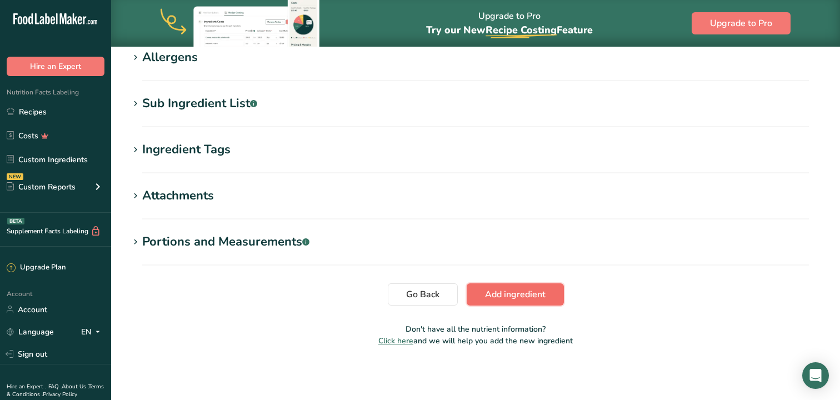
click at [517, 295] on span "Add ingredient" at bounding box center [515, 294] width 61 height 13
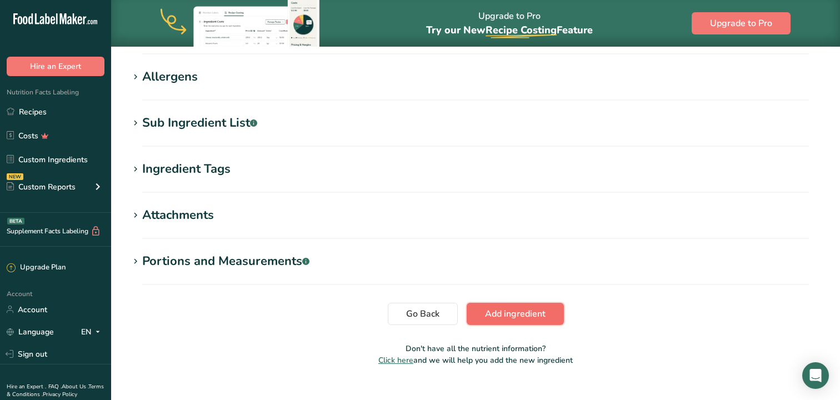
scroll to position [486, 0]
click at [522, 308] on span "Add ingredient" at bounding box center [515, 314] width 61 height 13
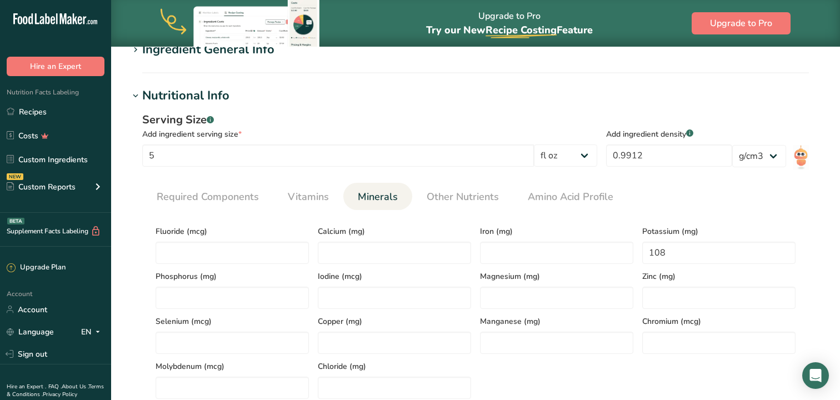
scroll to position [111, 0]
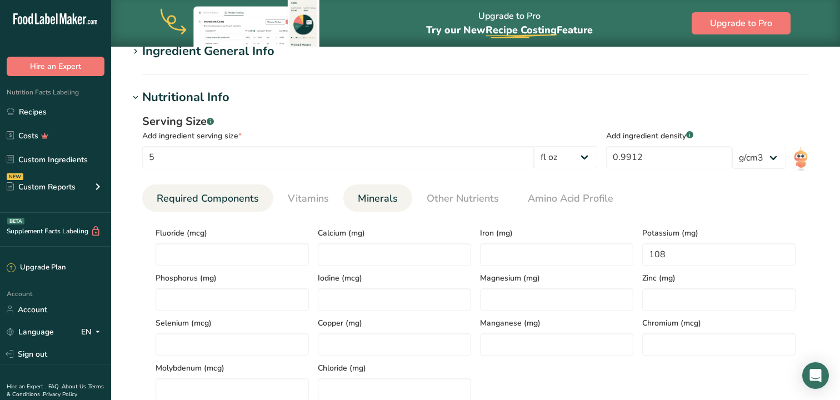
click at [222, 194] on span "Required Components" at bounding box center [208, 198] width 102 height 15
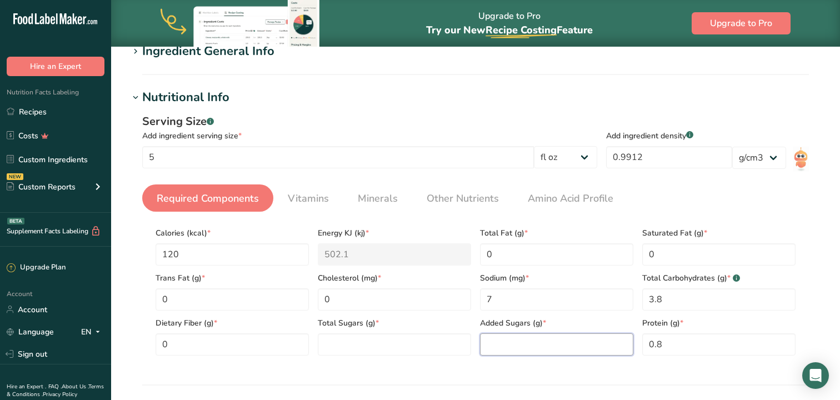
click at [547, 342] on Sugars "number" at bounding box center [556, 344] width 153 height 22
type Sugars "0"
click at [428, 351] on Sugars "number" at bounding box center [394, 344] width 153 height 22
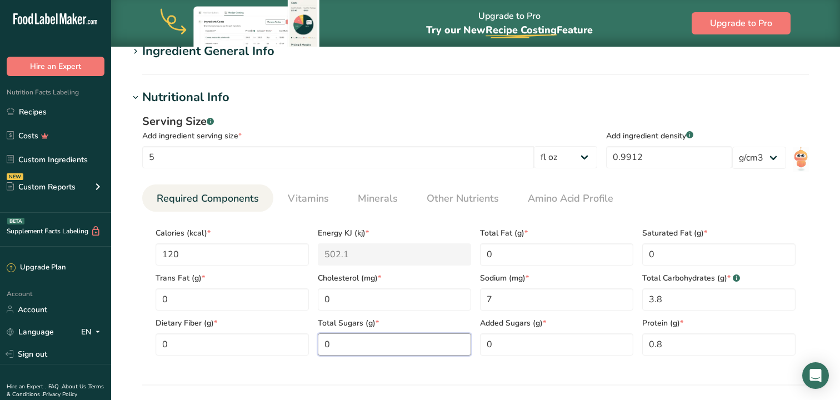
type Sugars "0"
click at [535, 93] on h1 "Nutritional Info" at bounding box center [476, 97] width 694 height 18
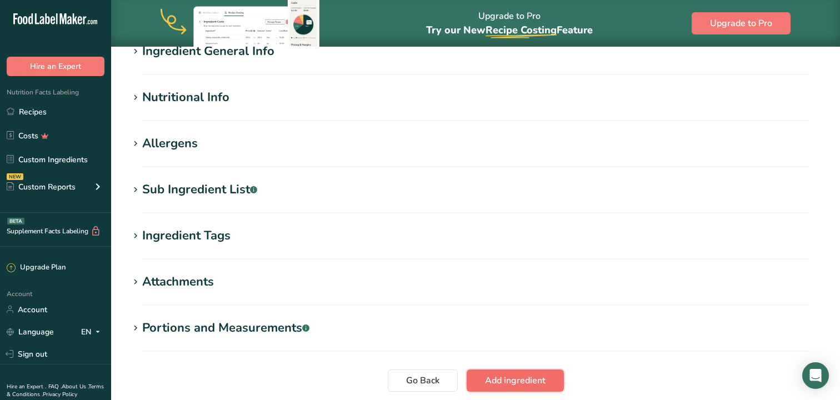
click at [519, 381] on span "Add ingredient" at bounding box center [515, 380] width 61 height 13
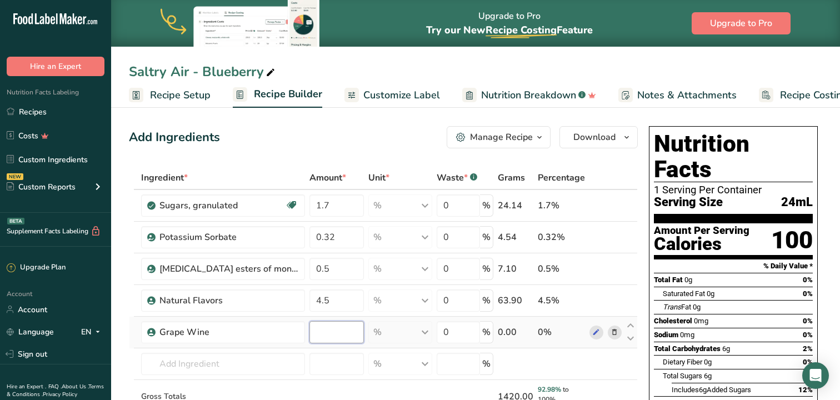
click at [315, 328] on input "number" at bounding box center [337, 332] width 55 height 22
type input "0"
type input "1.7"
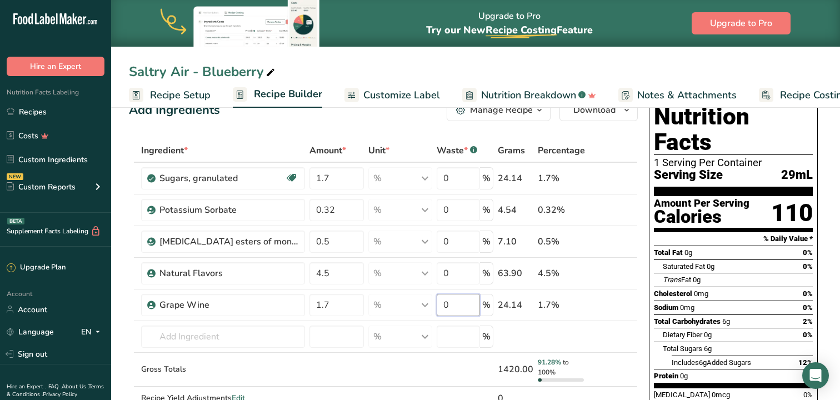
scroll to position [37, 0]
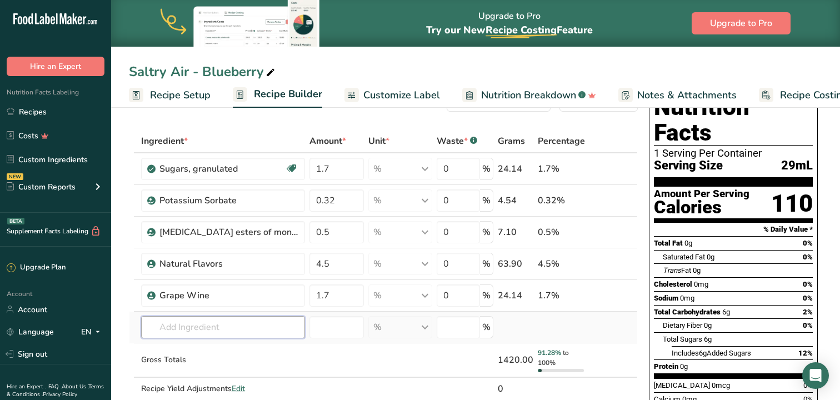
click at [248, 324] on div "Ingredient * Amount * Unit * Waste * .a-a{fill:#347362;}.b-a{fill:#fff;} Grams …" at bounding box center [383, 276] width 509 height 295
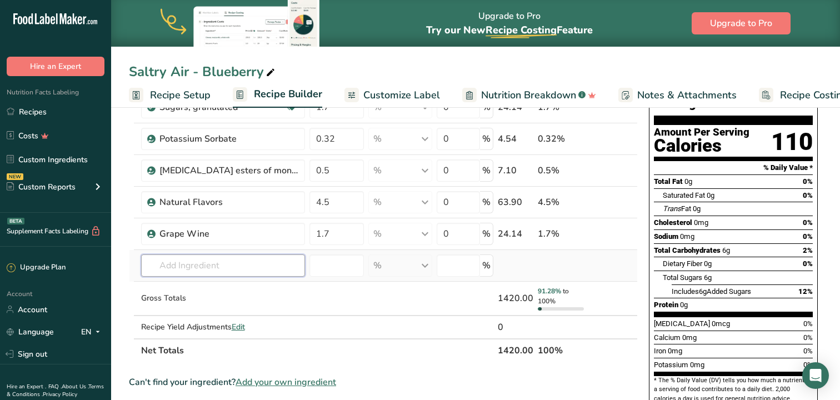
scroll to position [100, 0]
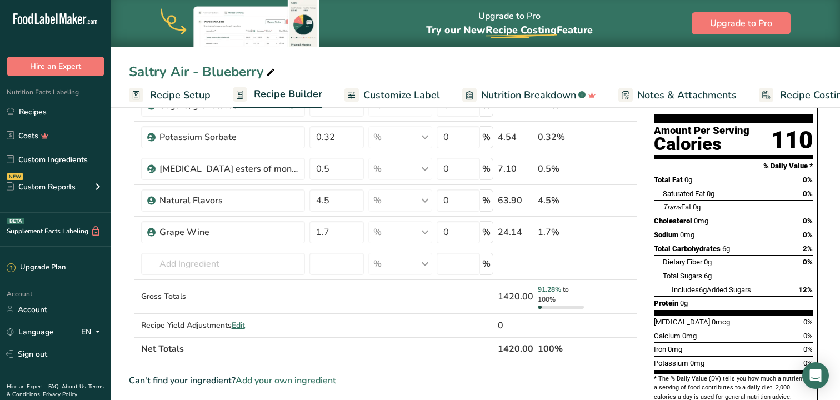
click at [294, 383] on span "Add your own ingredient" at bounding box center [286, 380] width 101 height 13
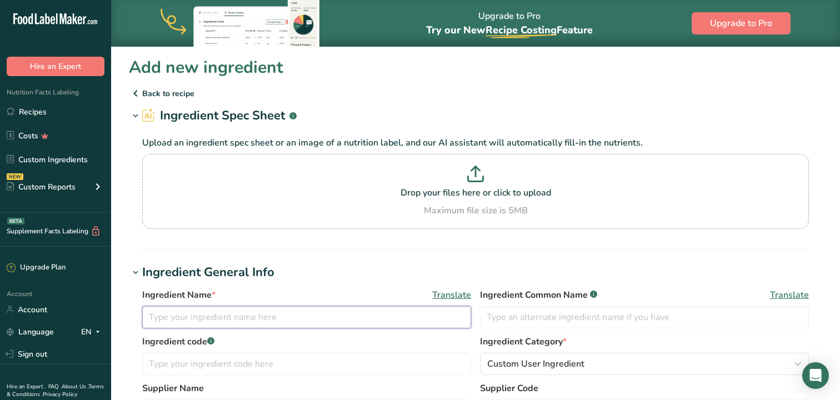
click at [351, 325] on input "text" at bounding box center [306, 317] width 329 height 22
type input "Carbonated Water"
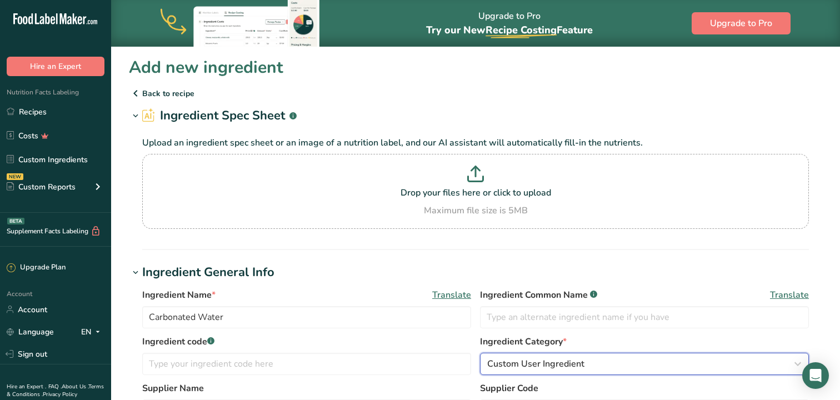
click at [564, 358] on span "Custom User Ingredient" at bounding box center [535, 363] width 97 height 13
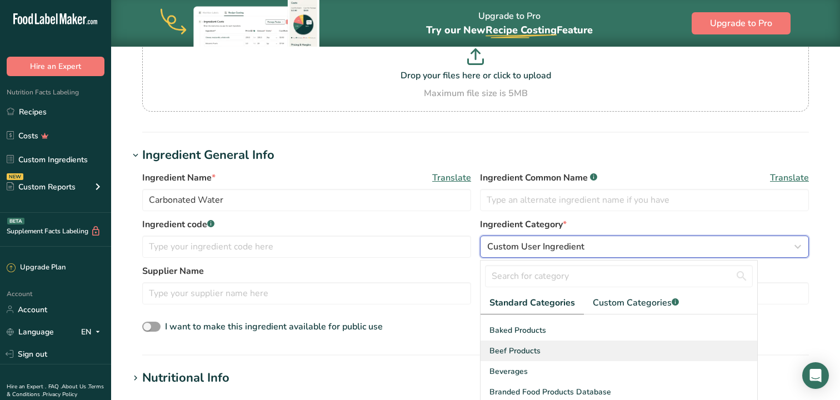
scroll to position [38, 0]
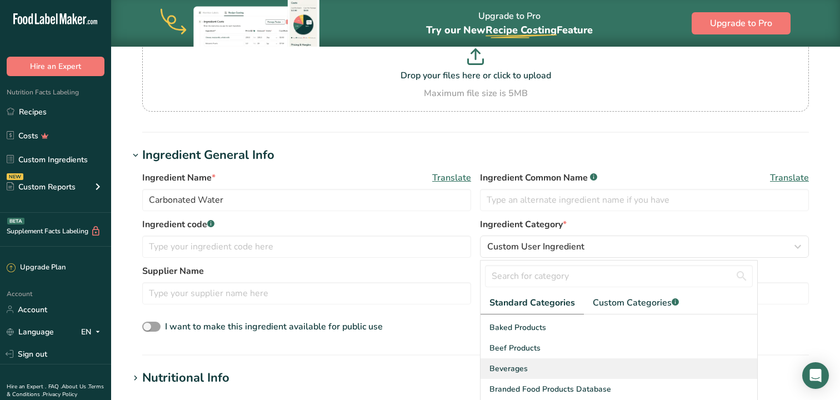
click at [526, 367] on span "Beverages" at bounding box center [509, 369] width 38 height 12
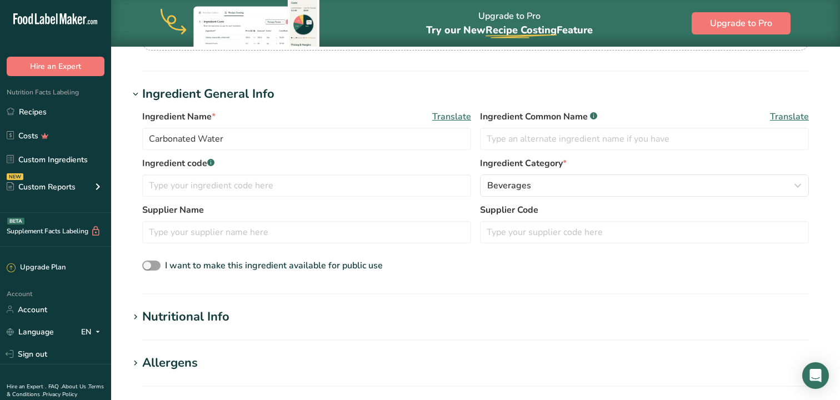
scroll to position [235, 0]
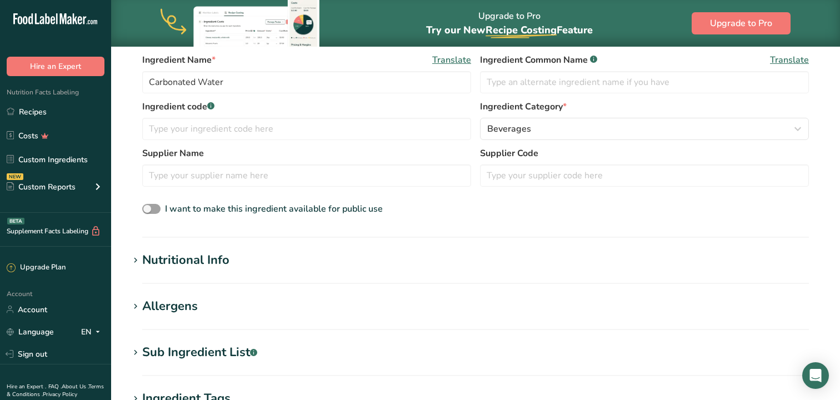
click at [328, 254] on h1 "Nutritional Info" at bounding box center [476, 260] width 694 height 18
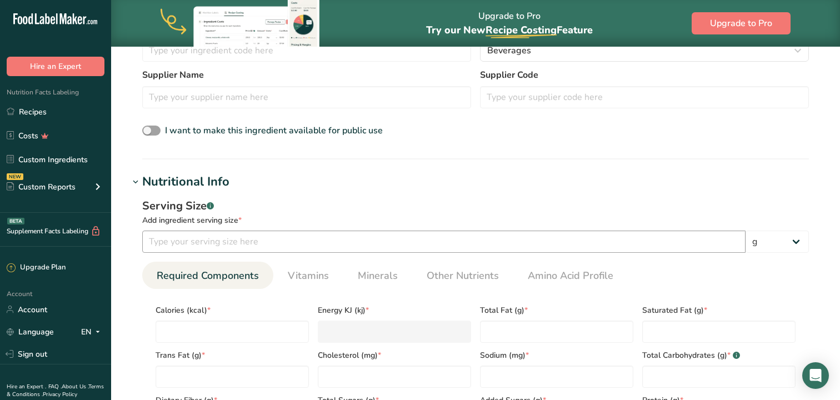
scroll to position [335, 0]
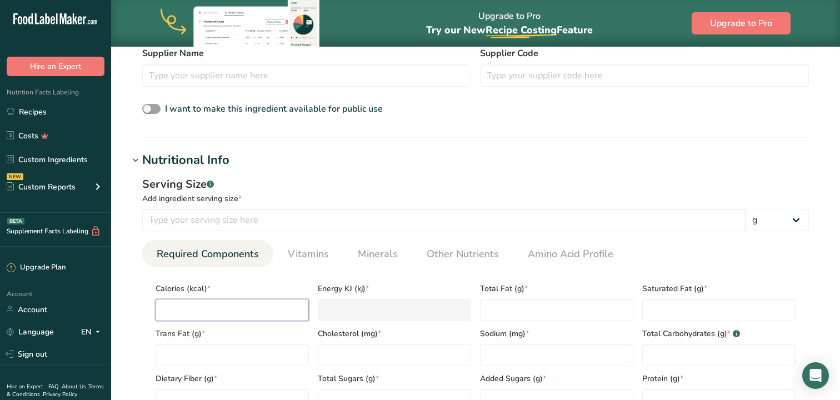
click at [261, 310] on input "number" at bounding box center [232, 310] width 153 height 22
type input "0"
type KJ "0"
type input "0"
type Fat "0"
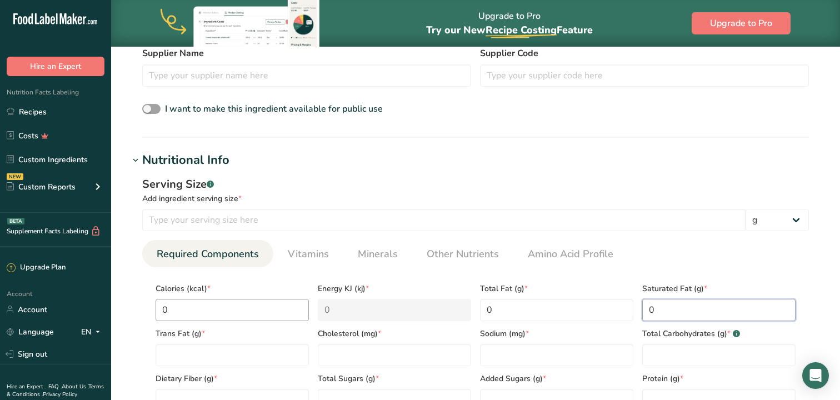
type Fat "0"
type input "0"
type Carbohydrates "0"
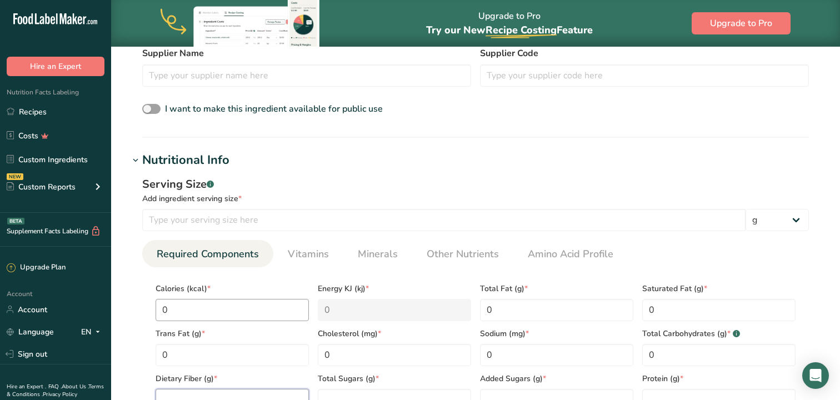
scroll to position [346, 0]
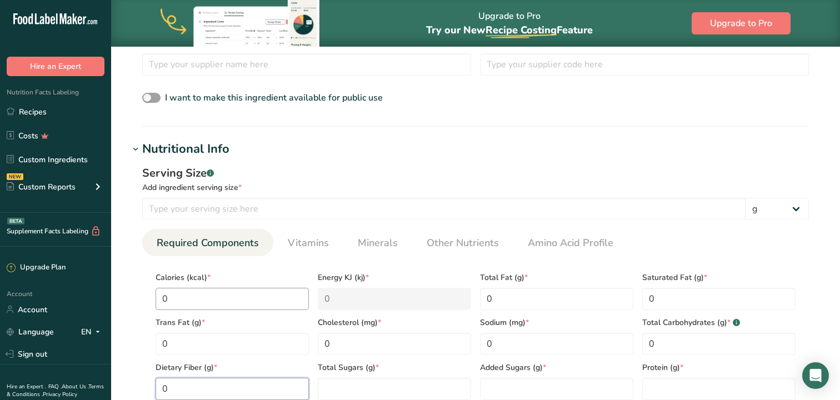
type Fiber "0"
type Sugars "0"
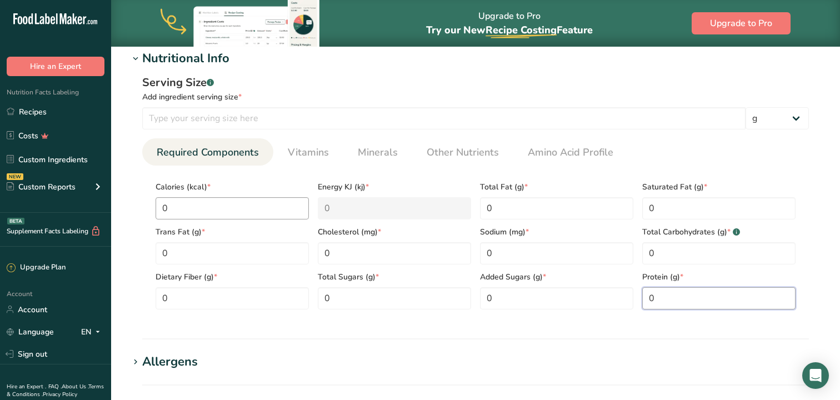
scroll to position [741, 0]
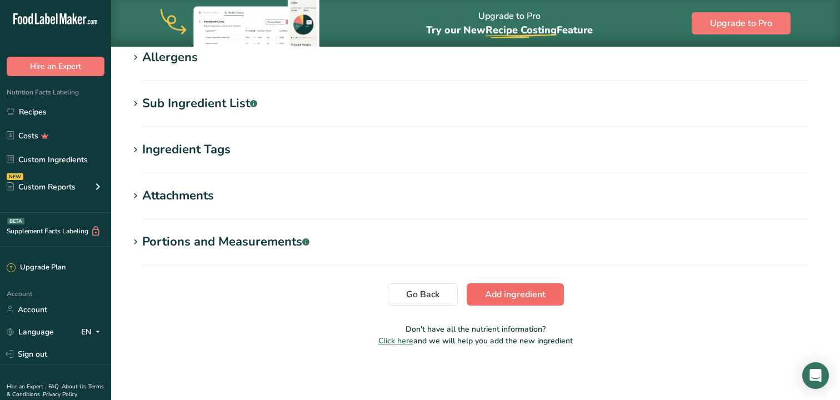
type input "0"
click at [522, 295] on span "Add ingredient" at bounding box center [515, 294] width 61 height 13
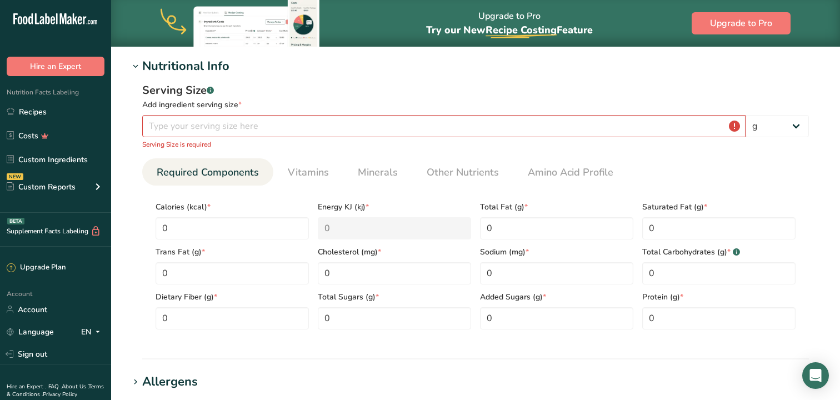
scroll to position [141, 0]
click at [398, 128] on input "number" at bounding box center [444, 127] width 604 height 22
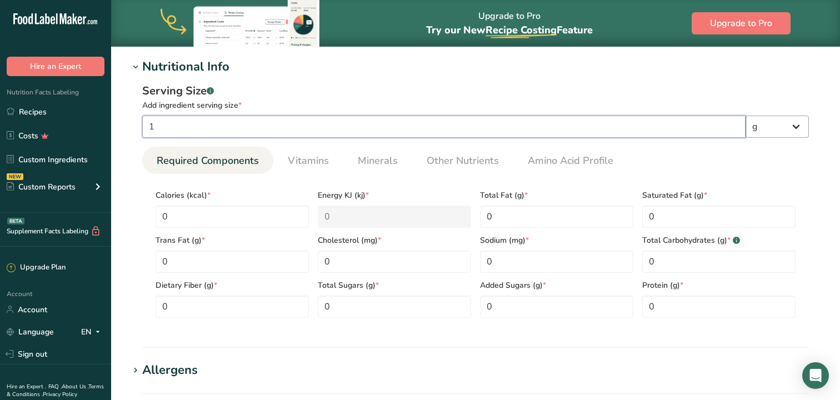
type input "1"
click at [800, 126] on select "g kg mg mcg lb oz l mL fl oz tbsp tsp cup qt gallon" at bounding box center [777, 127] width 63 height 22
select select "18"
click at [746, 116] on select "g kg mg mcg lb oz l mL fl oz tbsp tsp cup qt gallon" at bounding box center [777, 127] width 63 height 22
select select "22"
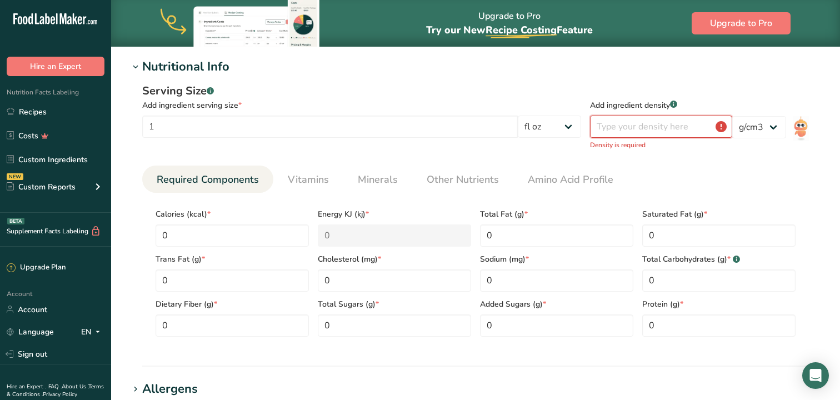
click at [621, 130] on input "number" at bounding box center [661, 127] width 142 height 22
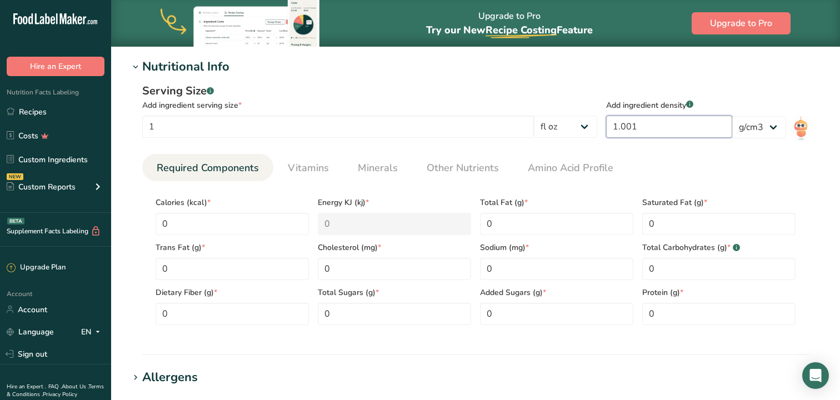
type input "1.001"
click at [761, 180] on ul "Required Components Vitamins Minerals Other Nutrients Amino Acid Profile" at bounding box center [475, 167] width 667 height 27
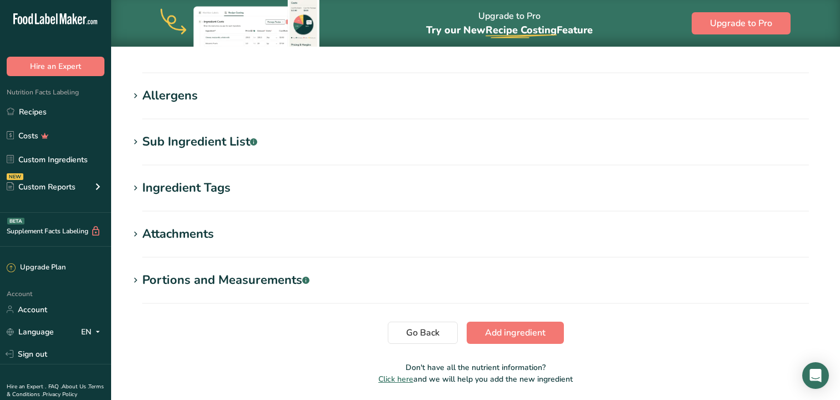
scroll to position [461, 0]
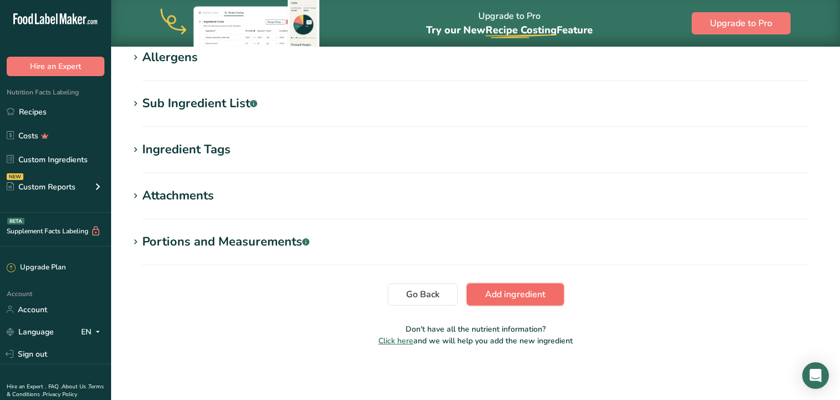
click at [529, 300] on span "Add ingredient" at bounding box center [515, 294] width 61 height 13
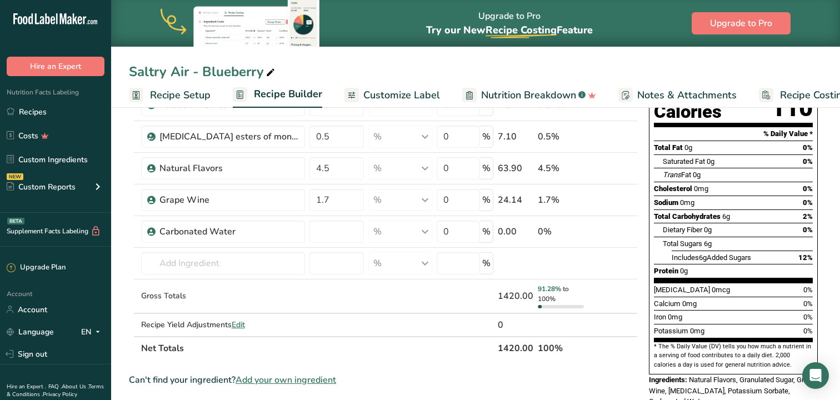
scroll to position [136, 0]
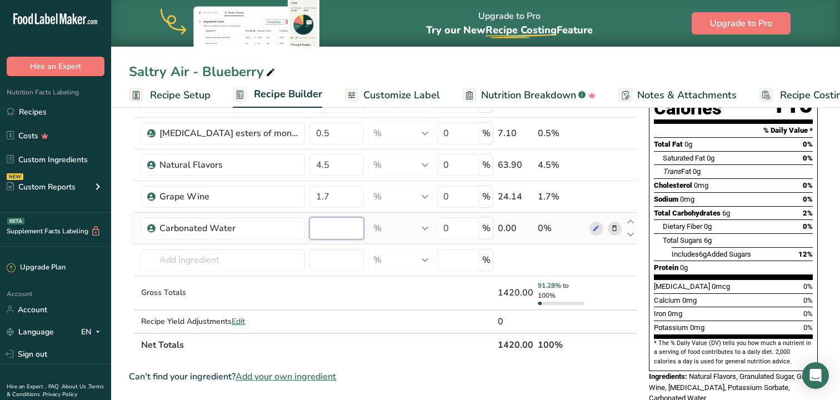
click at [343, 231] on input "number" at bounding box center [337, 228] width 55 height 22
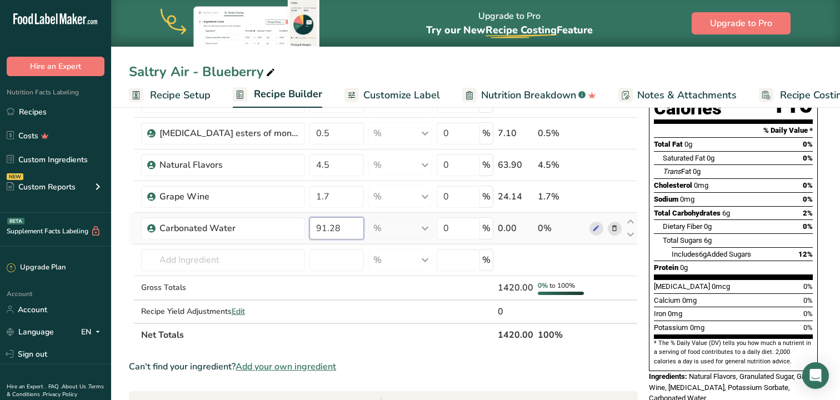
type input "91.28"
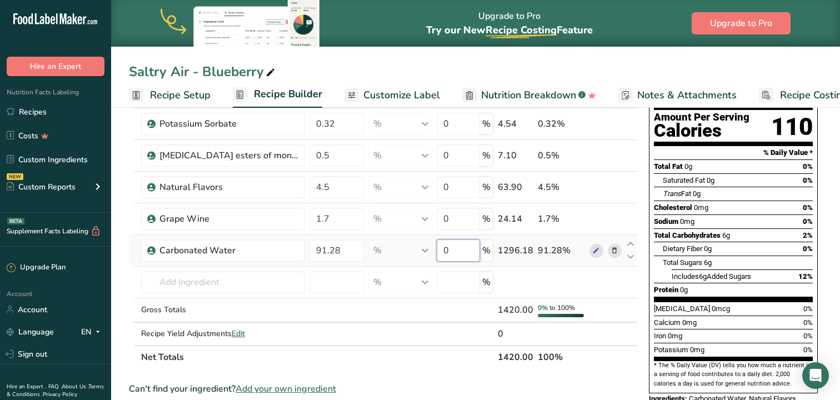
scroll to position [112, 0]
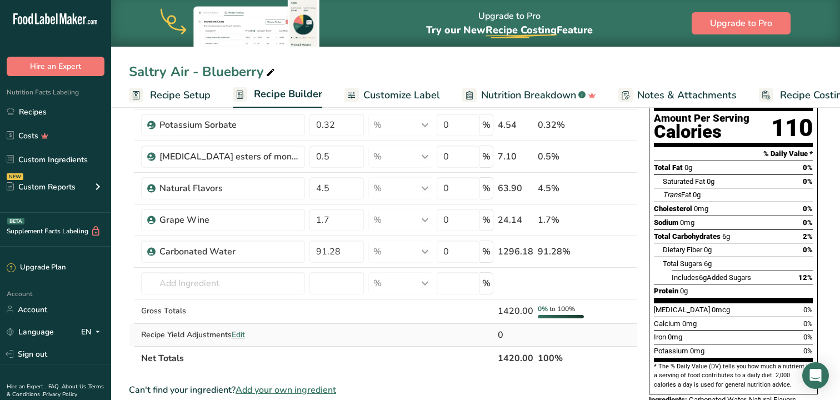
click at [238, 338] on div "Ingredient * Amount * Unit * Waste * .a-a{fill:#347362;}.b-a{fill:#fff;} Grams …" at bounding box center [383, 212] width 509 height 316
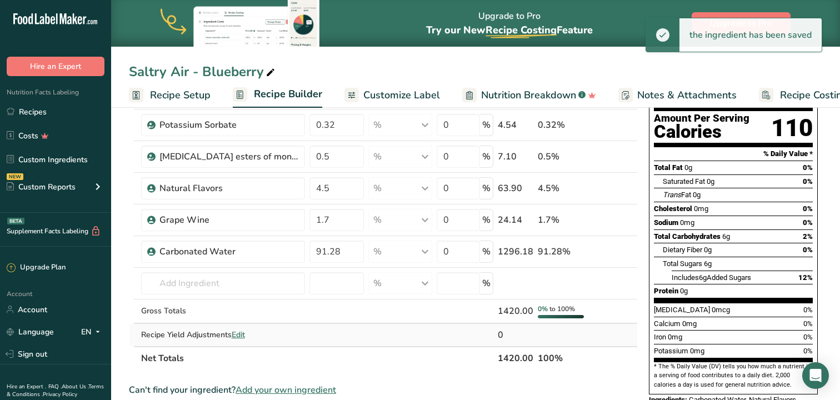
click at [245, 336] on span "Edit" at bounding box center [238, 335] width 13 height 11
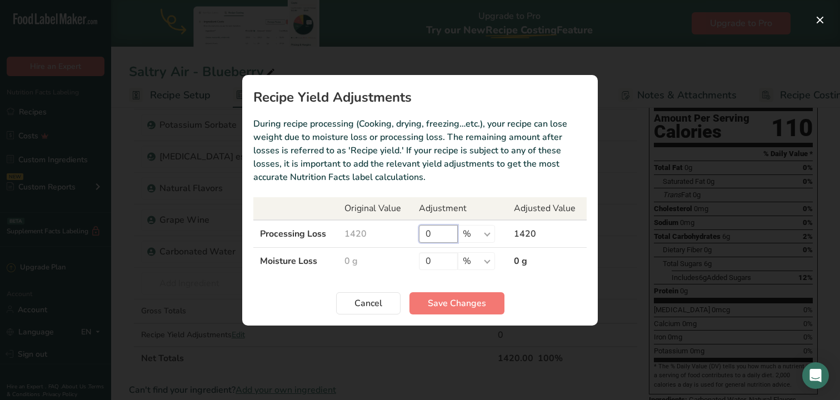
click at [436, 233] on input "0" at bounding box center [438, 234] width 39 height 18
click at [491, 231] on select "% g kg mg mcg lb oz" at bounding box center [476, 234] width 37 height 18
click at [429, 231] on input "0" at bounding box center [438, 234] width 39 height 18
click at [384, 301] on button "Cancel" at bounding box center [368, 303] width 64 height 22
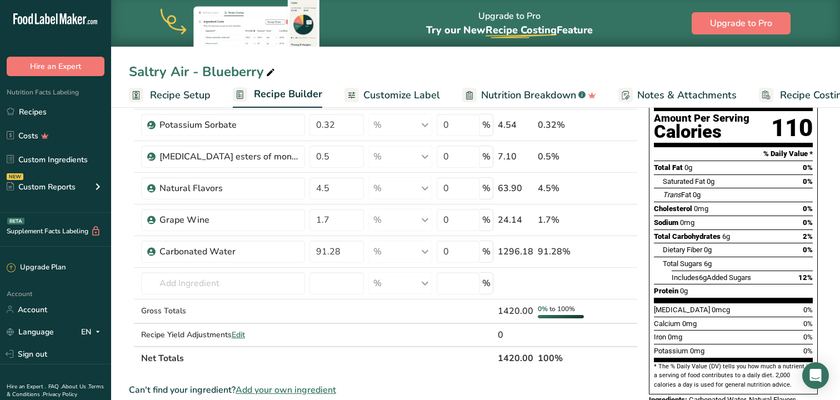
click at [185, 92] on span "Recipe Setup" at bounding box center [180, 95] width 61 height 15
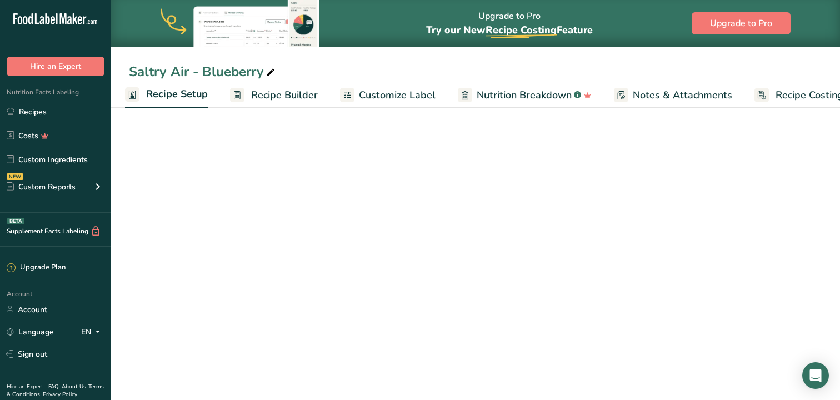
select select "22"
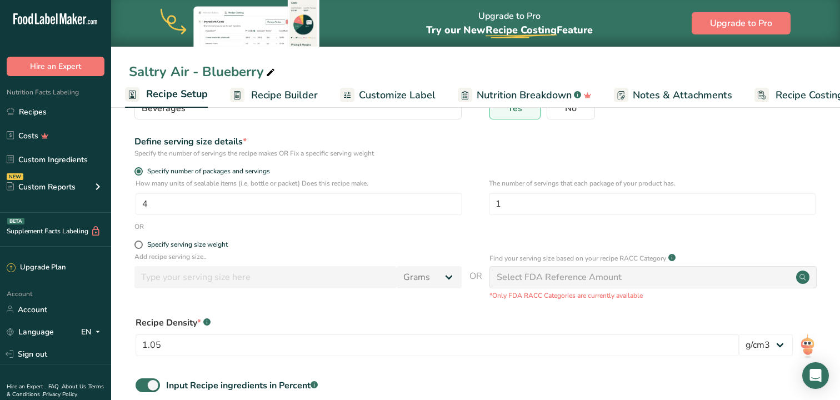
scroll to position [225, 0]
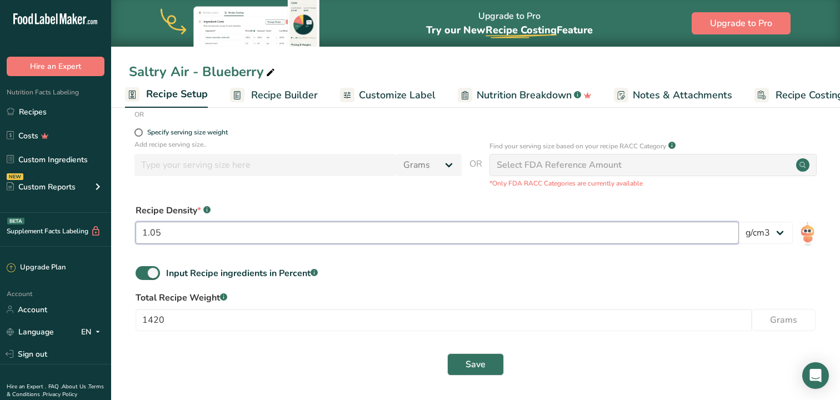
click at [270, 230] on input "1.05" at bounding box center [438, 233] width 604 height 22
type input "1"
click at [383, 285] on div "Input Recipe ingredients in Percent .a-a{fill:#347362;}.b-a{fill:#fff;}" at bounding box center [476, 277] width 694 height 23
click at [243, 239] on input "1" at bounding box center [438, 233] width 604 height 22
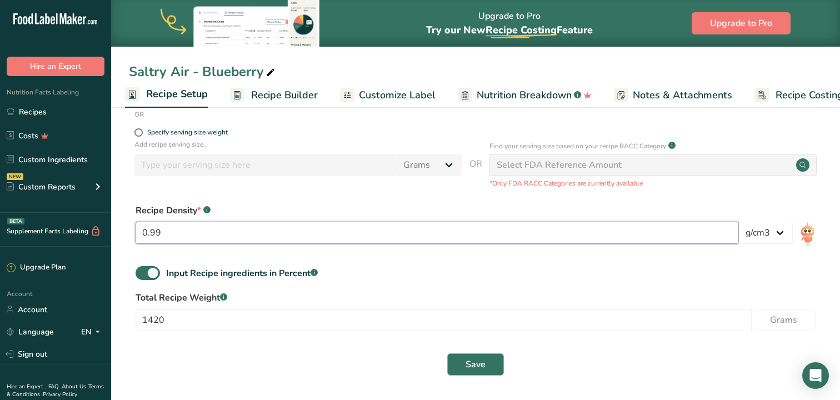
type input "0.99"
click at [477, 362] on span "Save" at bounding box center [476, 364] width 20 height 13
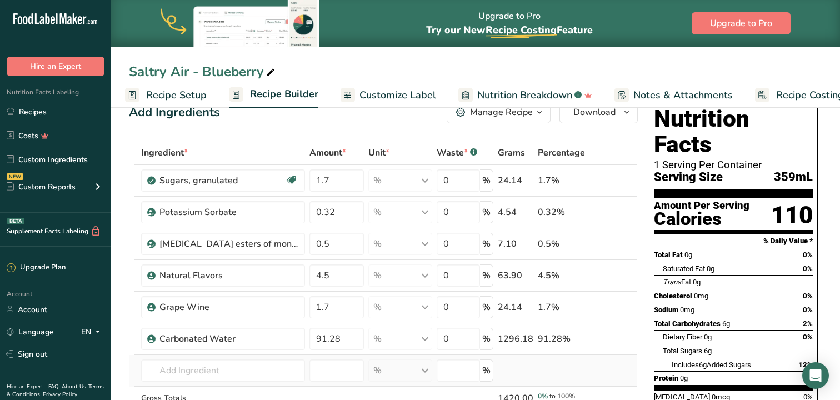
scroll to position [57, 0]
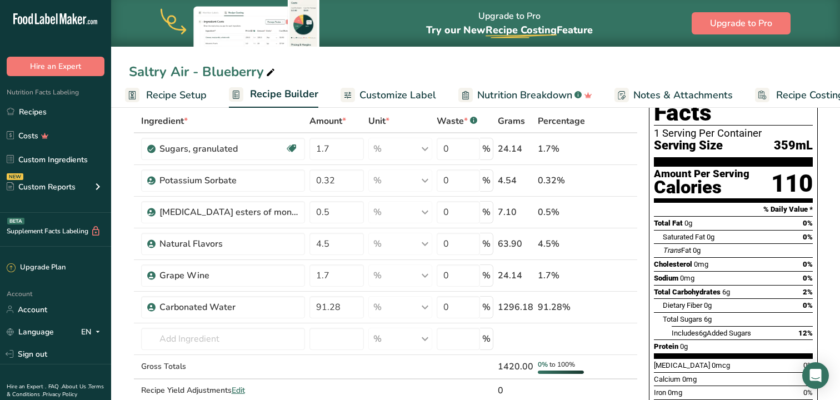
click at [171, 94] on span "Recipe Setup" at bounding box center [176, 95] width 61 height 15
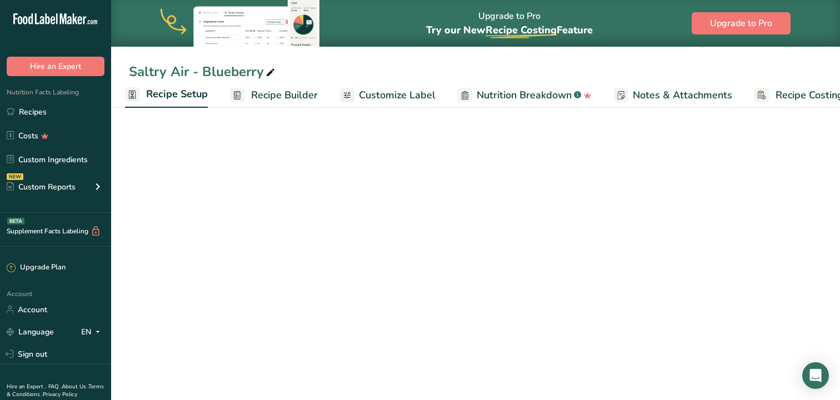
select select "22"
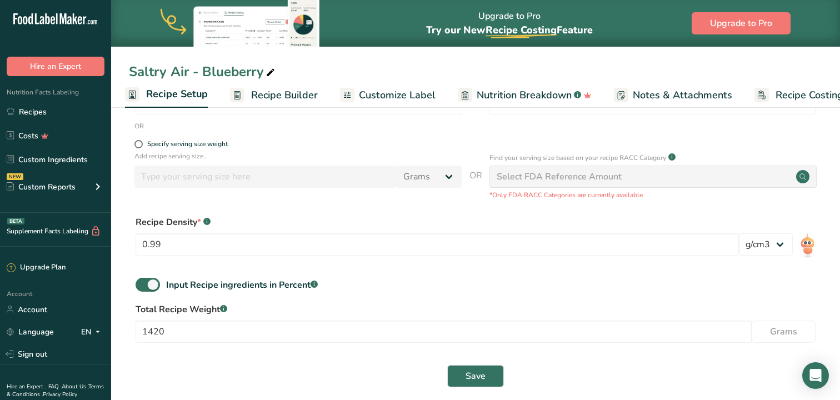
scroll to position [225, 0]
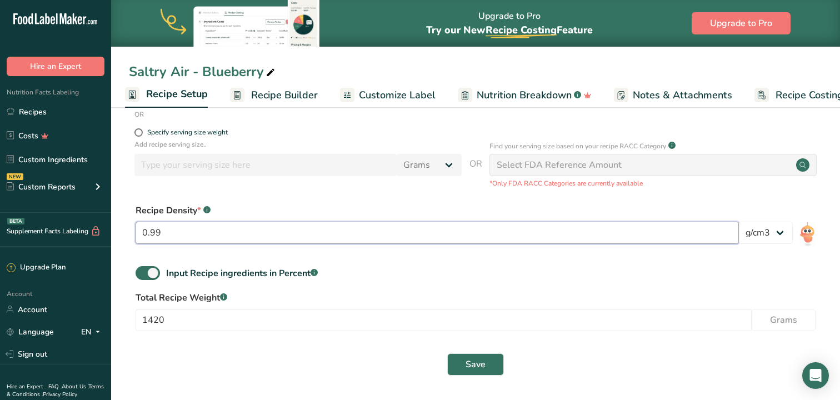
click at [218, 231] on input "0.99" at bounding box center [438, 233] width 604 height 22
type input "0.999"
click at [273, 96] on span "Recipe Builder" at bounding box center [284, 95] width 67 height 15
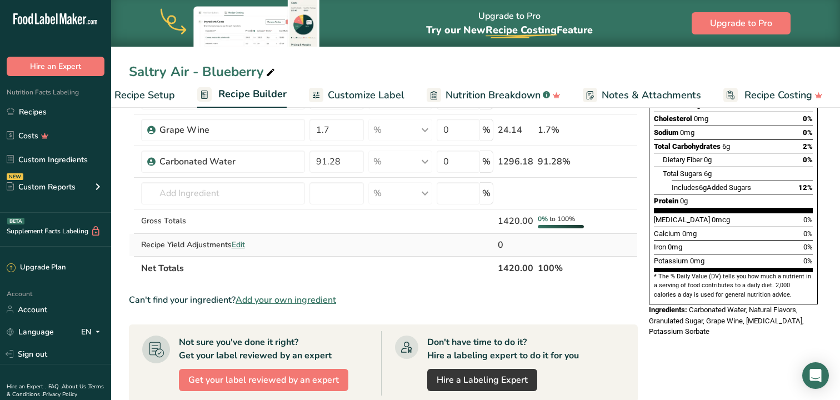
scroll to position [205, 0]
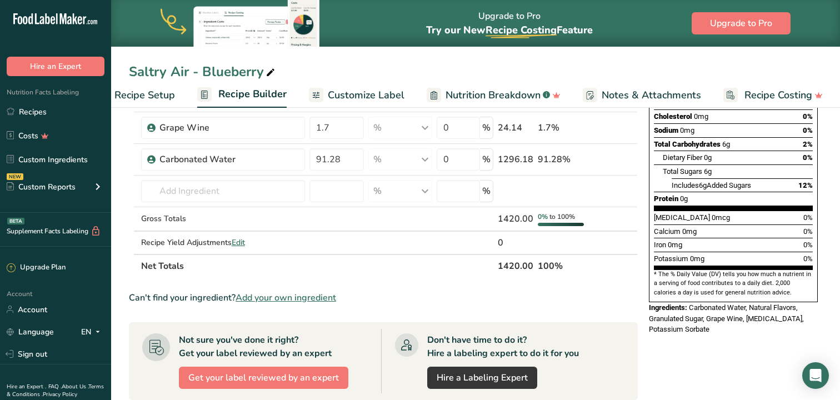
click at [149, 94] on span "Recipe Setup" at bounding box center [144, 95] width 61 height 15
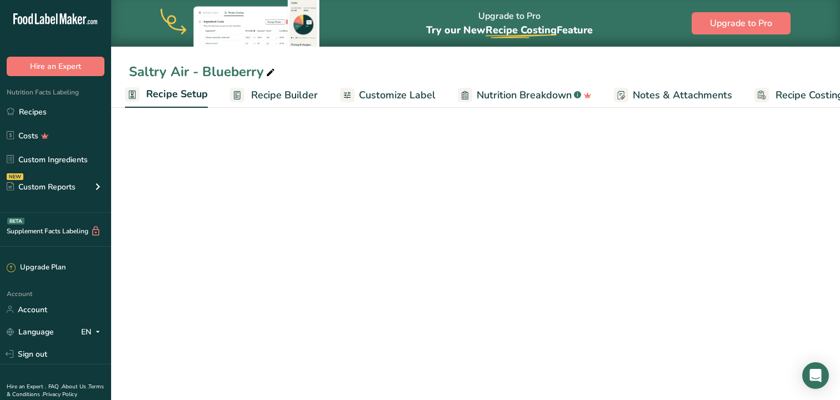
scroll to position [0, 4]
select select "22"
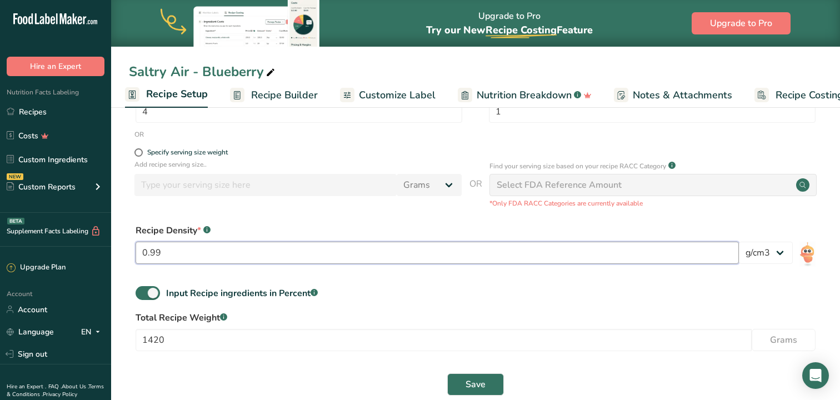
click at [183, 256] on input "0.99" at bounding box center [438, 253] width 604 height 22
type input "0"
type input "1"
click at [490, 382] on button "Save" at bounding box center [475, 384] width 57 height 22
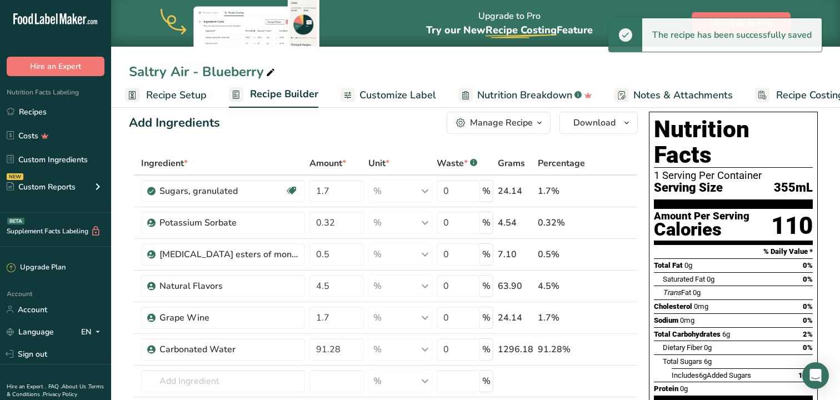
scroll to position [14, 0]
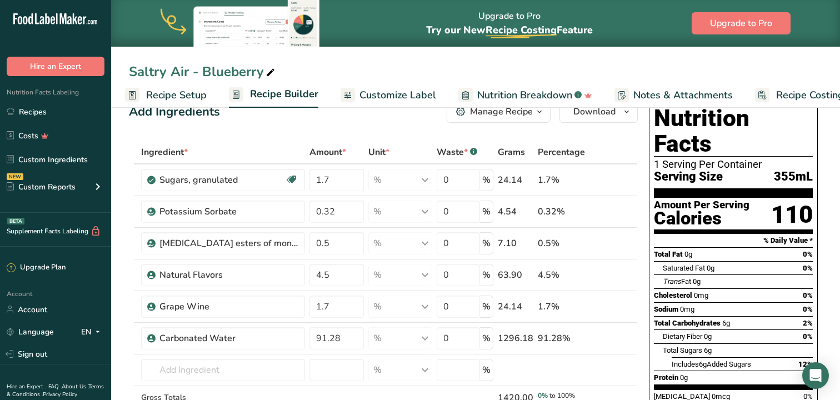
scroll to position [0, 0]
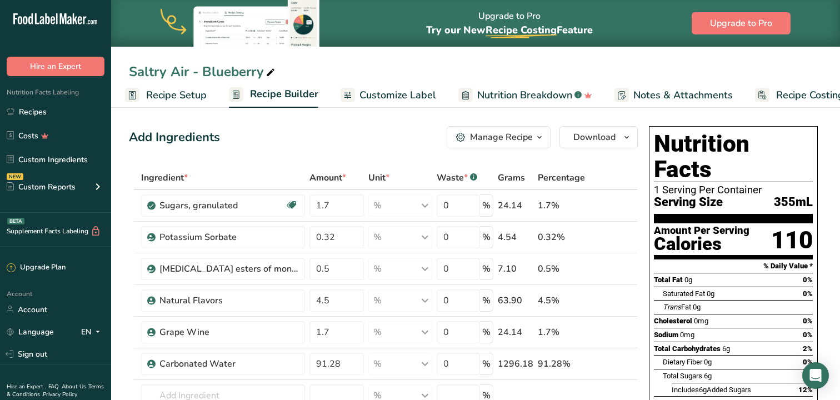
click at [414, 91] on span "Customize Label" at bounding box center [398, 95] width 77 height 15
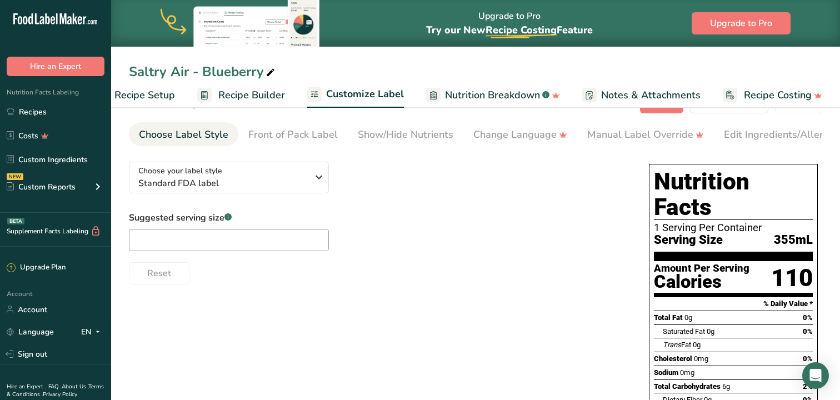
scroll to position [30, 0]
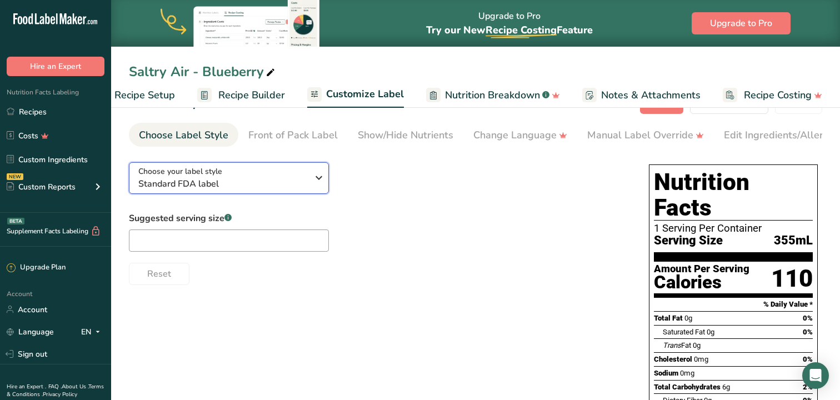
click at [320, 178] on icon "button" at bounding box center [318, 178] width 13 height 20
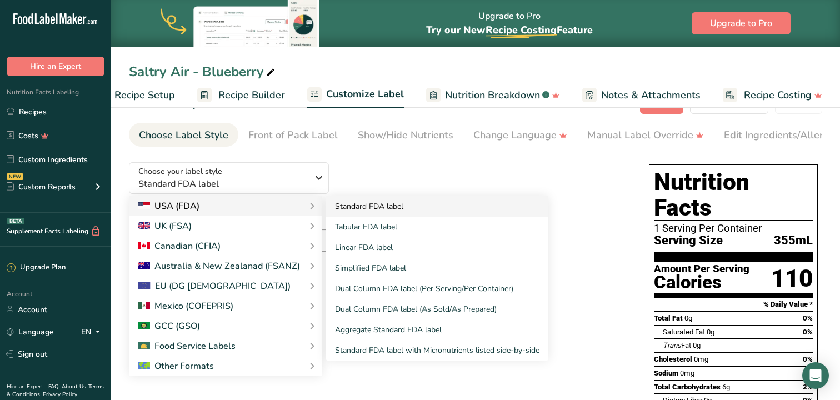
click at [352, 208] on link "Standard FDA label" at bounding box center [437, 206] width 222 height 21
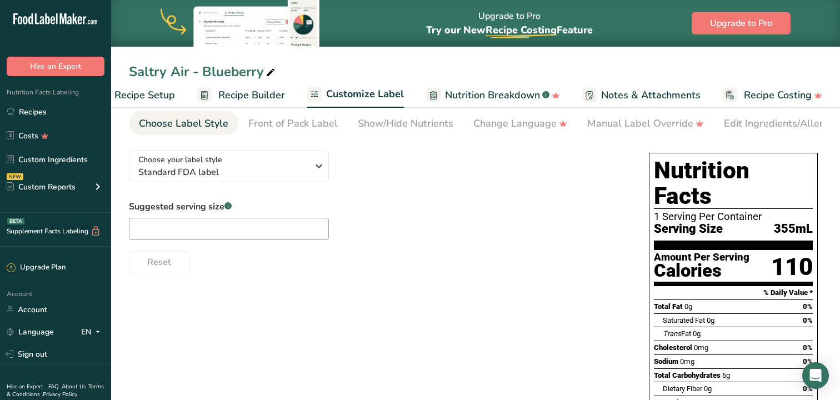
scroll to position [51, 0]
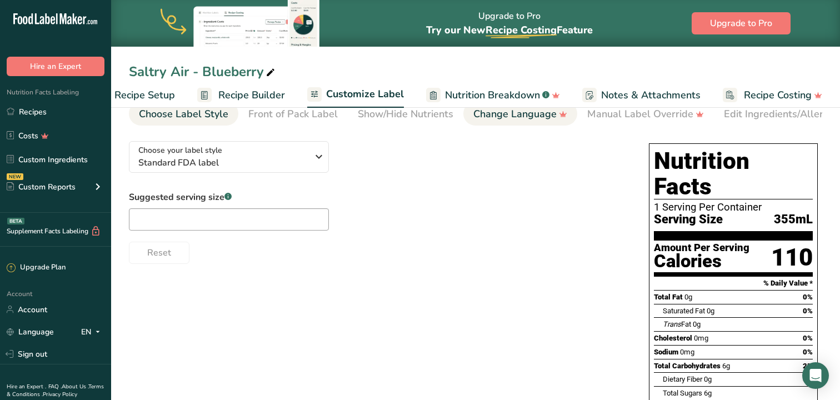
click at [525, 113] on div "Change Language" at bounding box center [520, 114] width 94 height 15
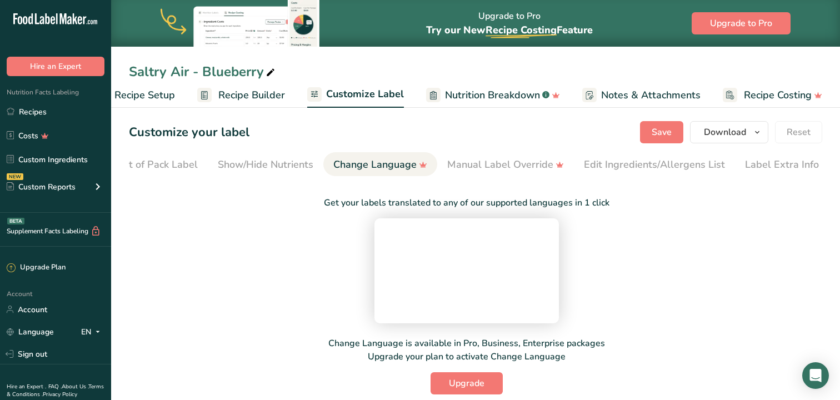
scroll to position [0, 0]
click at [618, 164] on div "Edit Ingredients/Allergens List" at bounding box center [654, 165] width 141 height 15
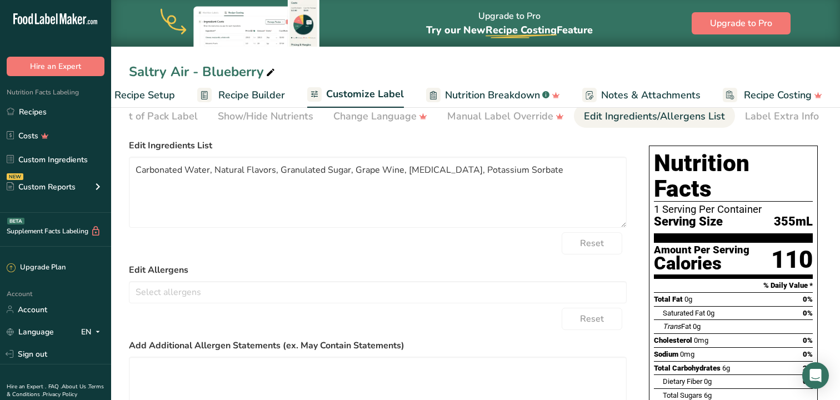
scroll to position [44, 0]
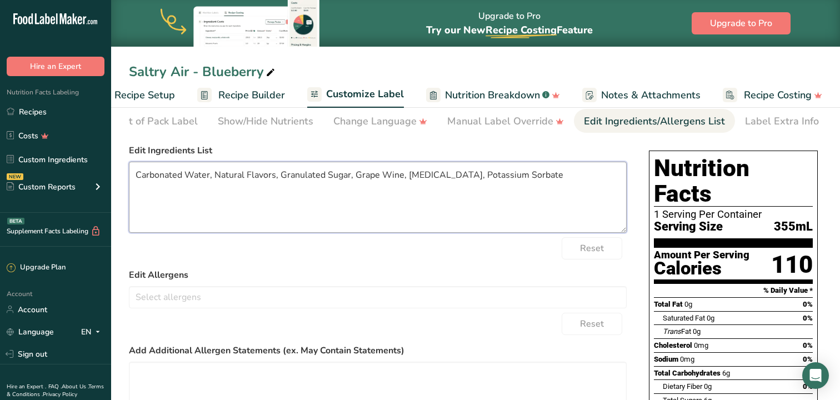
click at [532, 183] on textarea "Carbonated Water, Natural Flavors, Granulated Sugar, Grape Wine, [MEDICAL_DATA]…" at bounding box center [378, 197] width 498 height 71
click at [212, 176] on textarea "Carbonated Water, Natural Flavors, Granulated Sugar, Grape Wine, [MEDICAL_DATA]…" at bounding box center [378, 197] width 498 height 71
click at [455, 178] on textarea "Carbonated Water, Grape Wine, Natural Flavors, Granulated Sugar, Grape Wine, [M…" at bounding box center [378, 197] width 498 height 71
click at [376, 180] on textarea "Carbonated Water, Grape Wine, Natural Flavors, Granulated Sugar, [MEDICAL_DATA]…" at bounding box center [378, 197] width 498 height 71
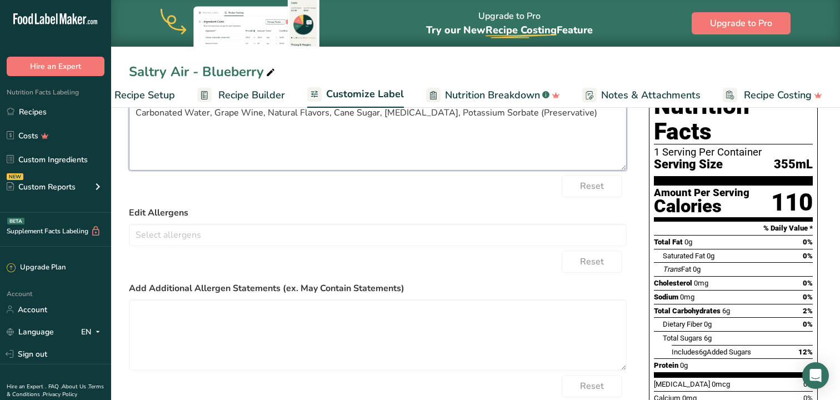
scroll to position [0, 0]
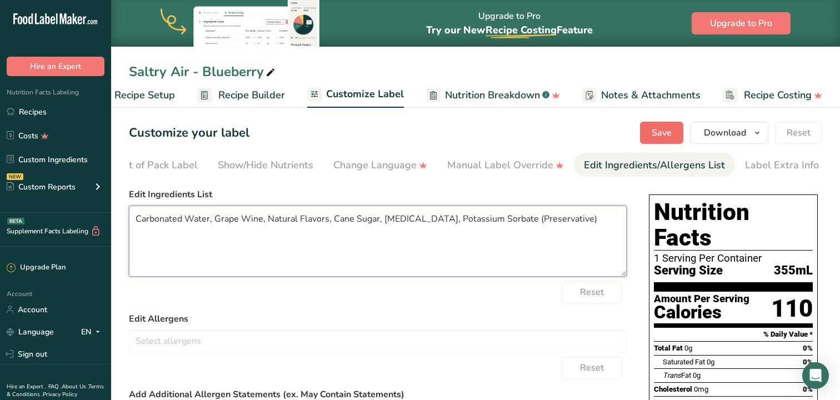
type textarea "Carbonated Water, Grape Wine, Natural Flavors, Cane Sugar, [MEDICAL_DATA], Pota…"
click at [666, 129] on span "Save" at bounding box center [662, 132] width 20 height 13
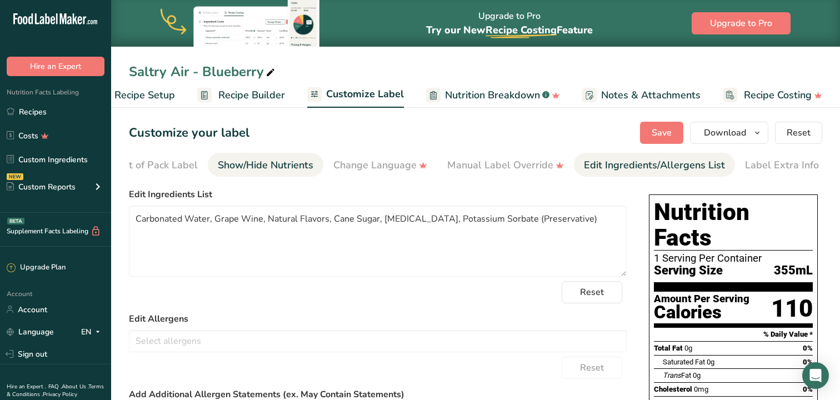
click at [283, 167] on div "Show/Hide Nutrients" at bounding box center [266, 165] width 96 height 15
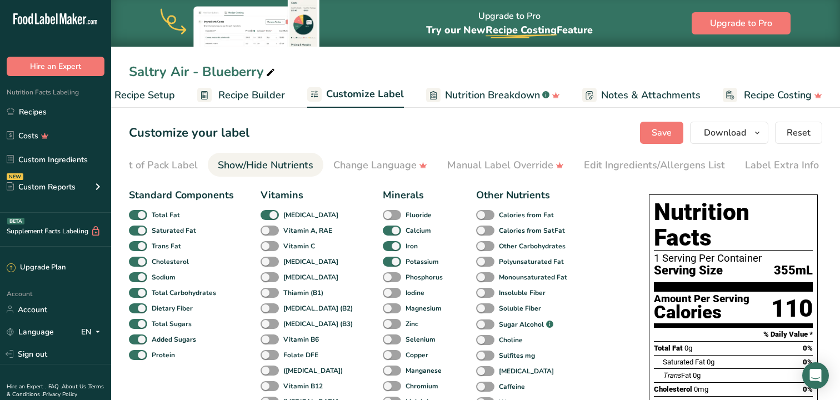
click at [235, 96] on span "Recipe Builder" at bounding box center [251, 95] width 67 height 15
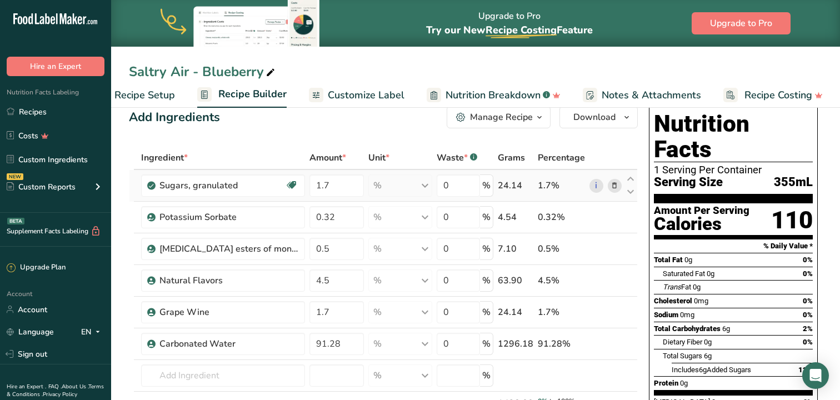
scroll to position [33, 0]
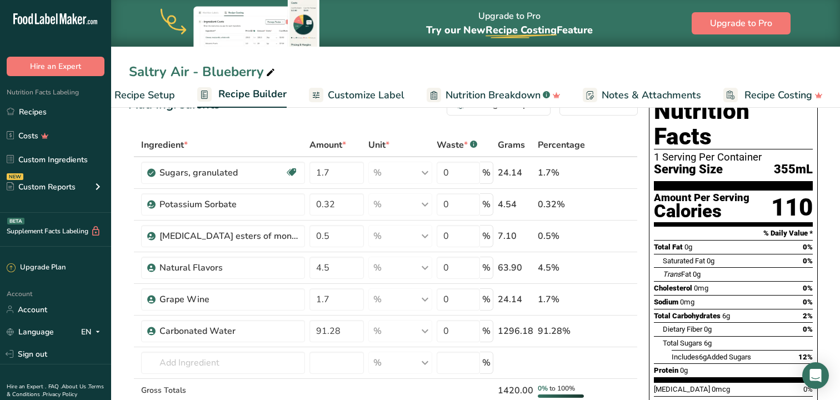
click at [611, 62] on div "Saltry Air - Blueberry" at bounding box center [475, 72] width 729 height 20
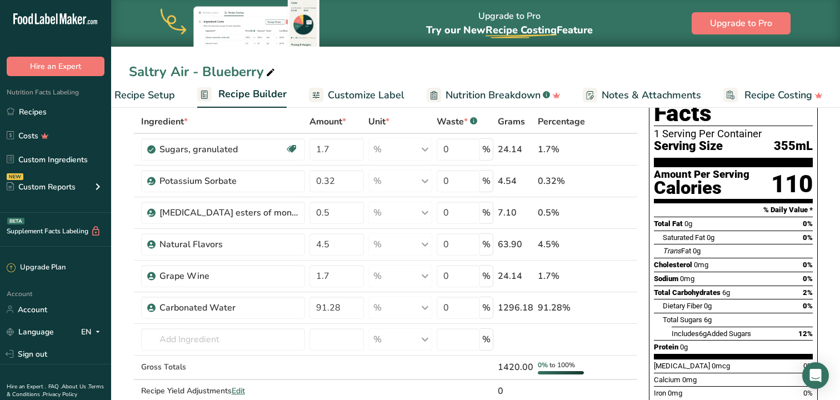
scroll to position [57, 0]
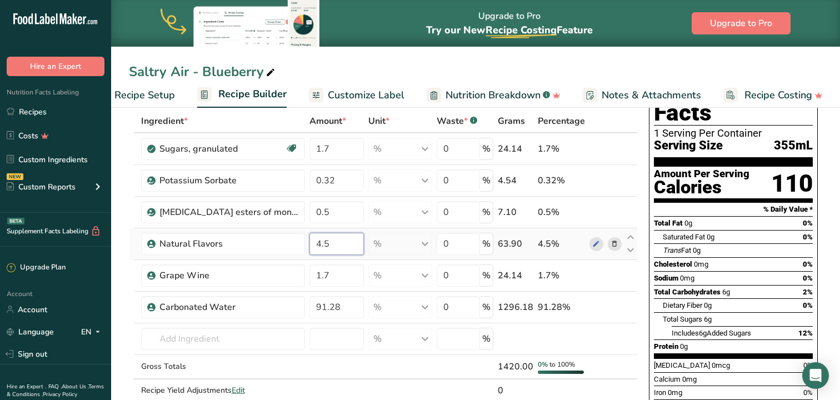
click at [332, 241] on input "4.5" at bounding box center [337, 244] width 55 height 22
type input "5"
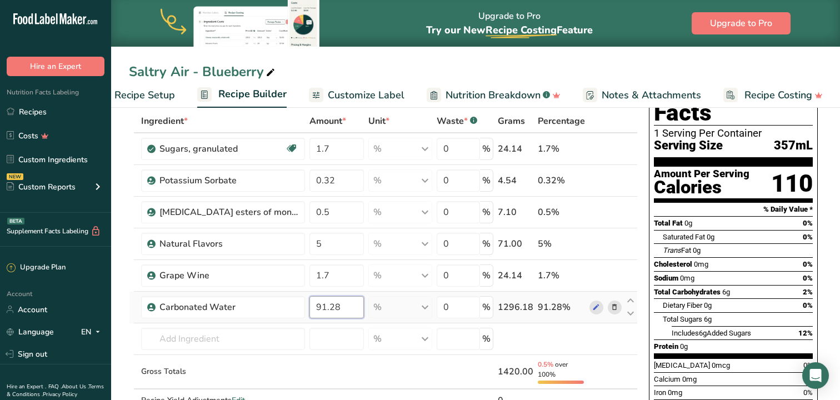
click at [348, 307] on div "Ingredient * Amount * Unit * Waste * .a-a{fill:#347362;}.b-a{fill:#fff;} Grams …" at bounding box center [383, 272] width 509 height 326
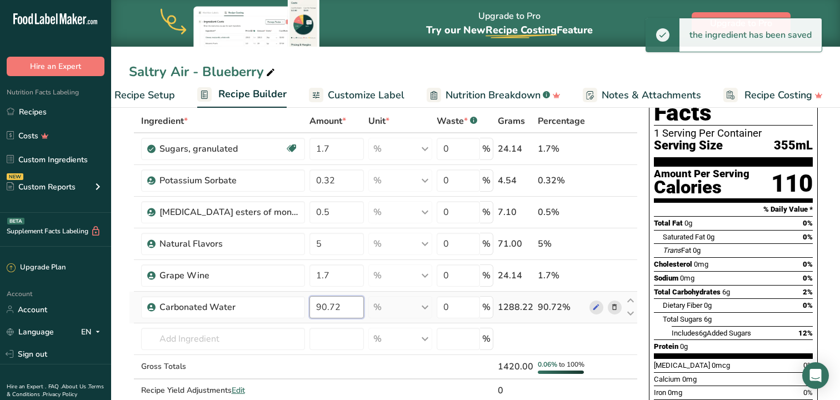
click at [343, 309] on div "Ingredient * Amount * Unit * Waste * .a-a{fill:#347362;}.b-a{fill:#fff;} Grams …" at bounding box center [383, 267] width 509 height 316
type input "90.78"
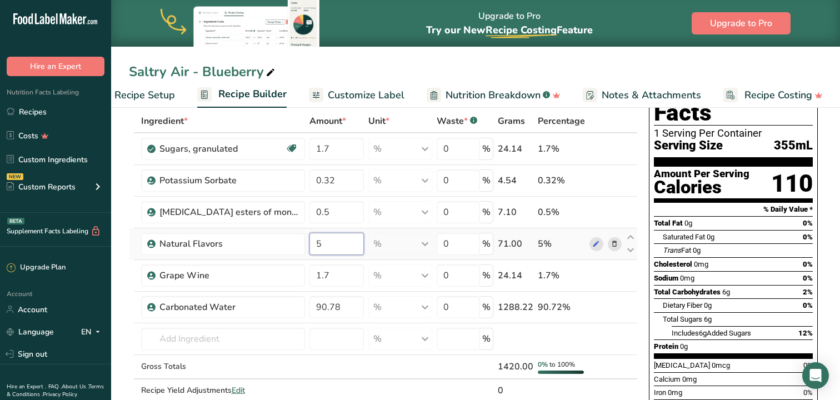
click at [347, 243] on div "Ingredient * Amount * Unit * Waste * .a-a{fill:#347362;}.b-a{fill:#fff;} Grams …" at bounding box center [383, 267] width 509 height 316
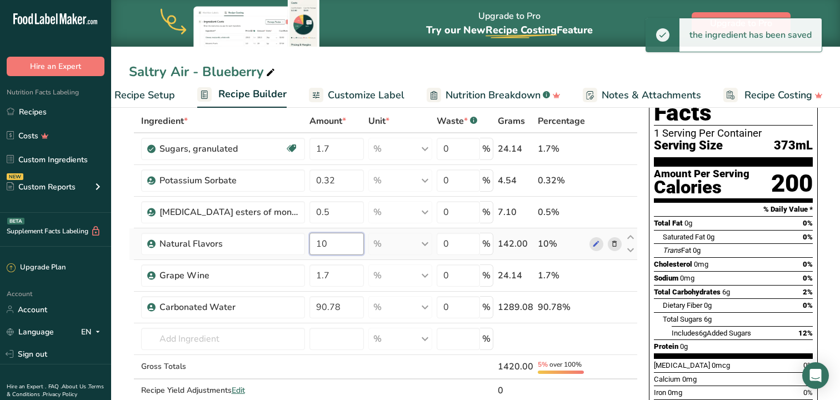
click at [335, 242] on div "Ingredient * Amount * Unit * Waste * .a-a{fill:#347362;}.b-a{fill:#fff;} Grams …" at bounding box center [383, 267] width 509 height 316
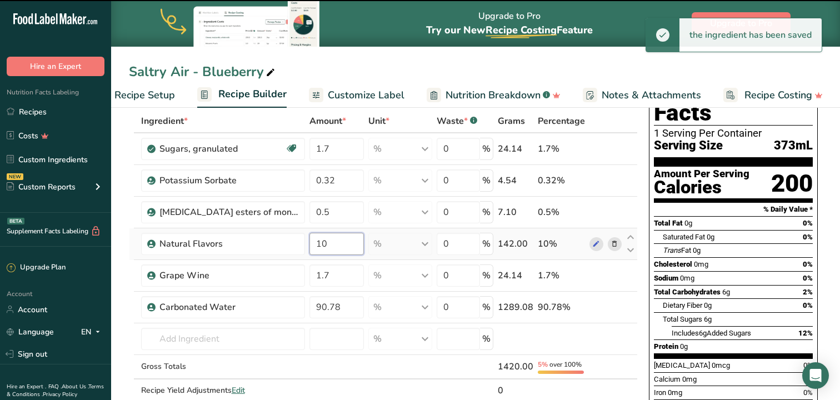
type input "1"
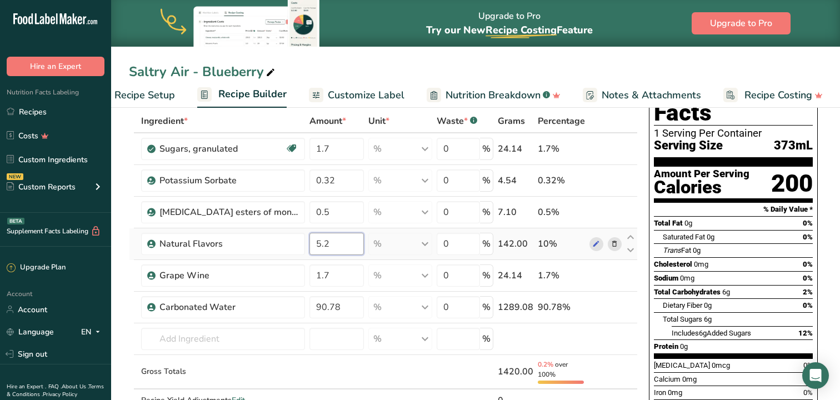
type input "5.2"
click at [375, 73] on div "Saltry Air - Blueberry" at bounding box center [475, 72] width 729 height 20
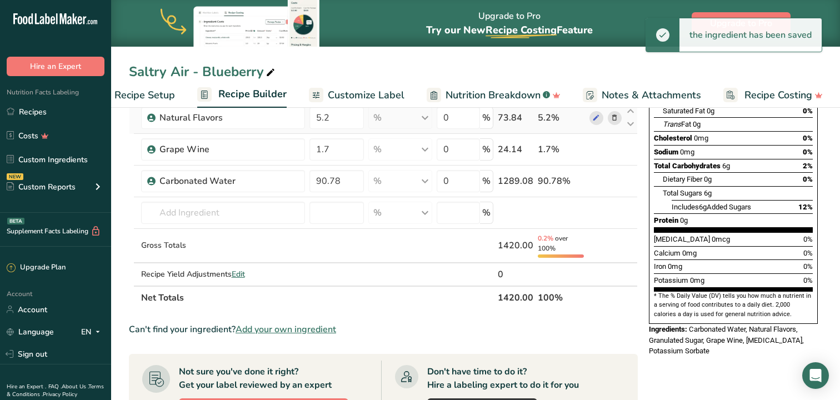
scroll to position [183, 0]
click at [530, 231] on td "1420.00" at bounding box center [516, 245] width 40 height 34
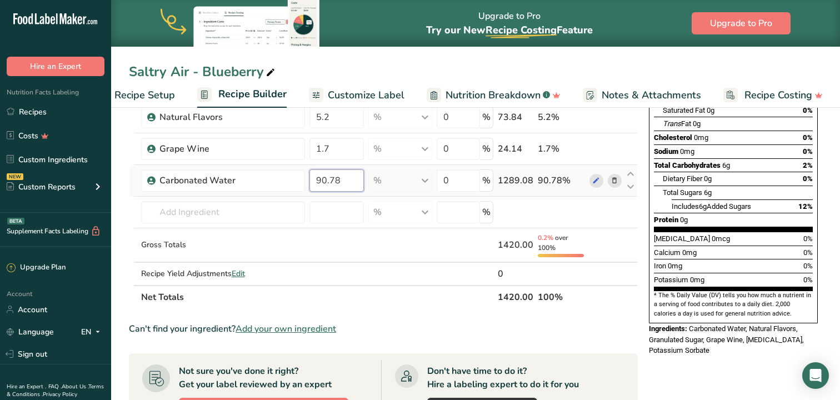
click at [350, 182] on input "90.78" at bounding box center [337, 180] width 55 height 22
click at [395, 198] on div "Ingredient * Amount * Unit * Waste * .a-a{fill:#347362;}.b-a{fill:#fff;} Grams …" at bounding box center [383, 146] width 509 height 326
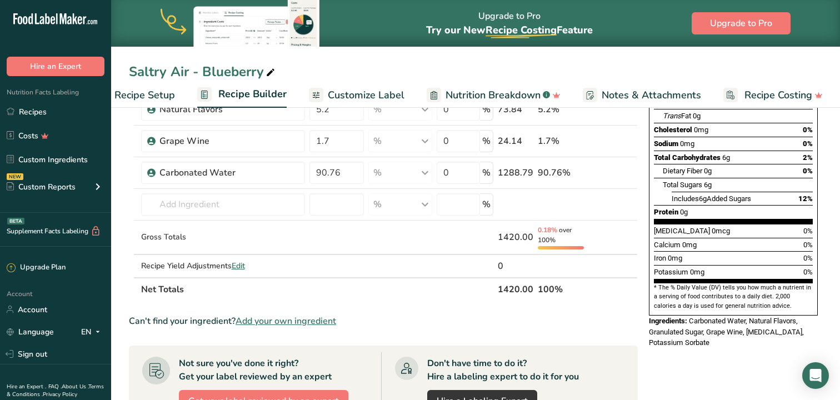
scroll to position [177, 0]
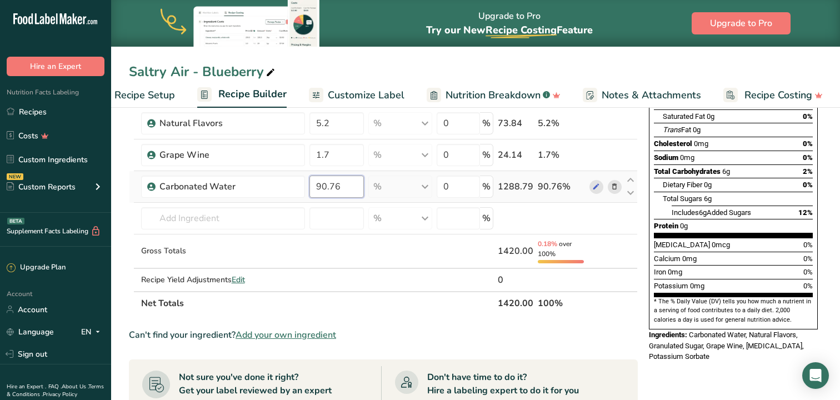
click at [346, 182] on input "90.76" at bounding box center [337, 187] width 55 height 22
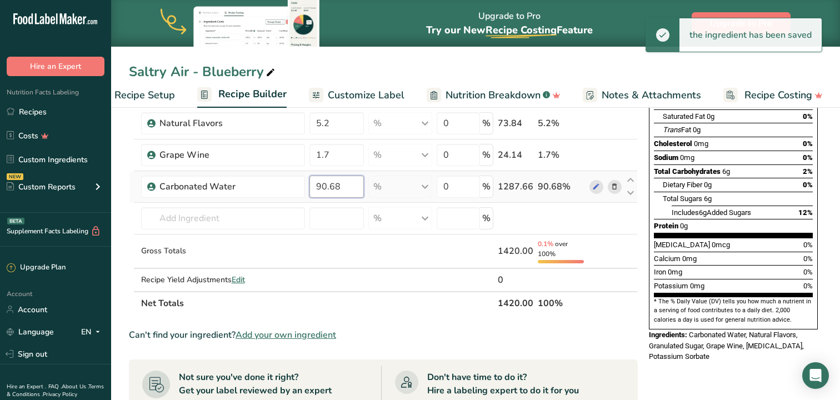
click at [344, 189] on div "Ingredient * Amount * Unit * Waste * .a-a{fill:#347362;}.b-a{fill:#fff;} Grams …" at bounding box center [383, 152] width 509 height 326
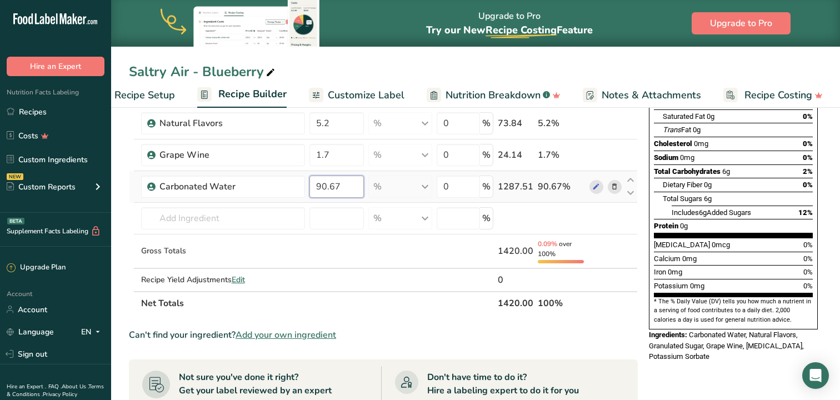
click at [346, 186] on div "Ingredient * Amount * Unit * Waste * .a-a{fill:#347362;}.b-a{fill:#fff;} Grams …" at bounding box center [383, 152] width 509 height 326
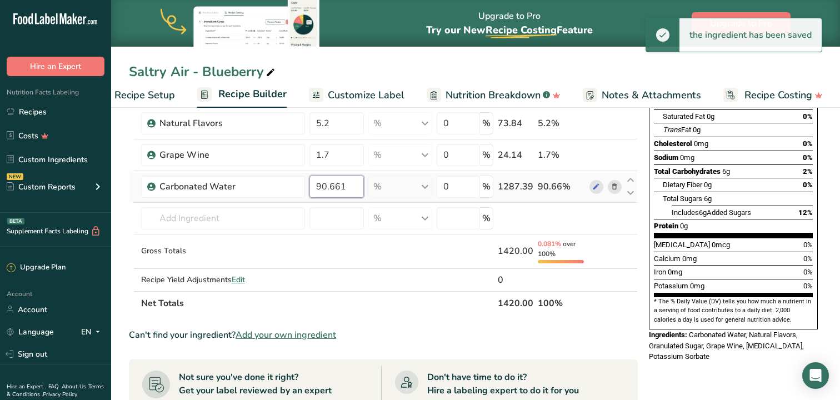
click at [345, 187] on div "Ingredient * Amount * Unit * Waste * .a-a{fill:#347362;}.b-a{fill:#fff;} Grams …" at bounding box center [383, 152] width 509 height 326
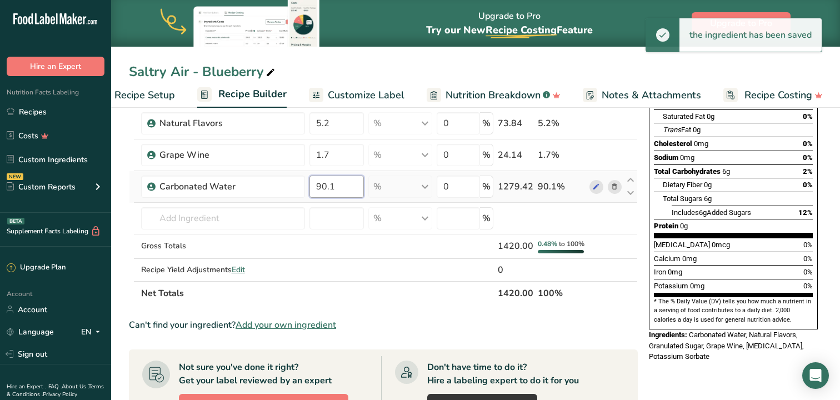
click at [346, 185] on div "Ingredient * Amount * Unit * Waste * .a-a{fill:#347362;}.b-a{fill:#fff;} Grams …" at bounding box center [383, 147] width 509 height 316
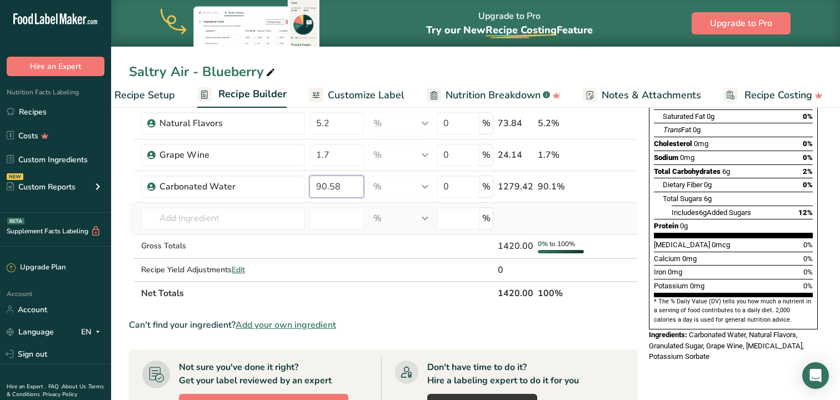
type input "90.58"
click at [518, 215] on div "Ingredient * Amount * Unit * Waste * .a-a{fill:#347362;}.b-a{fill:#fff;} Grams …" at bounding box center [383, 147] width 509 height 316
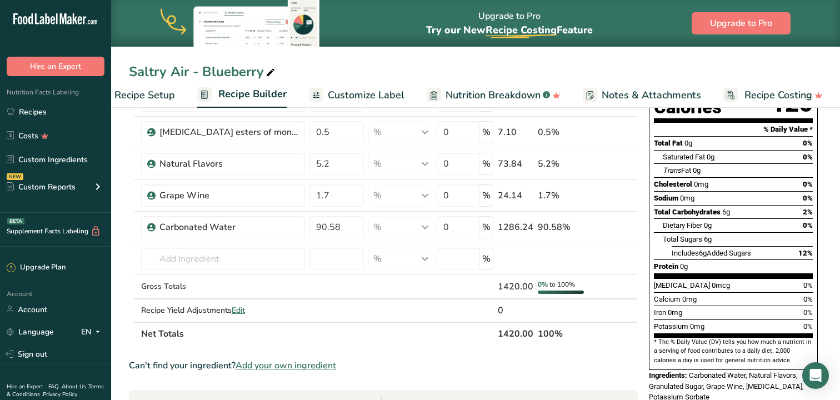
scroll to position [0, 0]
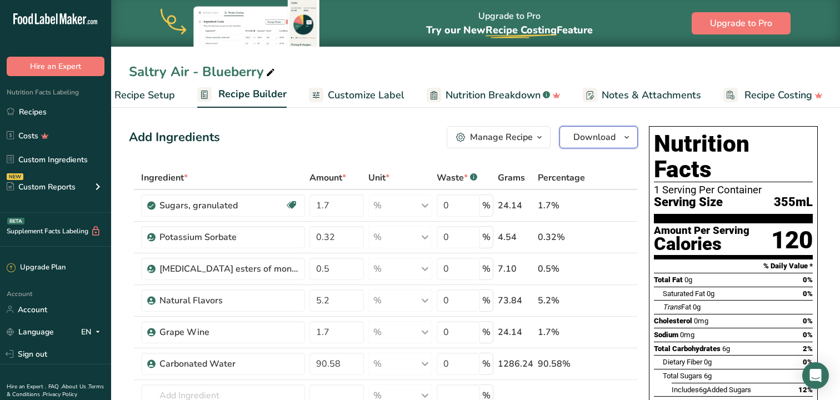
click at [626, 138] on icon "button" at bounding box center [626, 138] width 9 height 14
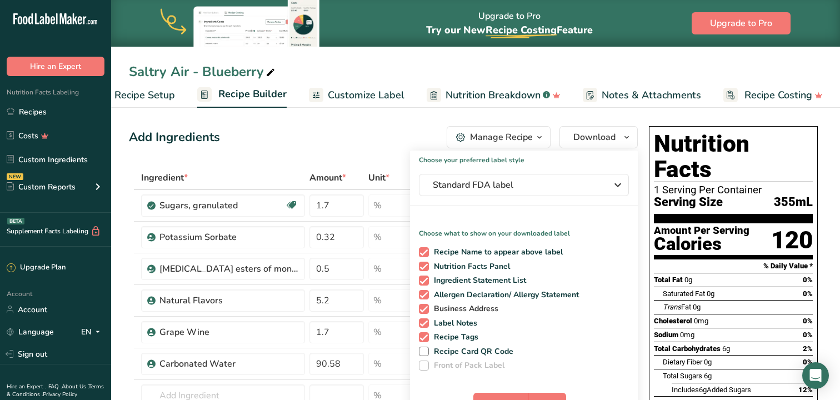
click at [426, 310] on span at bounding box center [424, 309] width 10 height 10
click at [426, 310] on input "Business Address" at bounding box center [422, 308] width 7 height 7
checkbox input "false"
click at [424, 296] on span at bounding box center [424, 295] width 10 height 10
click at [424, 296] on input "Allergen Declaration/ Allergy Statement" at bounding box center [422, 294] width 7 height 7
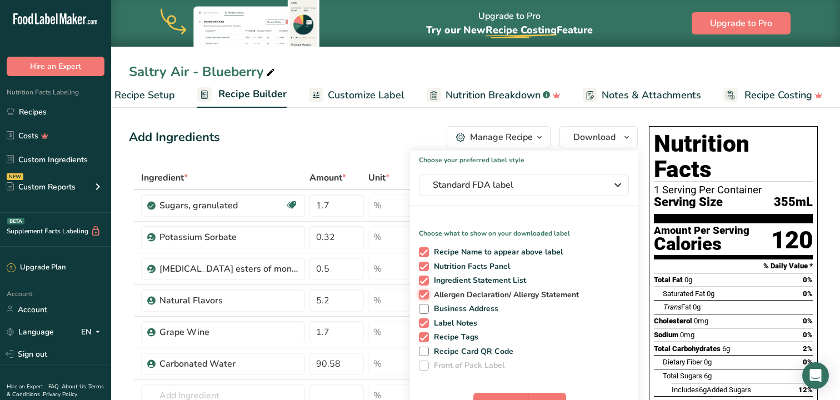
checkbox input "false"
click at [425, 251] on span at bounding box center [424, 252] width 10 height 10
click at [425, 251] on input "Recipe Name to appear above label" at bounding box center [422, 251] width 7 height 7
checkbox input "false"
click at [426, 337] on span at bounding box center [424, 337] width 10 height 10
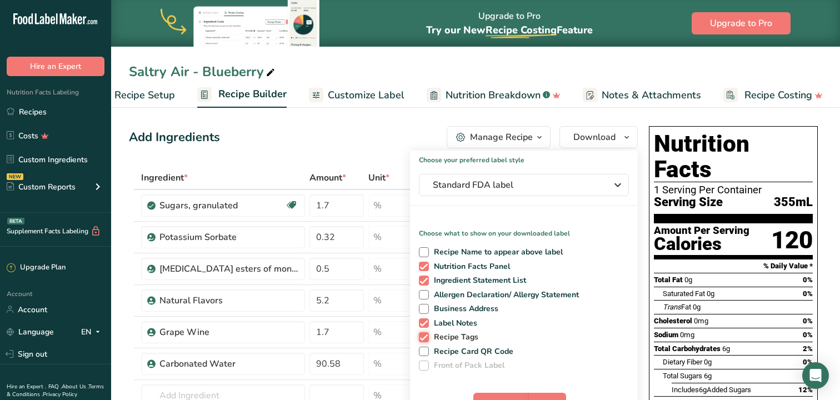
click at [426, 337] on input "Recipe Tags" at bounding box center [422, 336] width 7 height 7
checkbox input "false"
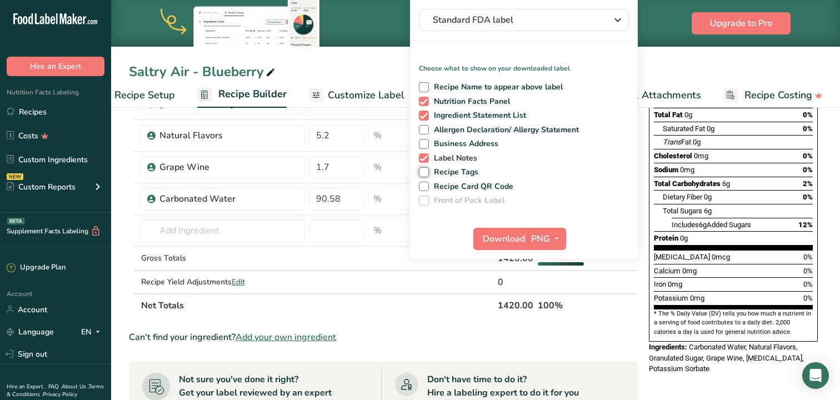
scroll to position [159, 0]
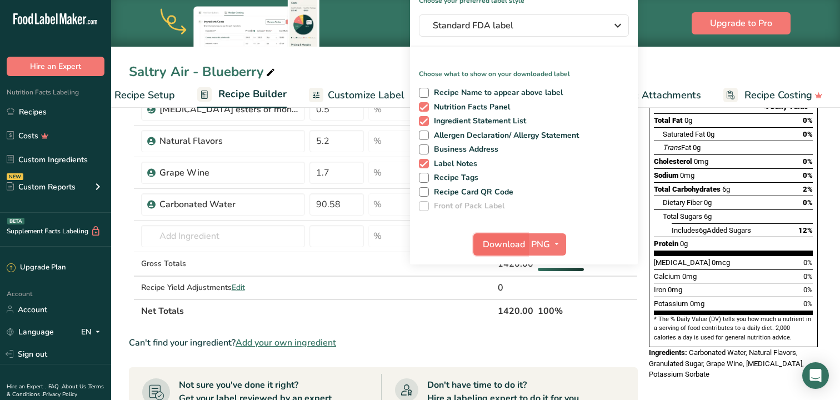
click at [521, 243] on span "Download" at bounding box center [504, 244] width 42 height 13
click at [383, 54] on div "Saltry Air - Blueberry Recipe Setup Recipe Builder Customize Label Nutrition Br…" at bounding box center [475, 54] width 729 height 108
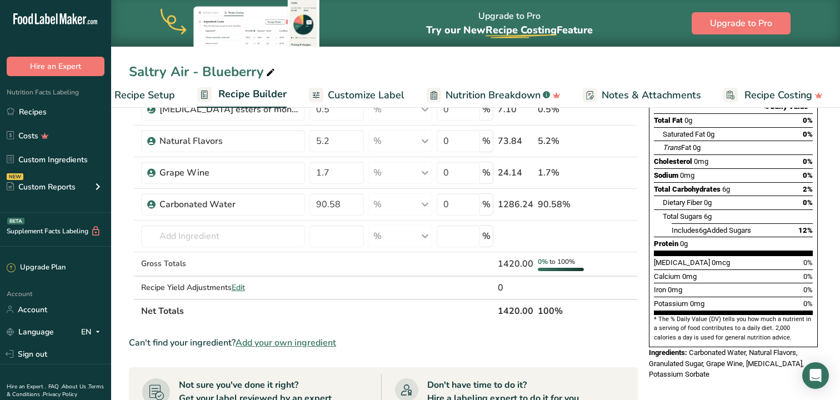
click at [517, 94] on span "Nutrition Breakdown" at bounding box center [493, 95] width 95 height 15
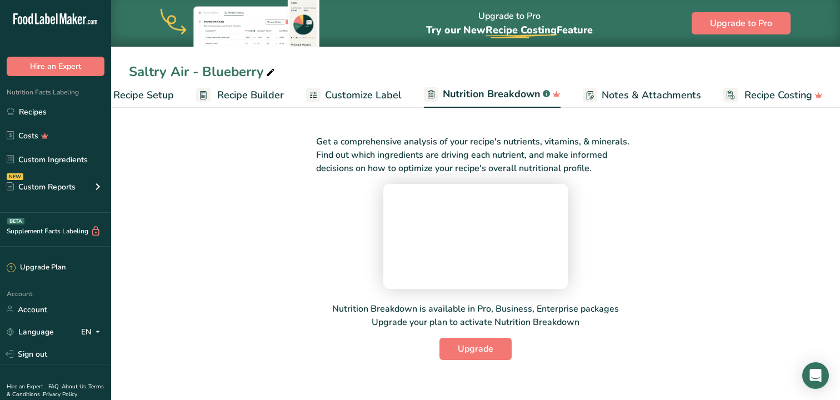
click at [391, 87] on link "Customize Label" at bounding box center [354, 95] width 96 height 25
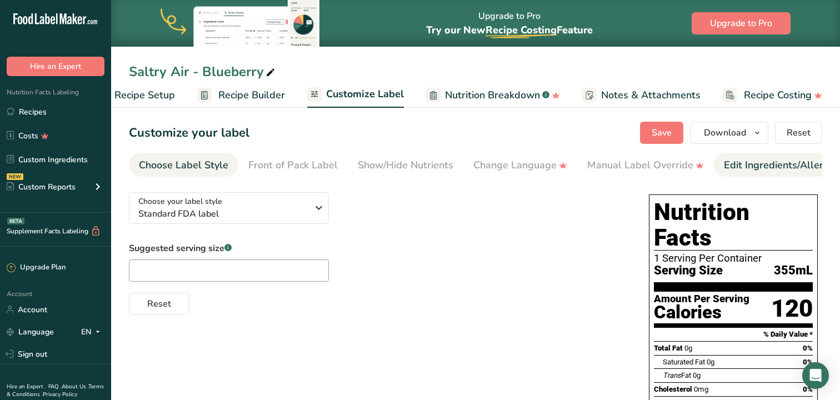
click at [750, 167] on div "Edit Ingredients/Allergens List" at bounding box center [794, 165] width 141 height 15
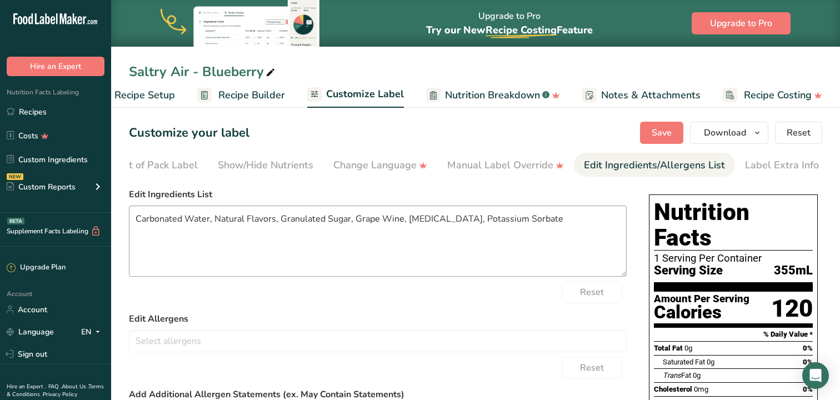
scroll to position [28, 0]
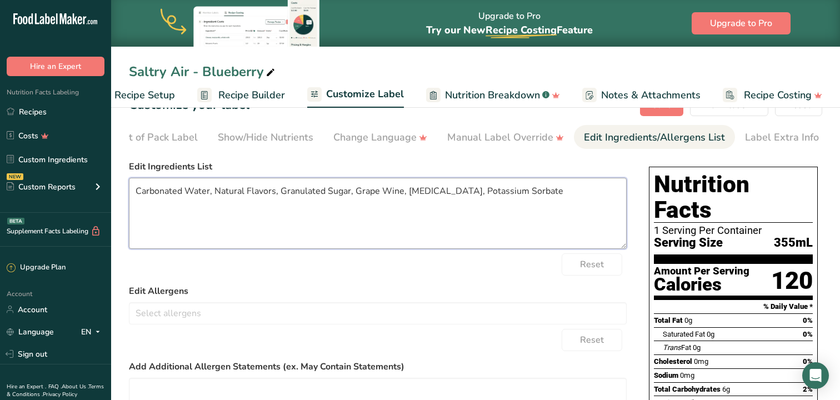
click at [534, 198] on textarea "Carbonated Water, Natural Flavors, Granulated Sugar, Grape Wine, [MEDICAL_DATA]…" at bounding box center [378, 213] width 498 height 71
click at [407, 195] on textarea "Carbonated Water, Natural Flavors, Granulated Sugar, Grape Wine, [MEDICAL_DATA]…" at bounding box center [378, 213] width 498 height 71
click at [213, 193] on textarea "Carbonated Water, Natural Flavors, Granulated Sugar, [MEDICAL_DATA], Potassium …" at bounding box center [378, 213] width 498 height 71
click at [377, 198] on textarea "Carbonated Water, Grape Wine, Natural Flavors, Granulated Sugar, [MEDICAL_DATA]…" at bounding box center [378, 213] width 498 height 71
click at [403, 218] on textarea "Carbonated Water, Grape Wine, Natural Flavors, Cane Sugar, [MEDICAL_DATA], Pota…" at bounding box center [378, 213] width 498 height 71
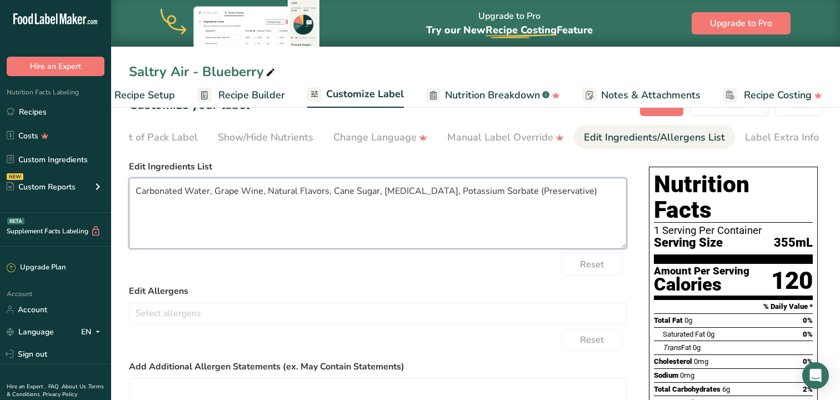
click at [507, 195] on textarea "Carbonated Water, Grape Wine, Natural Flavors, Cane Sugar, [MEDICAL_DATA], Pota…" at bounding box center [378, 213] width 498 height 71
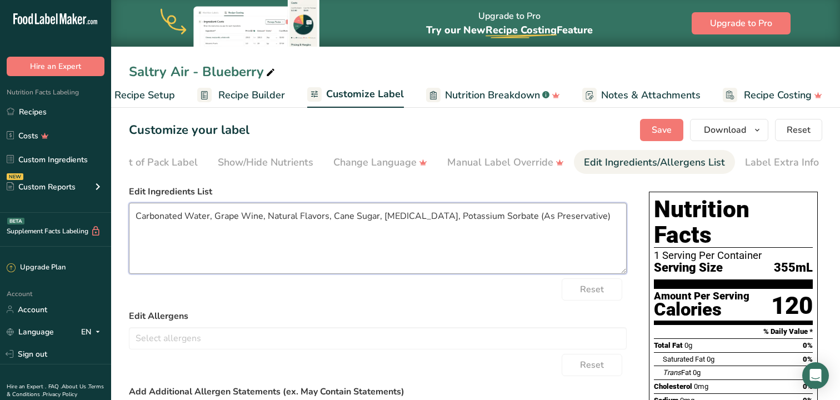
scroll to position [0, 0]
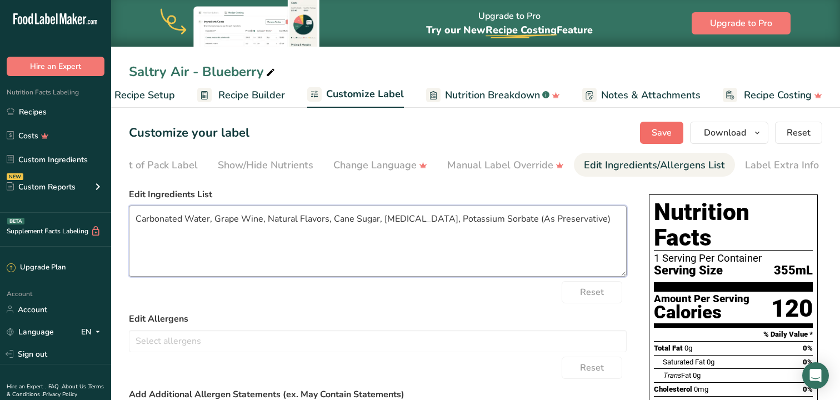
type textarea "Carbonated Water, Grape Wine, Natural Flavors, Cane Sugar, [MEDICAL_DATA], Pota…"
click at [652, 131] on button "Save" at bounding box center [661, 133] width 43 height 22
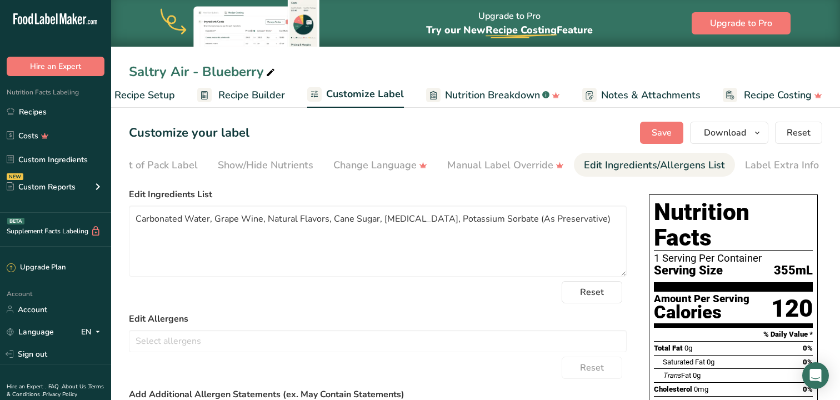
click at [257, 96] on span "Recipe Builder" at bounding box center [251, 95] width 67 height 15
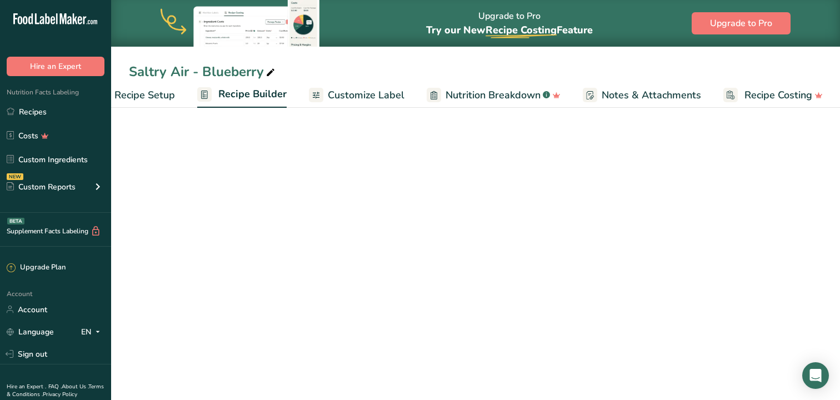
scroll to position [0, 36]
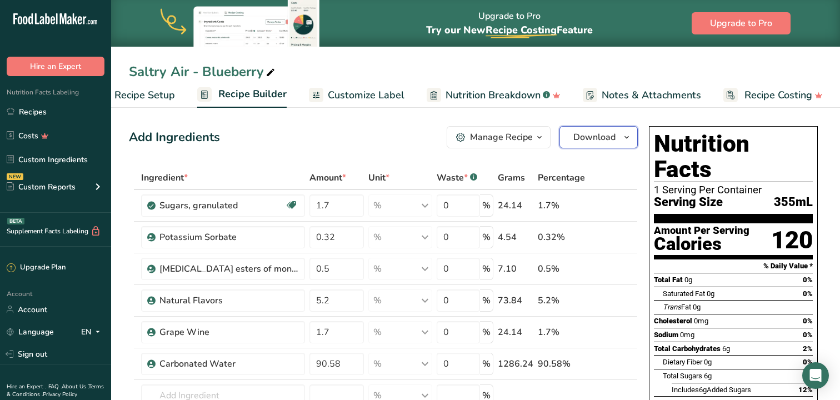
click at [589, 135] on span "Download" at bounding box center [595, 137] width 42 height 13
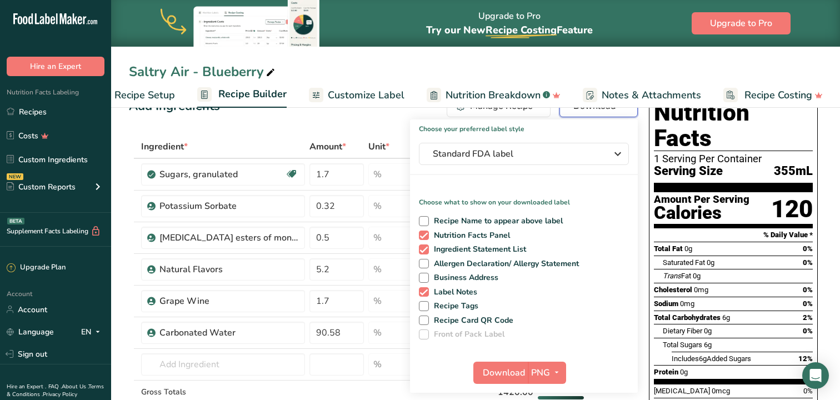
scroll to position [39, 0]
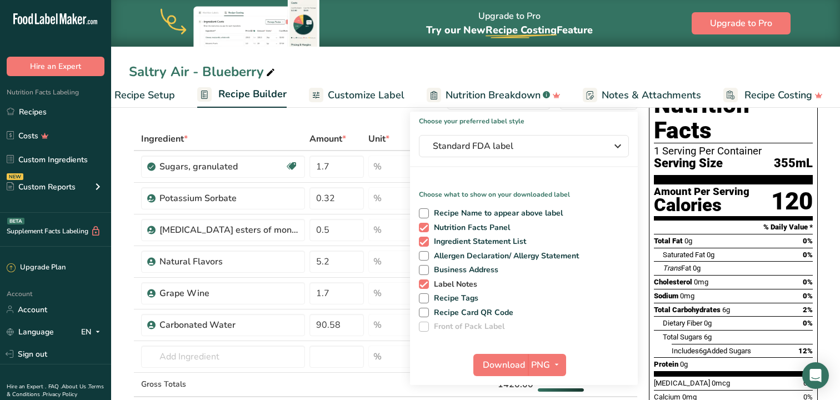
click at [422, 287] on span at bounding box center [424, 285] width 10 height 10
click at [422, 287] on input "Label Notes" at bounding box center [422, 284] width 7 height 7
checkbox input "false"
click at [520, 367] on span "Download" at bounding box center [504, 364] width 42 height 13
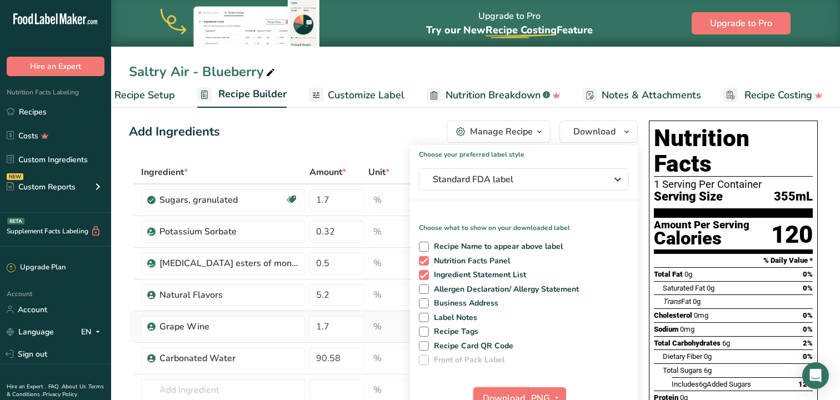
scroll to position [0, 0]
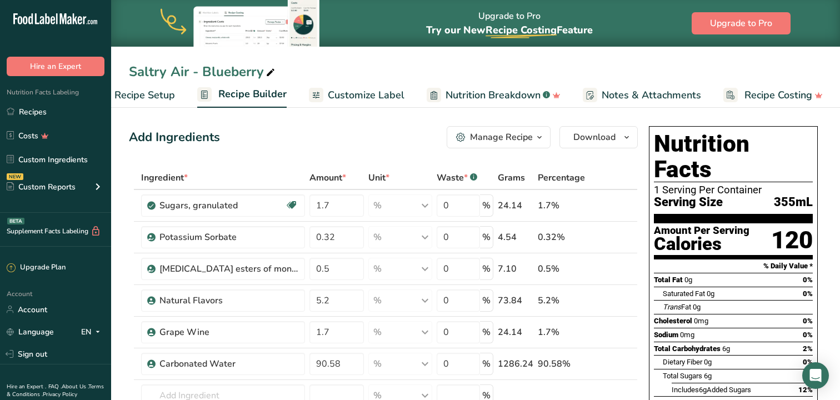
click at [162, 97] on span "Recipe Setup" at bounding box center [144, 95] width 61 height 15
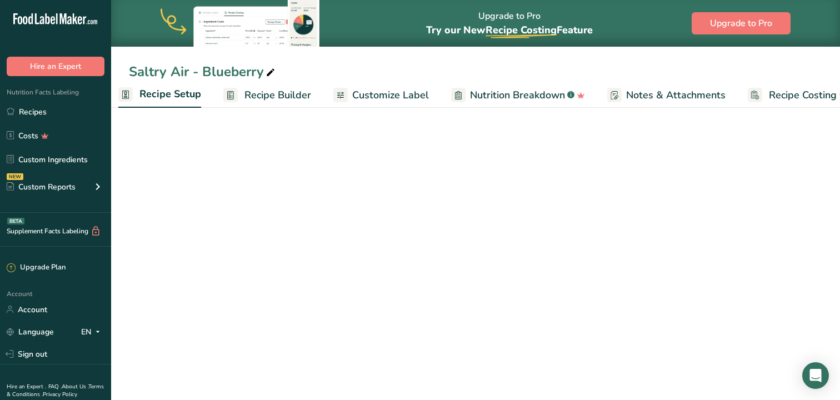
scroll to position [0, 4]
select select "22"
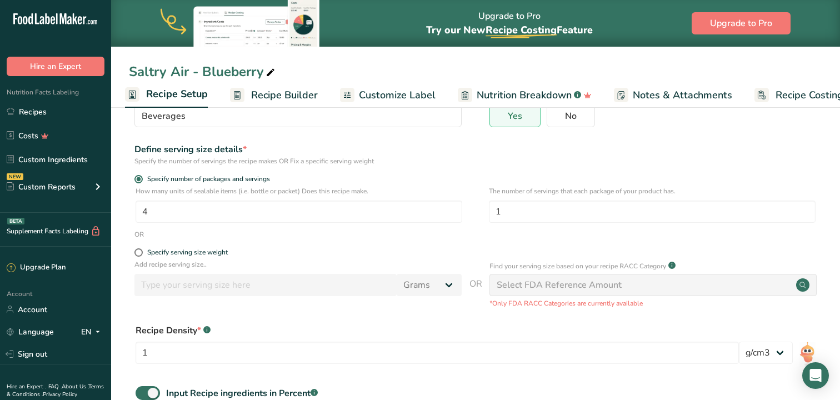
scroll to position [0, 0]
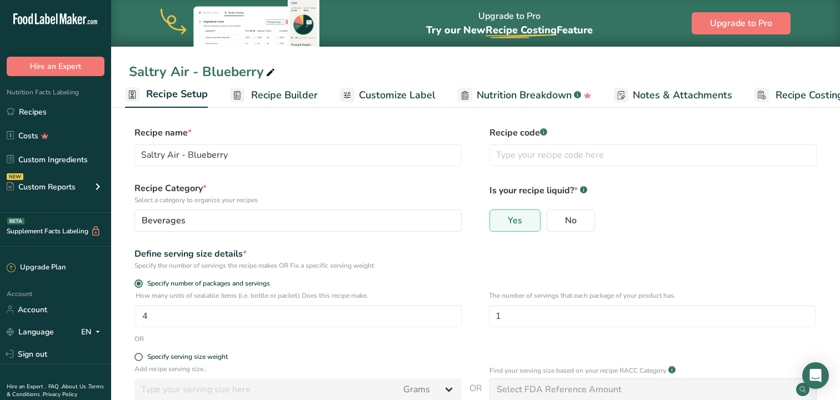
click at [286, 94] on span "Recipe Builder" at bounding box center [284, 95] width 67 height 15
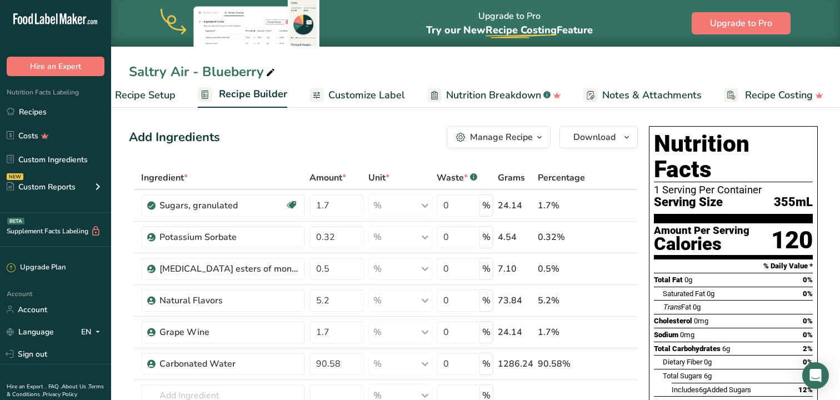
scroll to position [0, 36]
click at [540, 137] on icon "button" at bounding box center [539, 138] width 9 height 14
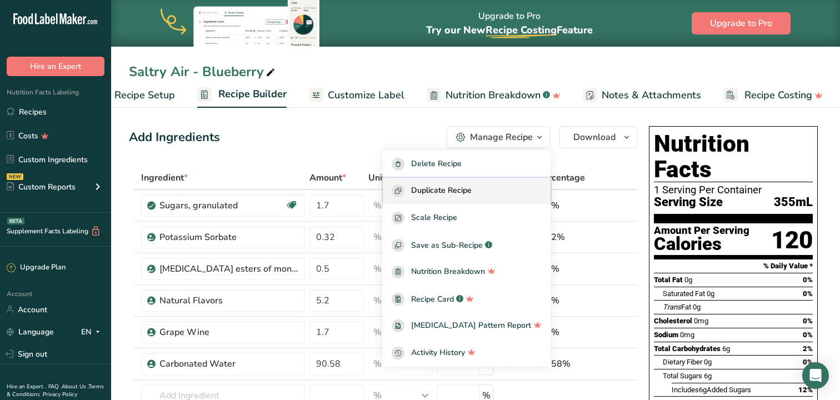
click at [472, 188] on span "Duplicate Recipe" at bounding box center [441, 191] width 61 height 13
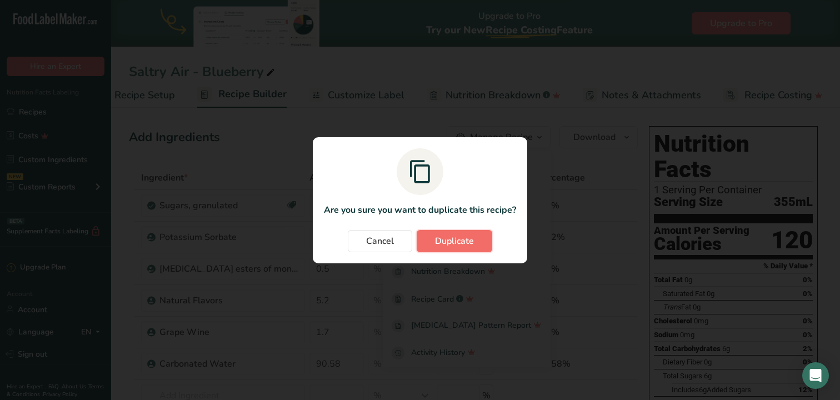
click at [465, 240] on span "Duplicate" at bounding box center [454, 241] width 39 height 13
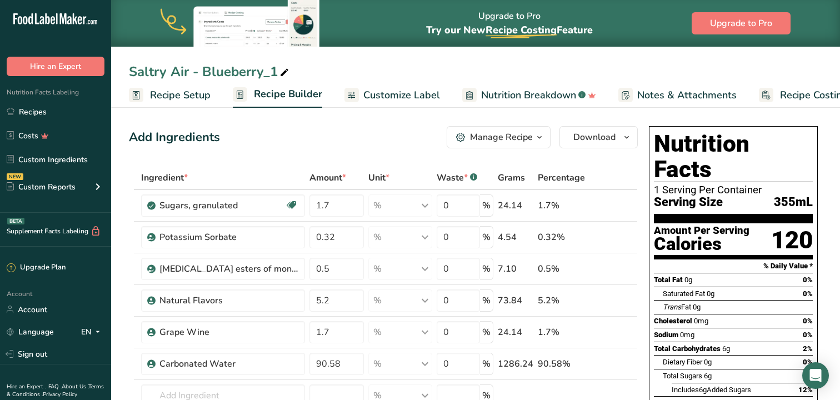
click at [286, 72] on icon at bounding box center [285, 73] width 10 height 16
type input "Saltry Air - Peach"
click at [348, 201] on input "1.7" at bounding box center [337, 206] width 55 height 22
type input "1.5"
click at [348, 265] on div "Ingredient * Amount * Unit * Waste * .a-a{fill:#347362;}.b-a{fill:#fff;} Grams …" at bounding box center [383, 324] width 509 height 316
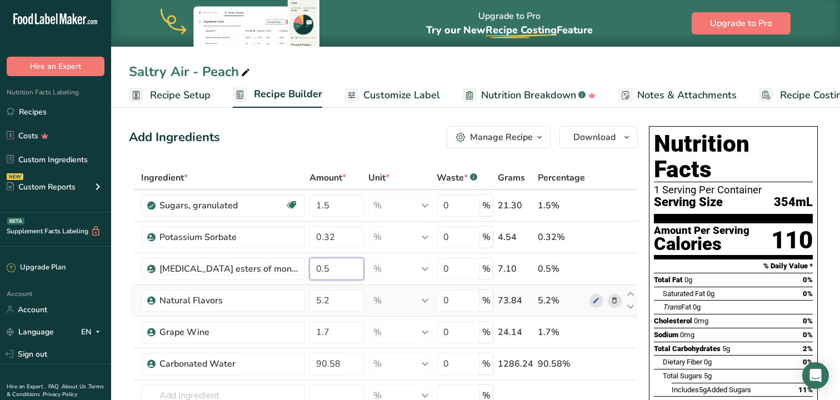
scroll to position [31, 0]
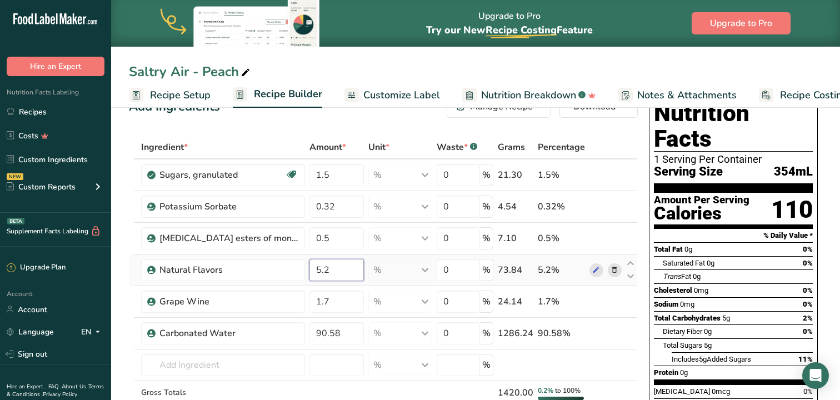
click at [335, 272] on div "Ingredient * Amount * Unit * Waste * .a-a{fill:#347362;}.b-a{fill:#fff;} Grams …" at bounding box center [383, 294] width 509 height 316
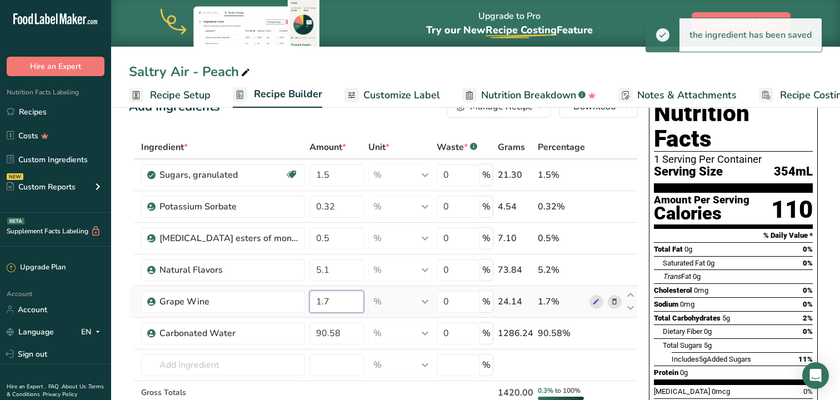
click at [333, 302] on div "Ingredient * Amount * Unit * Waste * .a-a{fill:#347362;}.b-a{fill:#fff;} Grams …" at bounding box center [383, 294] width 509 height 316
click at [332, 268] on div "Ingredient * Amount * Unit * Waste * .a-a{fill:#347362;}.b-a{fill:#fff;} Grams …" at bounding box center [383, 294] width 509 height 316
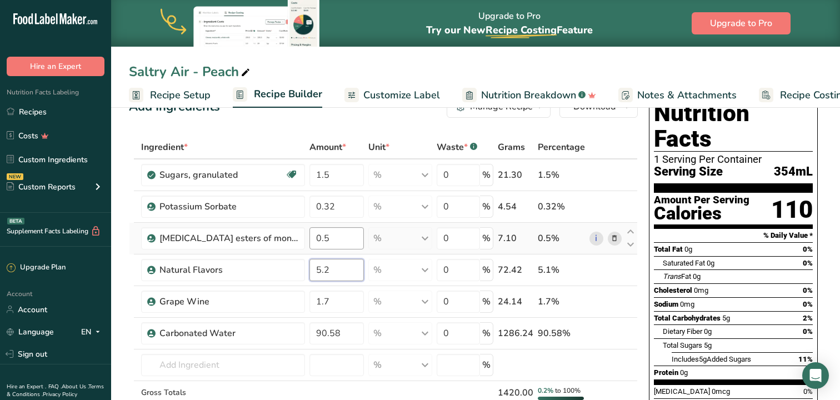
type input "5.2"
click at [354, 244] on div "Ingredient * Amount * Unit * Waste * .a-a{fill:#347362;}.b-a{fill:#fff;} Grams …" at bounding box center [383, 294] width 509 height 316
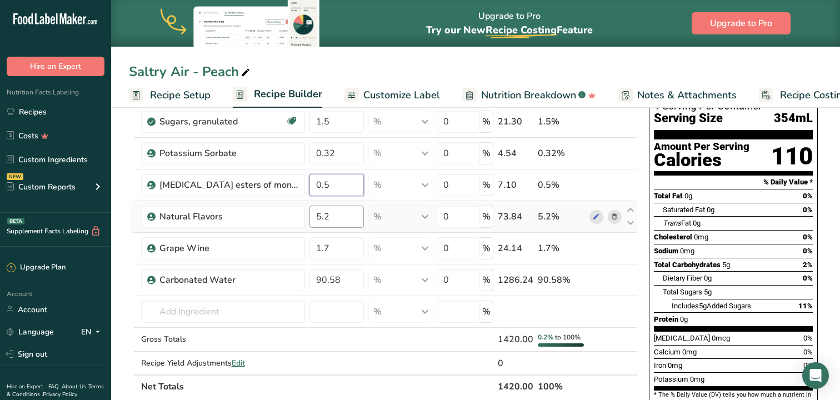
scroll to position [84, 0]
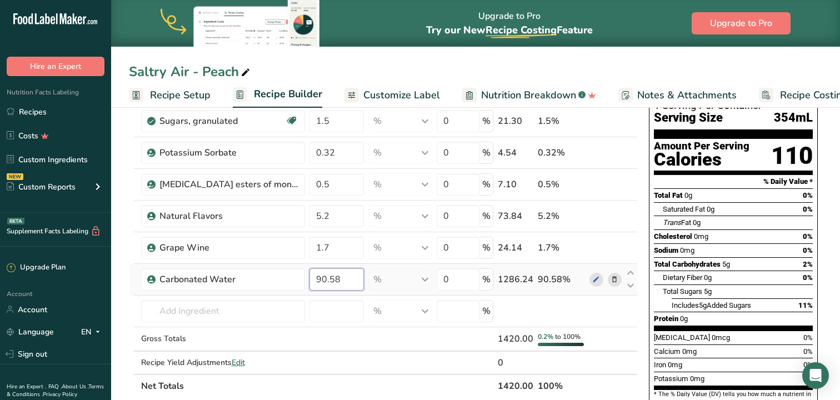
click at [333, 280] on div "Ingredient * Amount * Unit * Waste * .a-a{fill:#347362;}.b-a{fill:#fff;} Grams …" at bounding box center [383, 240] width 509 height 316
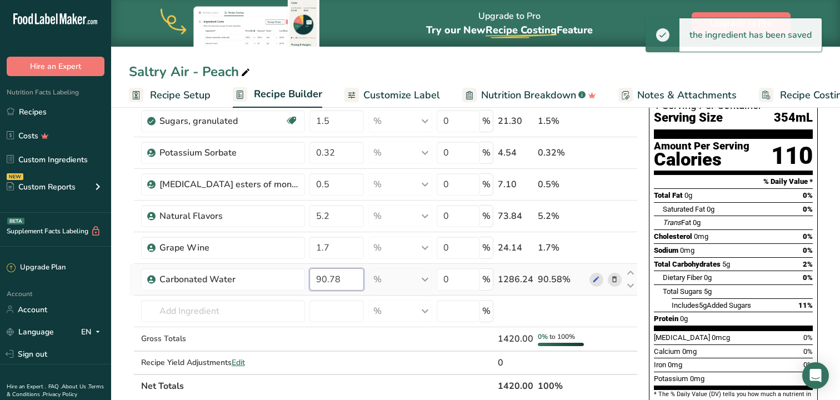
type input "90.78"
click at [391, 291] on div "Ingredient * Amount * Unit * Waste * .a-a{fill:#347362;}.b-a{fill:#fff;} Grams …" at bounding box center [383, 240] width 509 height 316
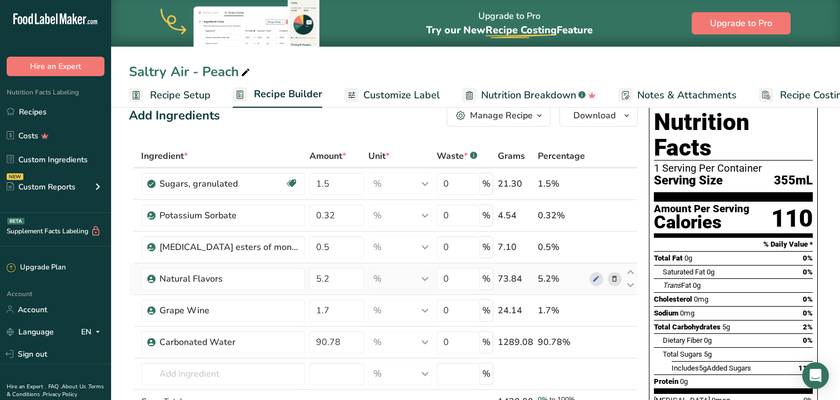
scroll to position [19, 0]
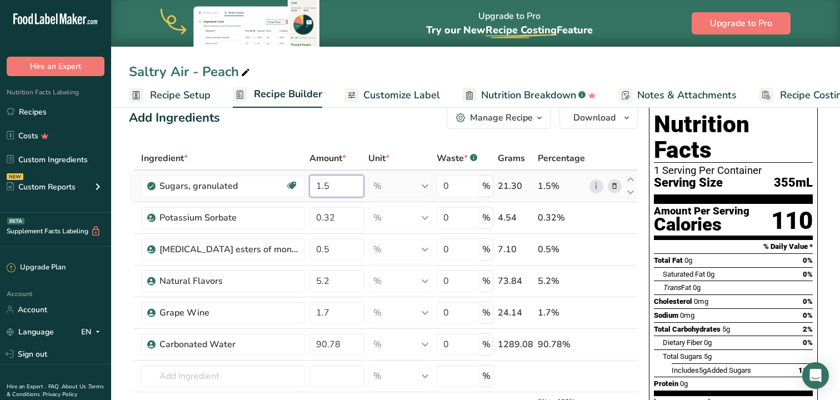
click at [337, 183] on input "1.5" at bounding box center [337, 186] width 55 height 22
type input "1.7"
click at [343, 217] on div "Ingredient * Amount * Unit * Waste * .a-a{fill:#347362;}.b-a{fill:#fff;} Grams …" at bounding box center [383, 310] width 509 height 326
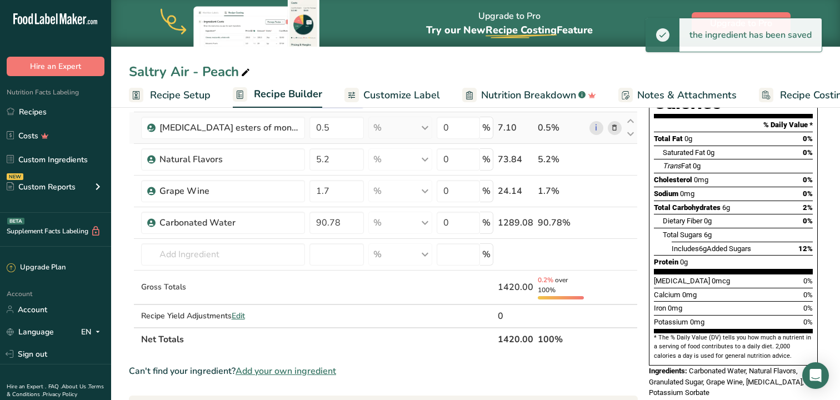
scroll to position [143, 0]
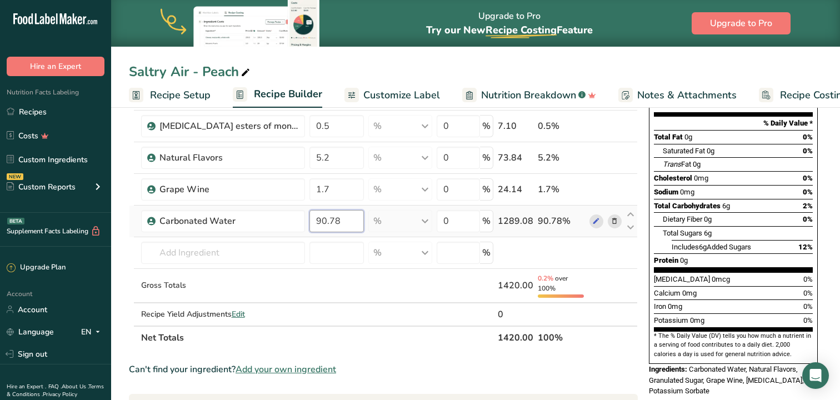
click at [332, 221] on div "Ingredient * Amount * Unit * Waste * .a-a{fill:#347362;}.b-a{fill:#fff;} Grams …" at bounding box center [383, 186] width 509 height 326
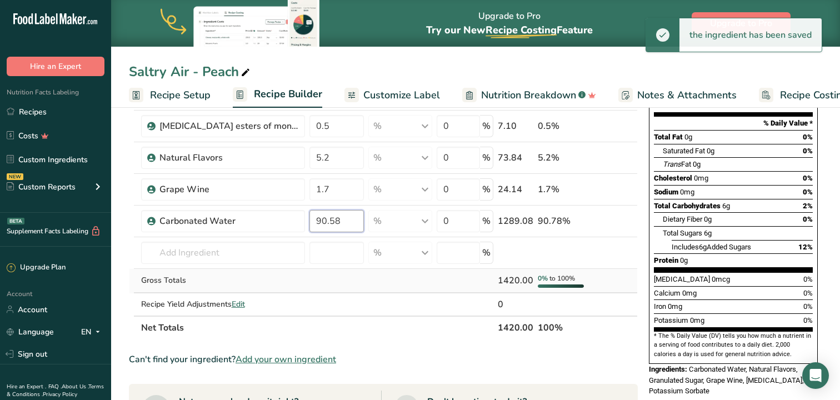
type input "90.58"
click at [400, 276] on div "Ingredient * Amount * Unit * Waste * .a-a{fill:#347362;}.b-a{fill:#fff;} Grams …" at bounding box center [383, 181] width 509 height 316
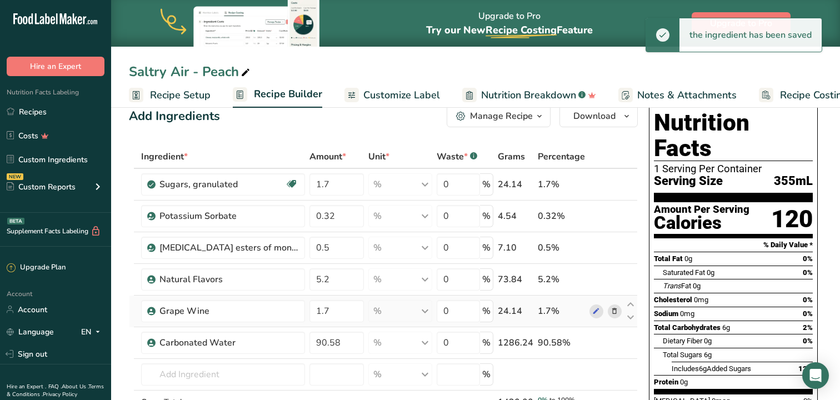
scroll to position [0, 0]
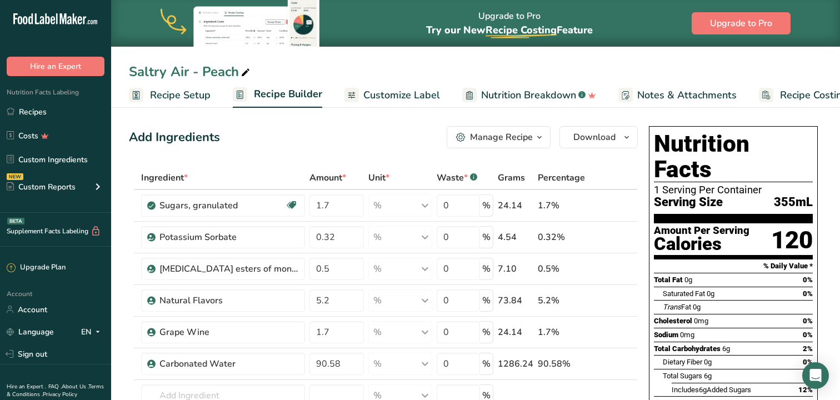
click at [410, 93] on span "Customize Label" at bounding box center [401, 95] width 77 height 15
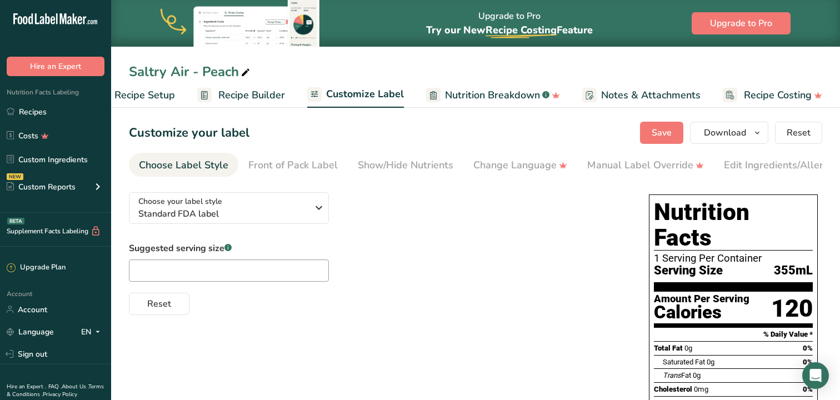
scroll to position [0, 36]
click at [749, 165] on div "Edit Ingredients/Allergens List" at bounding box center [794, 165] width 141 height 15
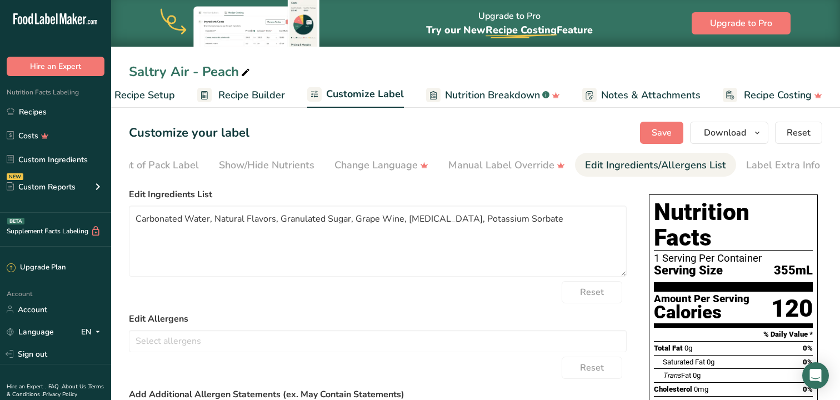
scroll to position [0, 140]
click at [406, 222] on textarea "Carbonated Water, Natural Flavors, Granulated Sugar, Grape Wine, [MEDICAL_DATA]…" at bounding box center [378, 241] width 498 height 71
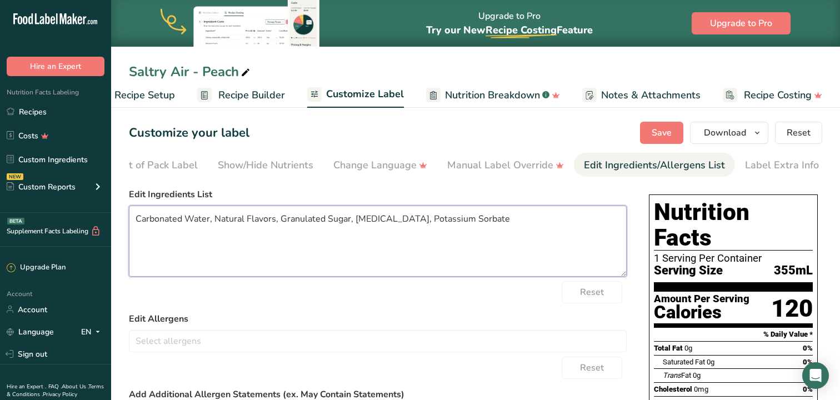
click at [212, 224] on textarea "Carbonated Water, Natural Flavors, Granulated Sugar, [MEDICAL_DATA], Potassium …" at bounding box center [378, 241] width 498 height 71
click at [539, 222] on textarea "Carbonated Water, Grape Wine, Natural Flavors, Granulated Sugar, [MEDICAL_DATA]…" at bounding box center [378, 241] width 498 height 71
click at [517, 220] on textarea "Carbonated Water, Grape Wine, Natural Flavors, Granulated Sugar, [MEDICAL_DATA]…" at bounding box center [378, 241] width 498 height 71
click at [534, 225] on textarea "Carbonated Water, Grape Wine, Natural Flavors, Granulated Sugar, [MEDICAL_DATA]…" at bounding box center [378, 241] width 498 height 71
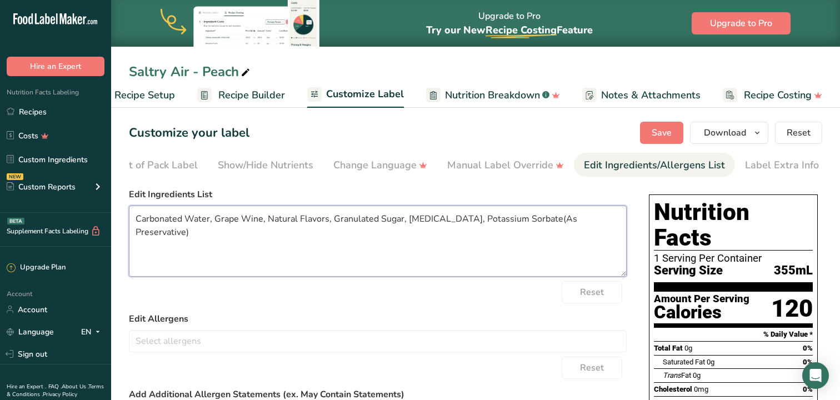
click at [475, 246] on textarea "Carbonated Water, Grape Wine, Natural Flavors, Granulated Sugar, [MEDICAL_DATA]…" at bounding box center [378, 241] width 498 height 71
type textarea "Carbonated Water, Grape Wine, Natural Flavors, Granulated Sugar, [MEDICAL_DATA]…"
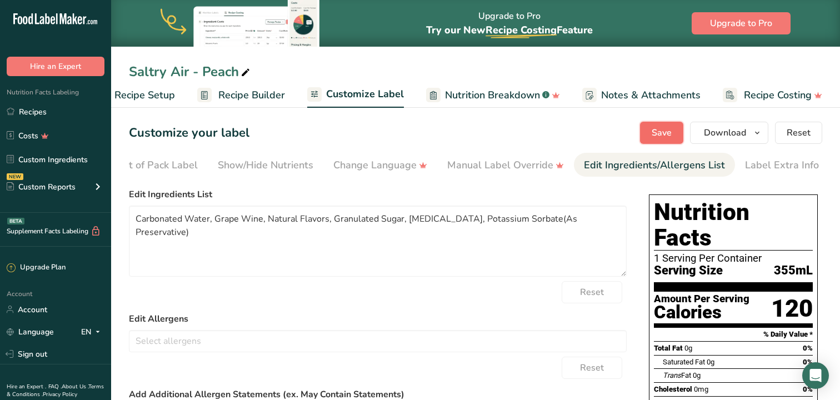
click at [664, 131] on span "Save" at bounding box center [662, 132] width 20 height 13
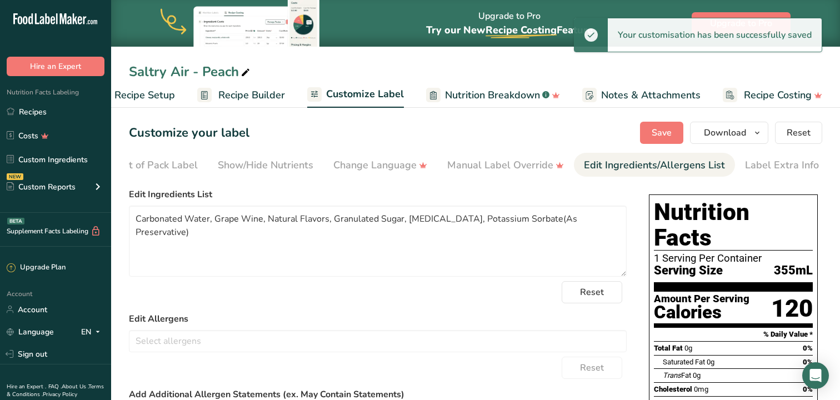
click at [258, 95] on span "Recipe Builder" at bounding box center [251, 95] width 67 height 15
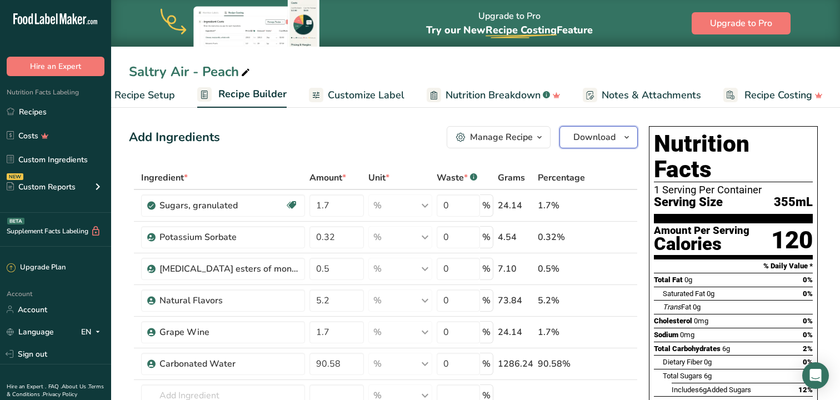
click at [622, 142] on icon "button" at bounding box center [626, 138] width 9 height 14
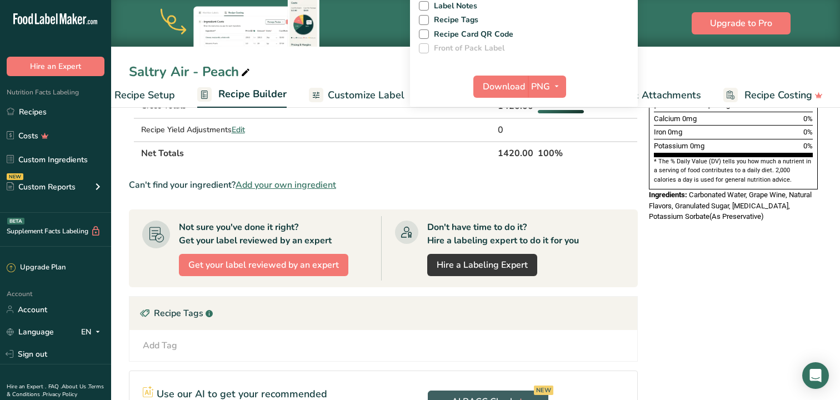
scroll to position [322, 0]
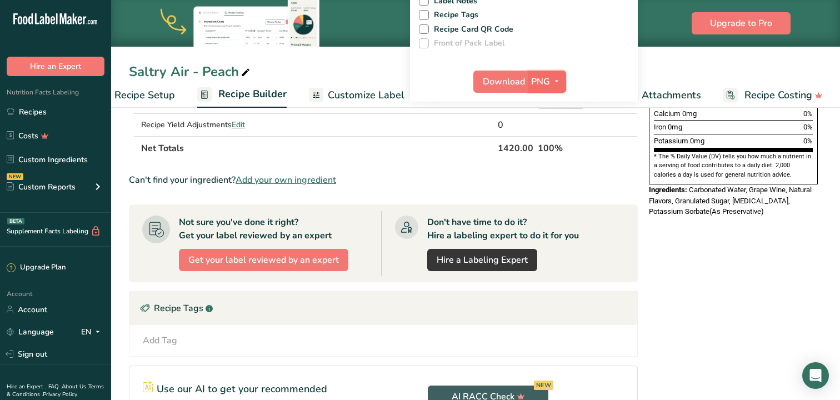
click at [531, 85] on span "PNG" at bounding box center [540, 81] width 19 height 13
click at [528, 77] on button "PNG" at bounding box center [547, 82] width 38 height 22
click at [496, 83] on span "Download" at bounding box center [504, 81] width 42 height 13
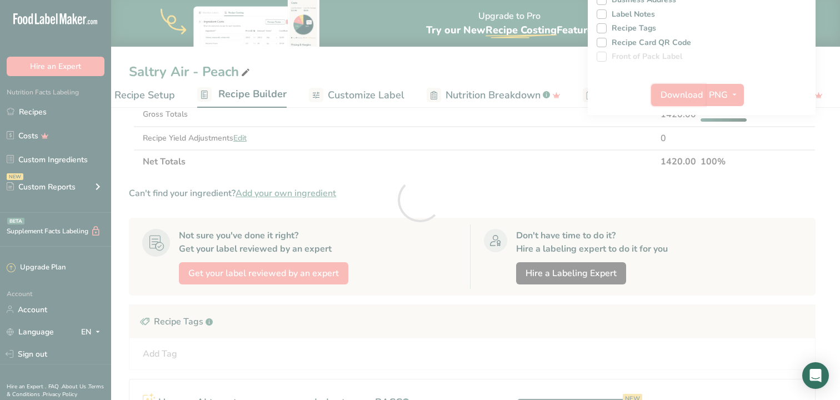
scroll to position [0, 0]
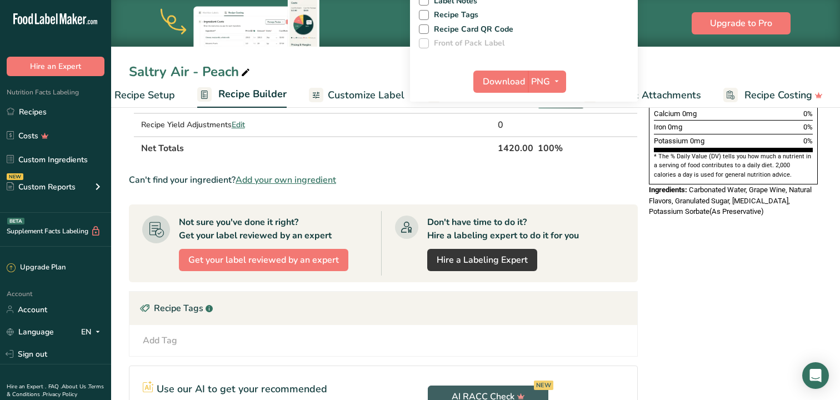
click at [386, 64] on div "Saltry Air - Peach" at bounding box center [475, 72] width 729 height 20
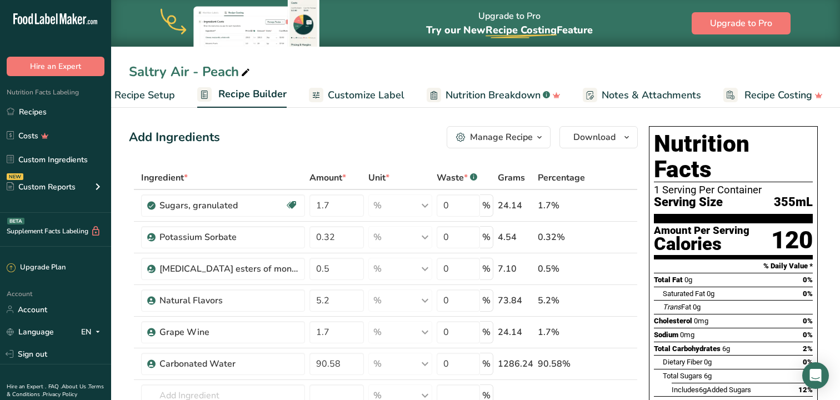
click at [541, 138] on icon "button" at bounding box center [539, 138] width 9 height 14
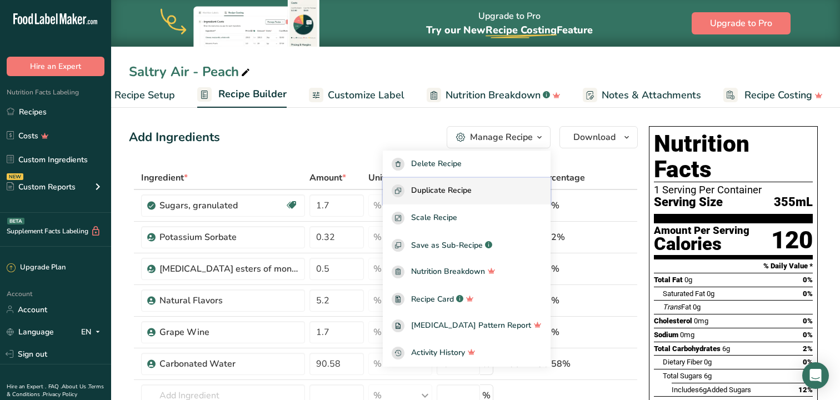
click at [472, 190] on span "Duplicate Recipe" at bounding box center [441, 191] width 61 height 13
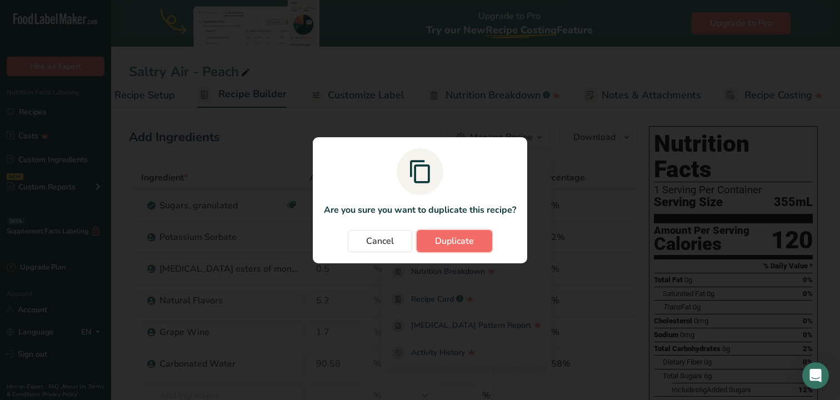
click at [451, 240] on span "Duplicate" at bounding box center [454, 241] width 39 height 13
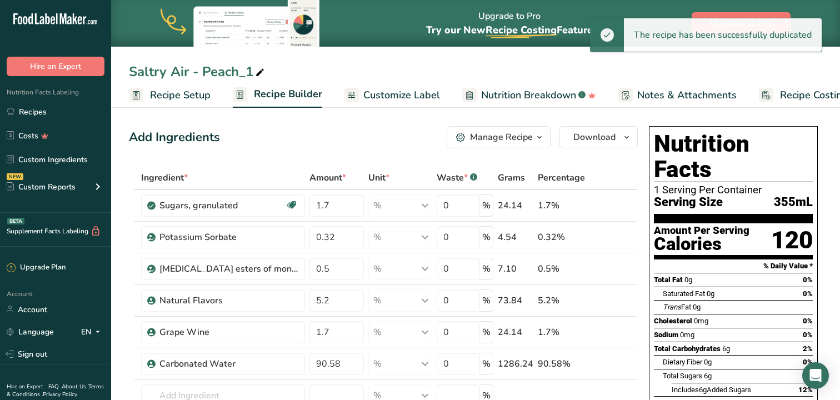
click at [262, 71] on icon at bounding box center [260, 73] width 10 height 16
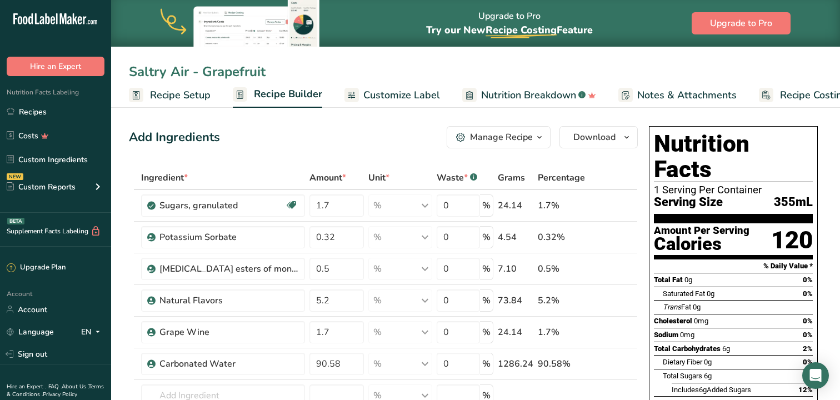
type input "Saltry Air - Grapefruit"
click at [596, 138] on span "Download" at bounding box center [595, 137] width 42 height 13
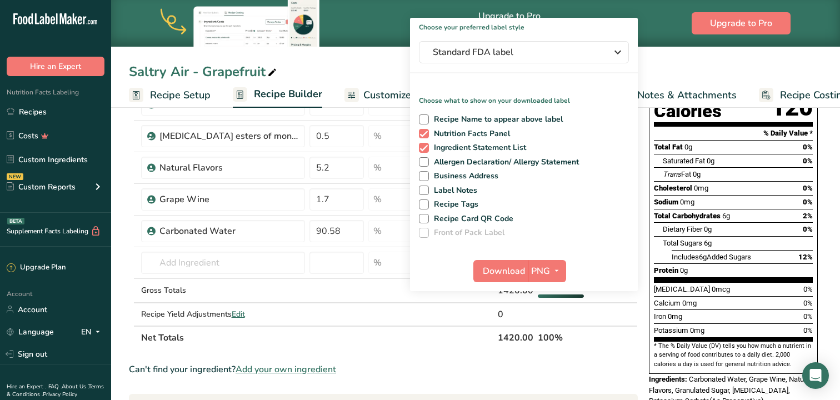
scroll to position [162, 0]
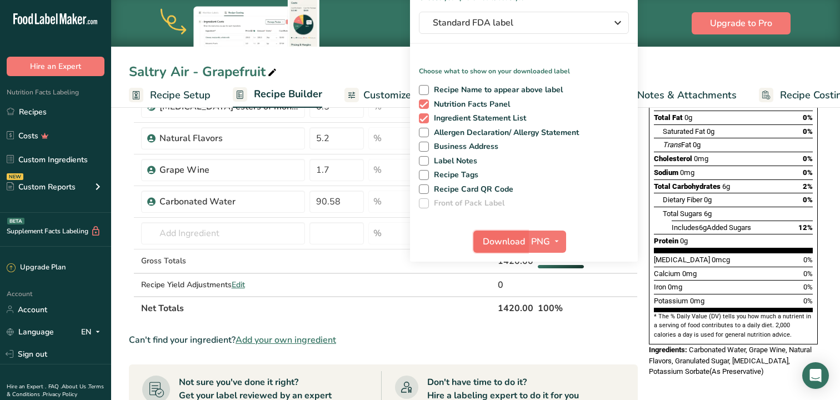
click at [502, 240] on span "Download" at bounding box center [504, 241] width 42 height 13
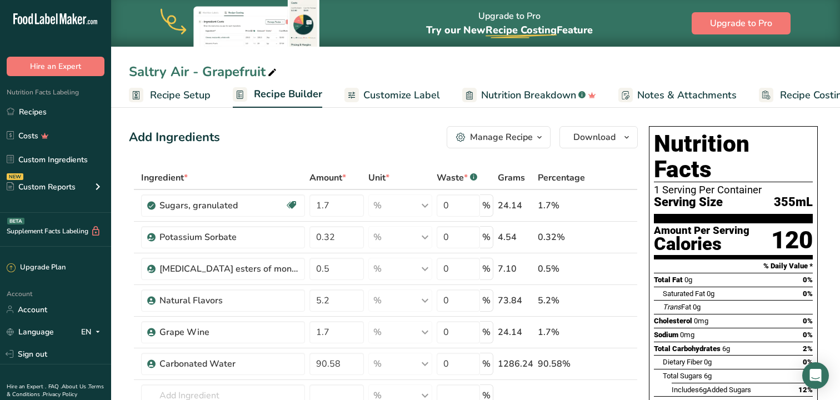
click at [542, 137] on icon "button" at bounding box center [539, 138] width 9 height 14
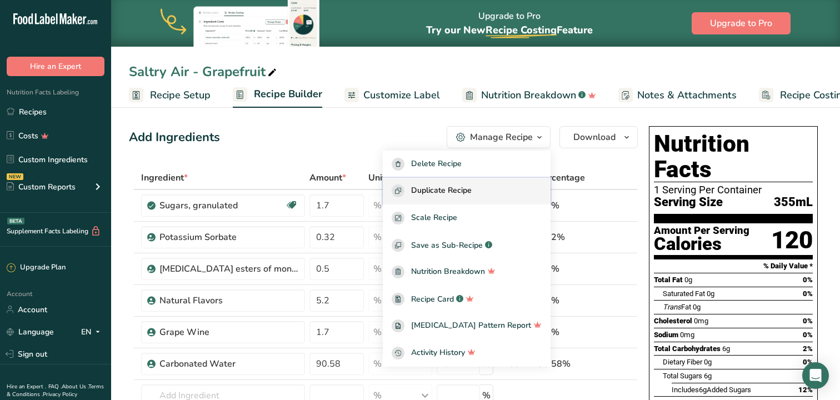
click at [472, 188] on span "Duplicate Recipe" at bounding box center [441, 191] width 61 height 13
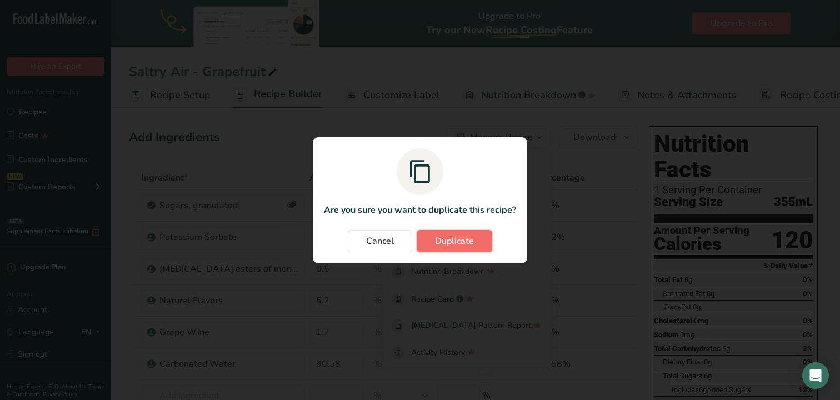
click at [458, 245] on span "Duplicate" at bounding box center [454, 241] width 39 height 13
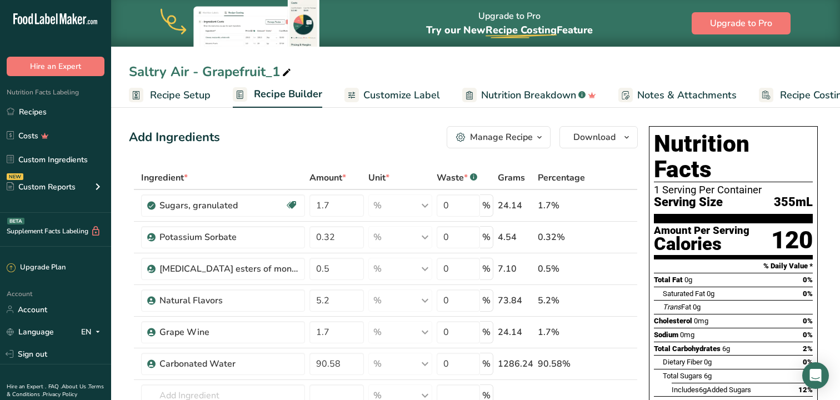
click at [287, 71] on icon at bounding box center [287, 73] width 10 height 16
type input "Saltry Air - Blood Orange"
click at [375, 126] on div "Add Ingredients Manage Recipe Delete Recipe Duplicate Recipe Scale Recipe Save …" at bounding box center [383, 137] width 509 height 22
click at [412, 147] on div "Add Ingredients Manage Recipe Delete Recipe Duplicate Recipe Scale Recipe Save …" at bounding box center [383, 137] width 509 height 22
click at [590, 131] on span "Download" at bounding box center [595, 137] width 42 height 13
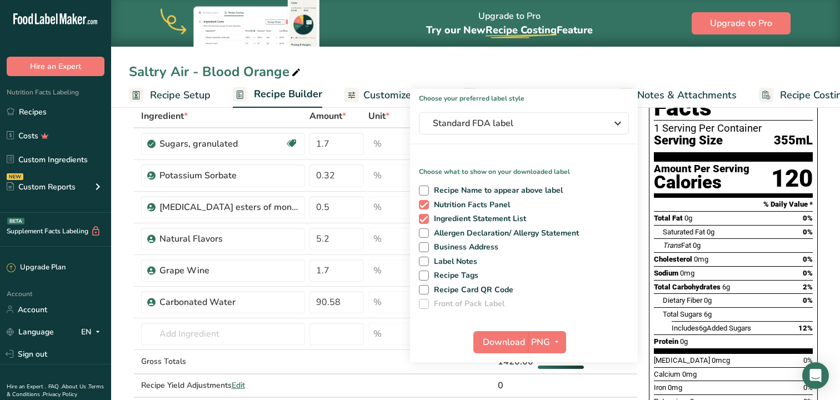
scroll to position [67, 0]
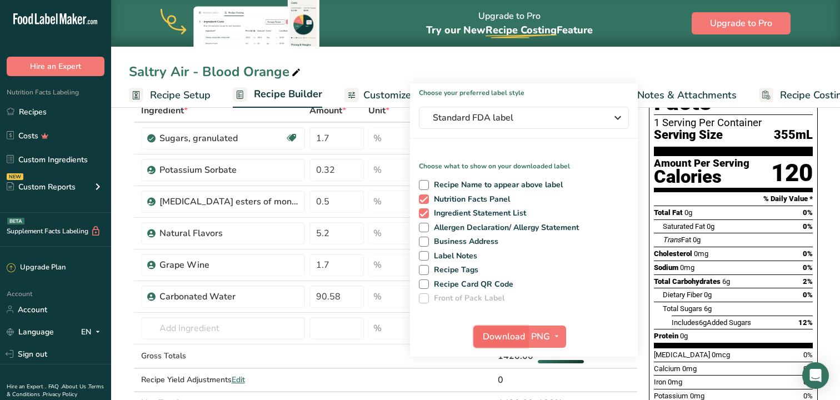
click at [507, 336] on span "Download" at bounding box center [504, 336] width 42 height 13
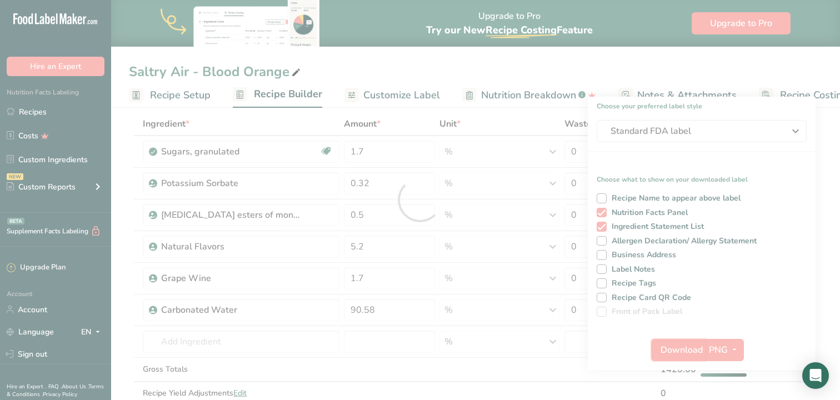
scroll to position [0, 0]
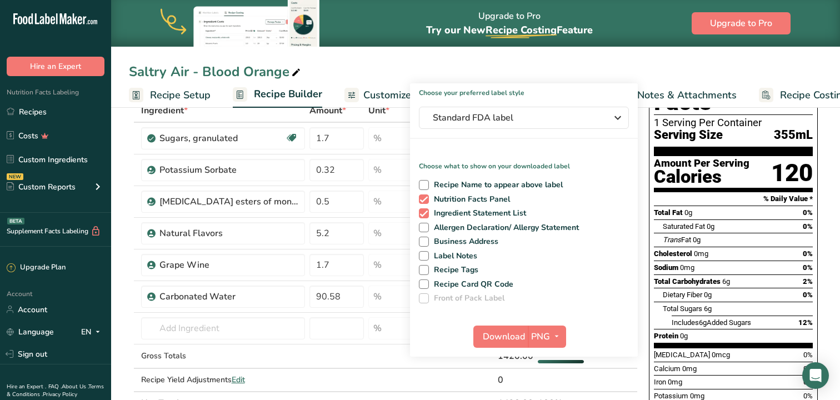
click at [524, 66] on div "Saltry Air - Blood Orange" at bounding box center [475, 72] width 729 height 20
